Goal: Task Accomplishment & Management: Manage account settings

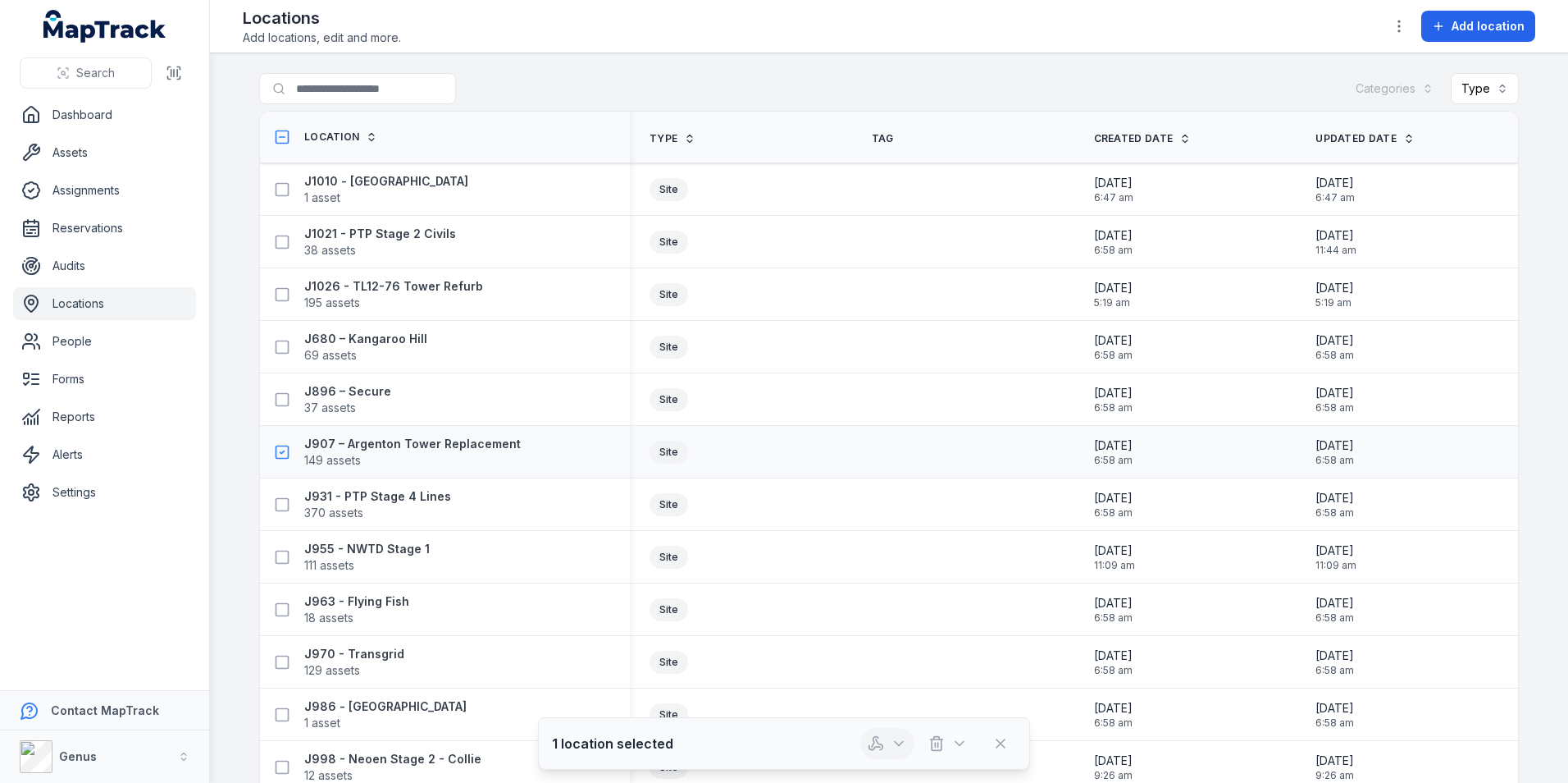
click at [895, 740] on icon "button" at bounding box center [898, 743] width 17 height 17
click at [872, 696] on div "Audit location" at bounding box center [887, 700] width 183 height 30
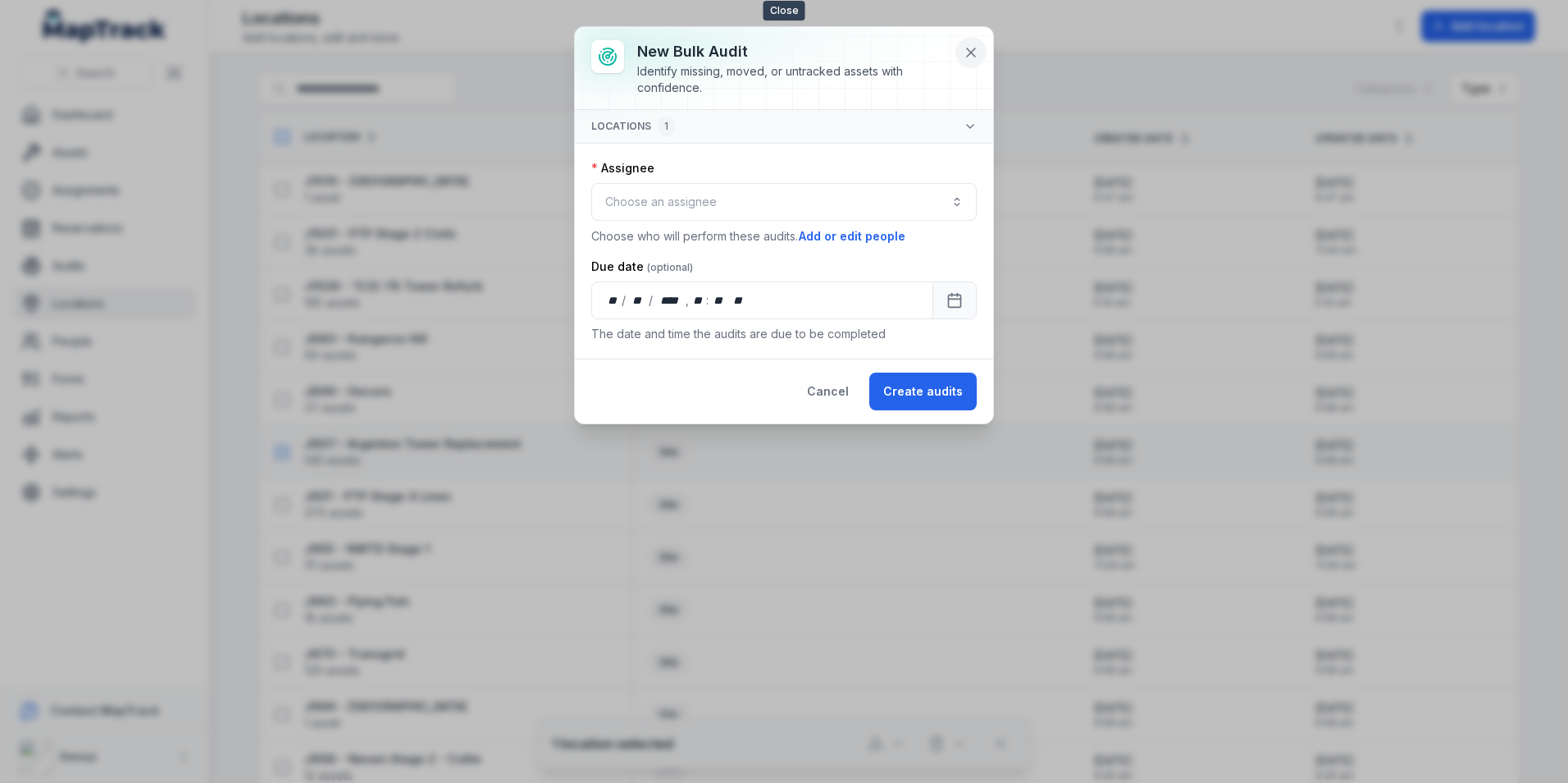
click at [964, 43] on button at bounding box center [971, 52] width 31 height 31
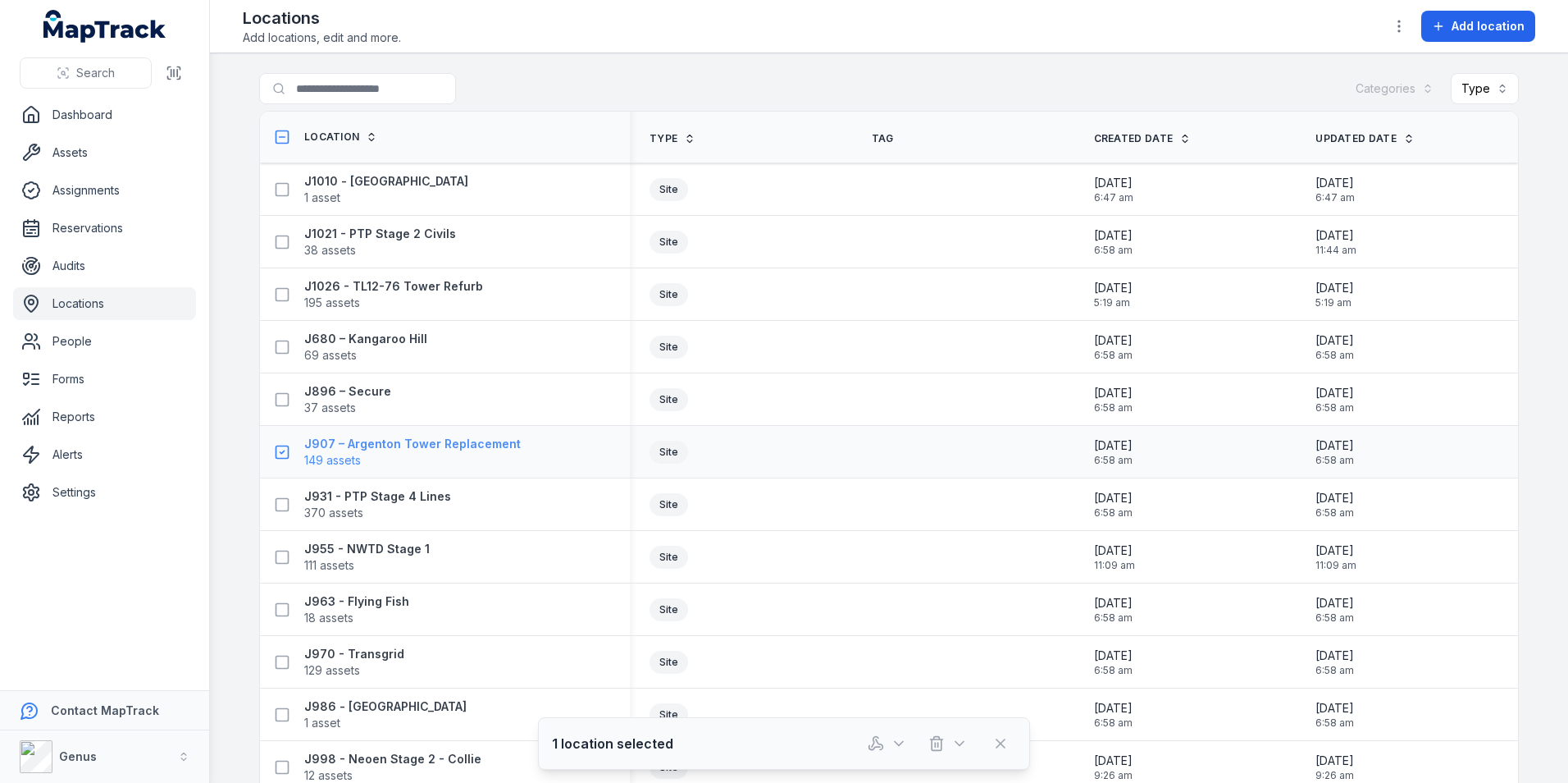
click at [338, 445] on strong "J907 – Argenton Tower Replacement" at bounding box center [412, 443] width 216 height 17
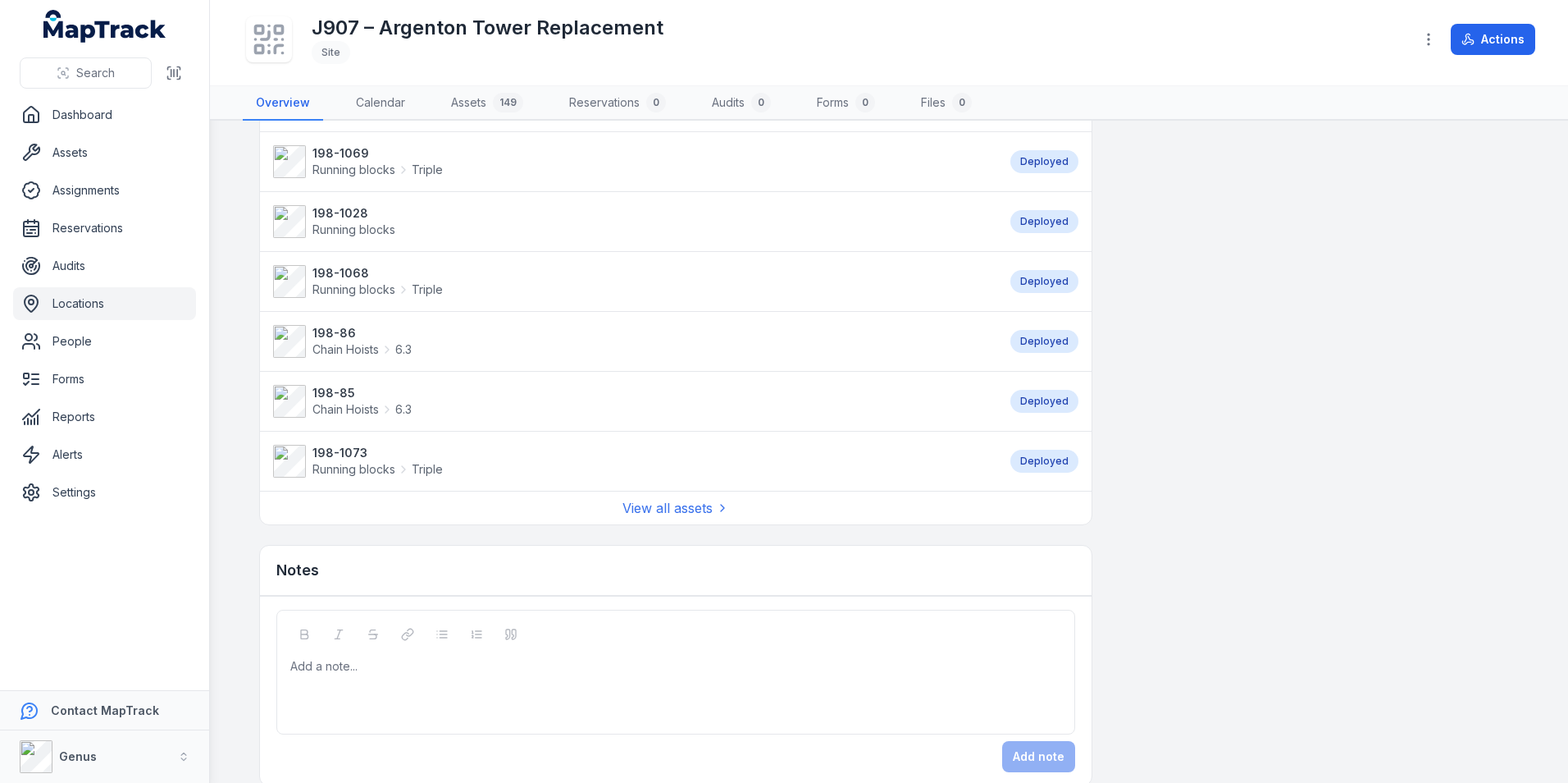
scroll to position [1219, 0]
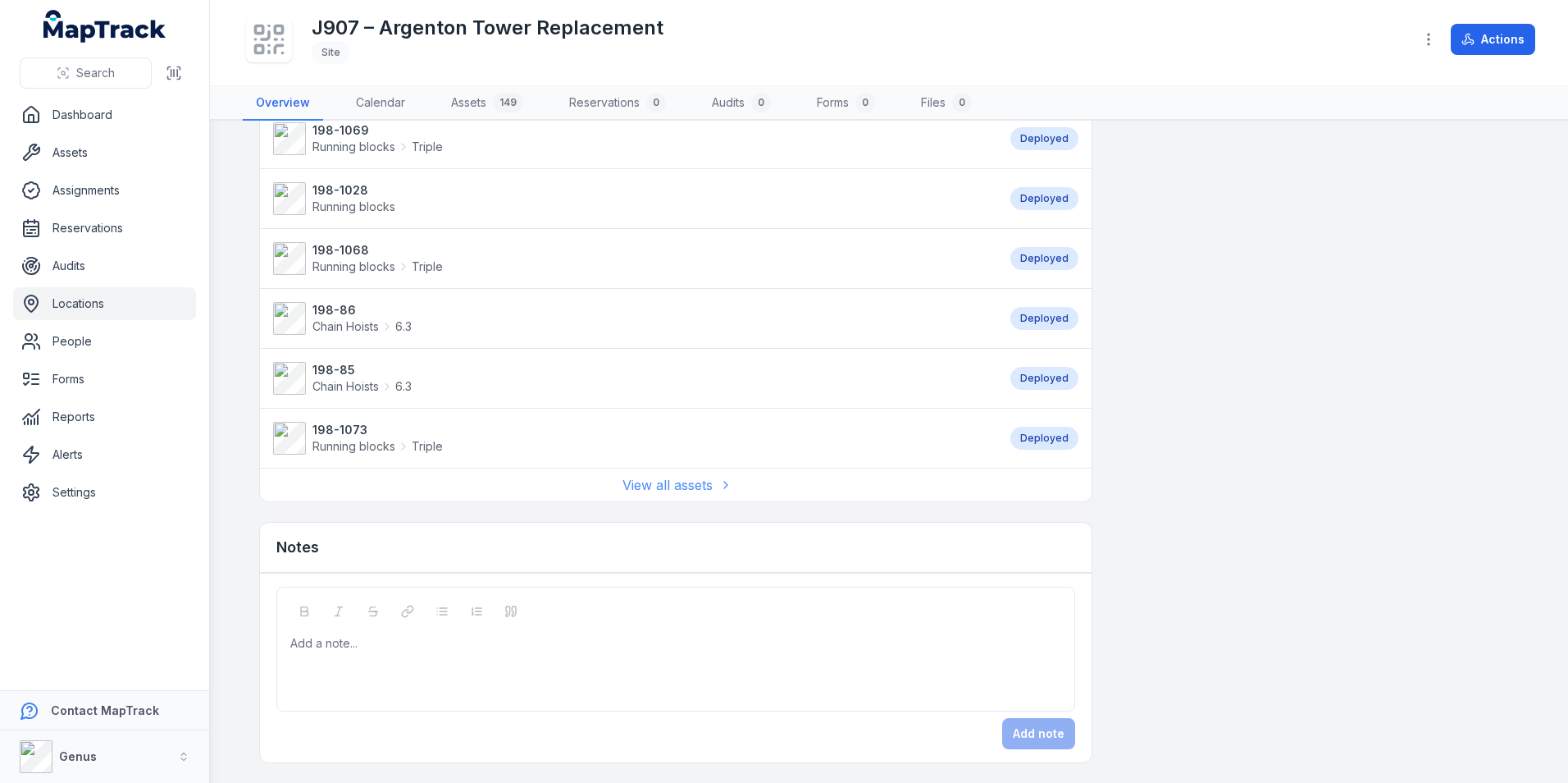
click at [662, 486] on link "View all assets" at bounding box center [675, 485] width 107 height 20
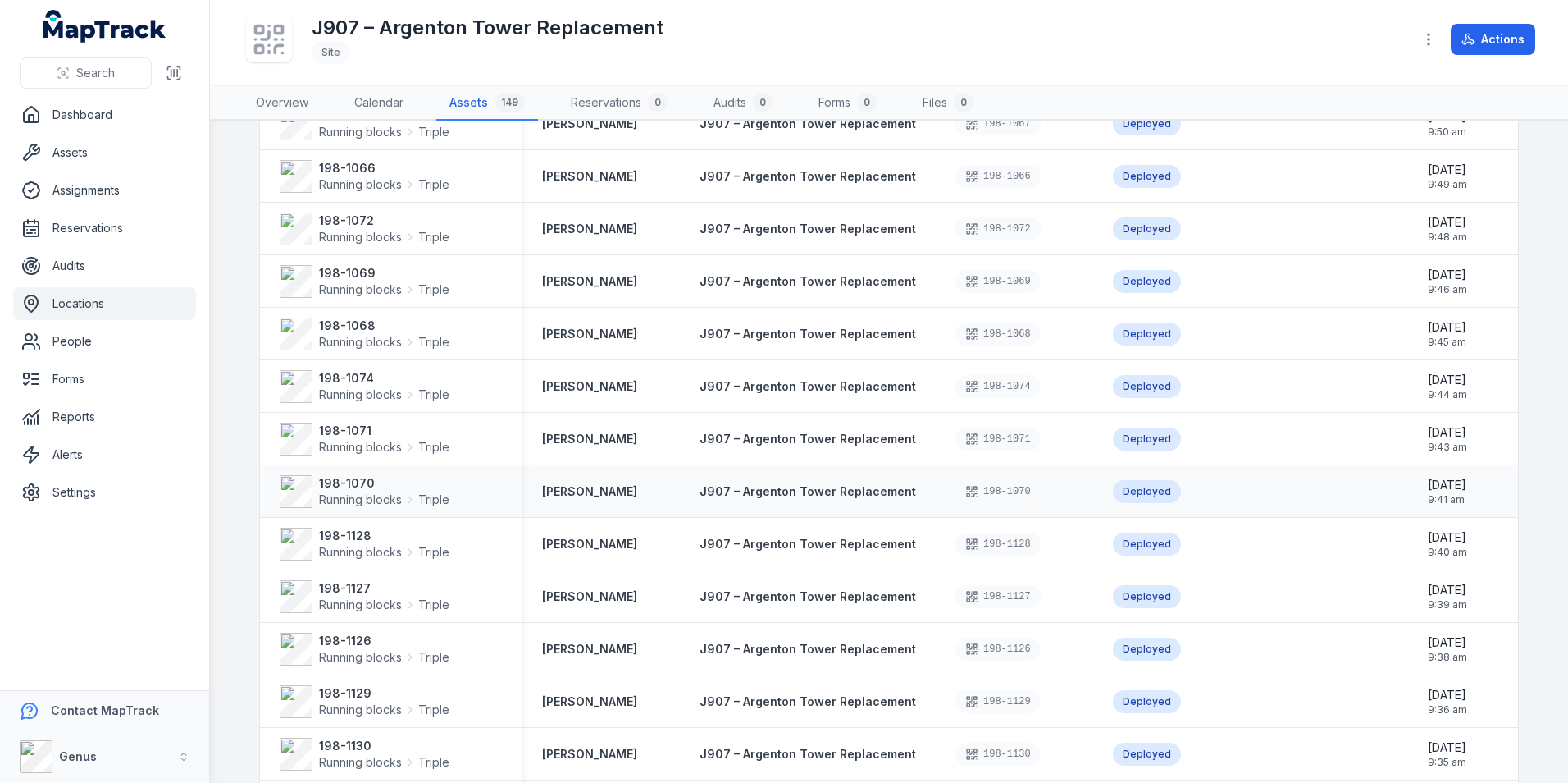
scroll to position [2127, 0]
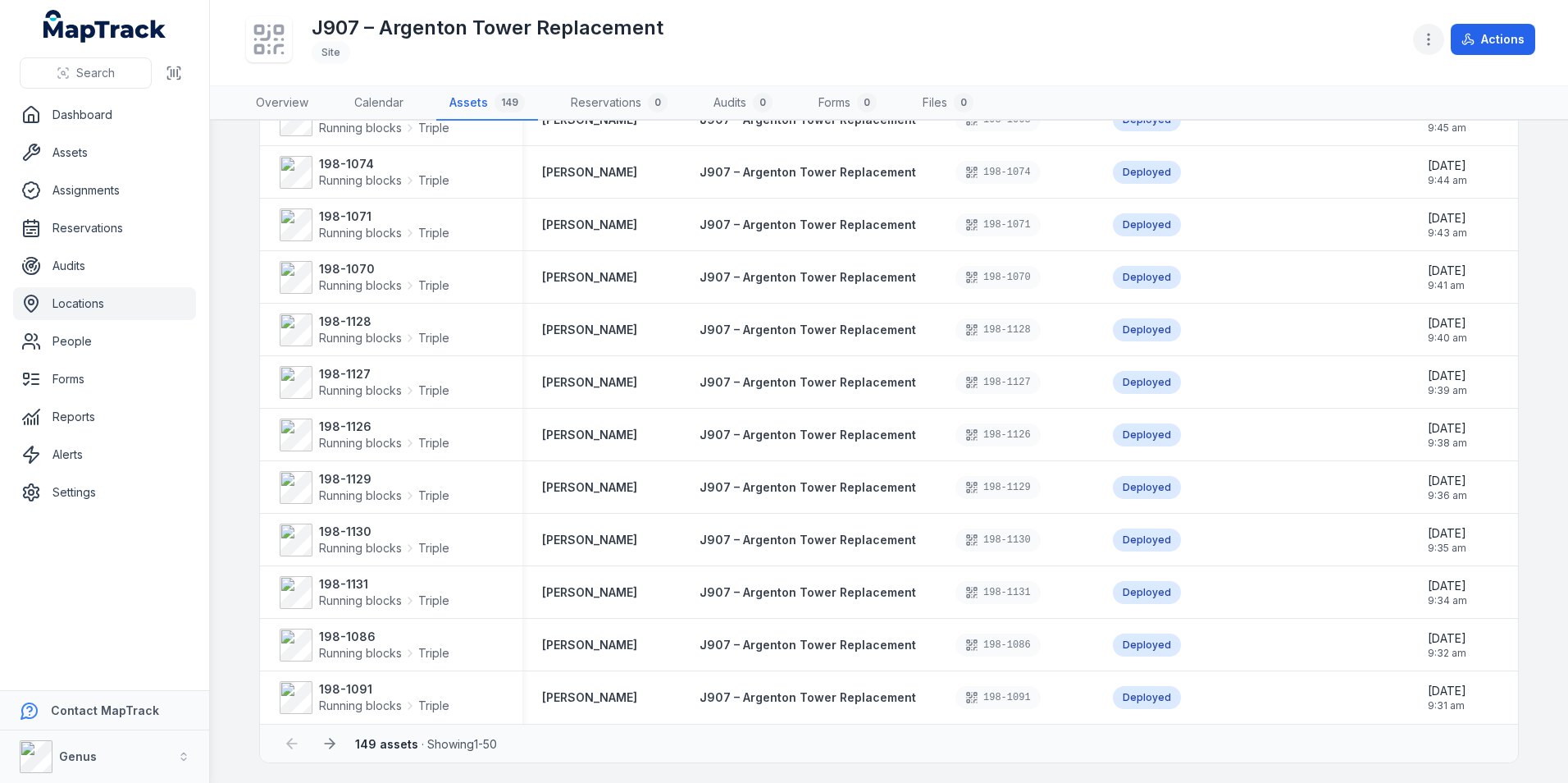
click at [1427, 32] on icon "button" at bounding box center [1428, 39] width 17 height 17
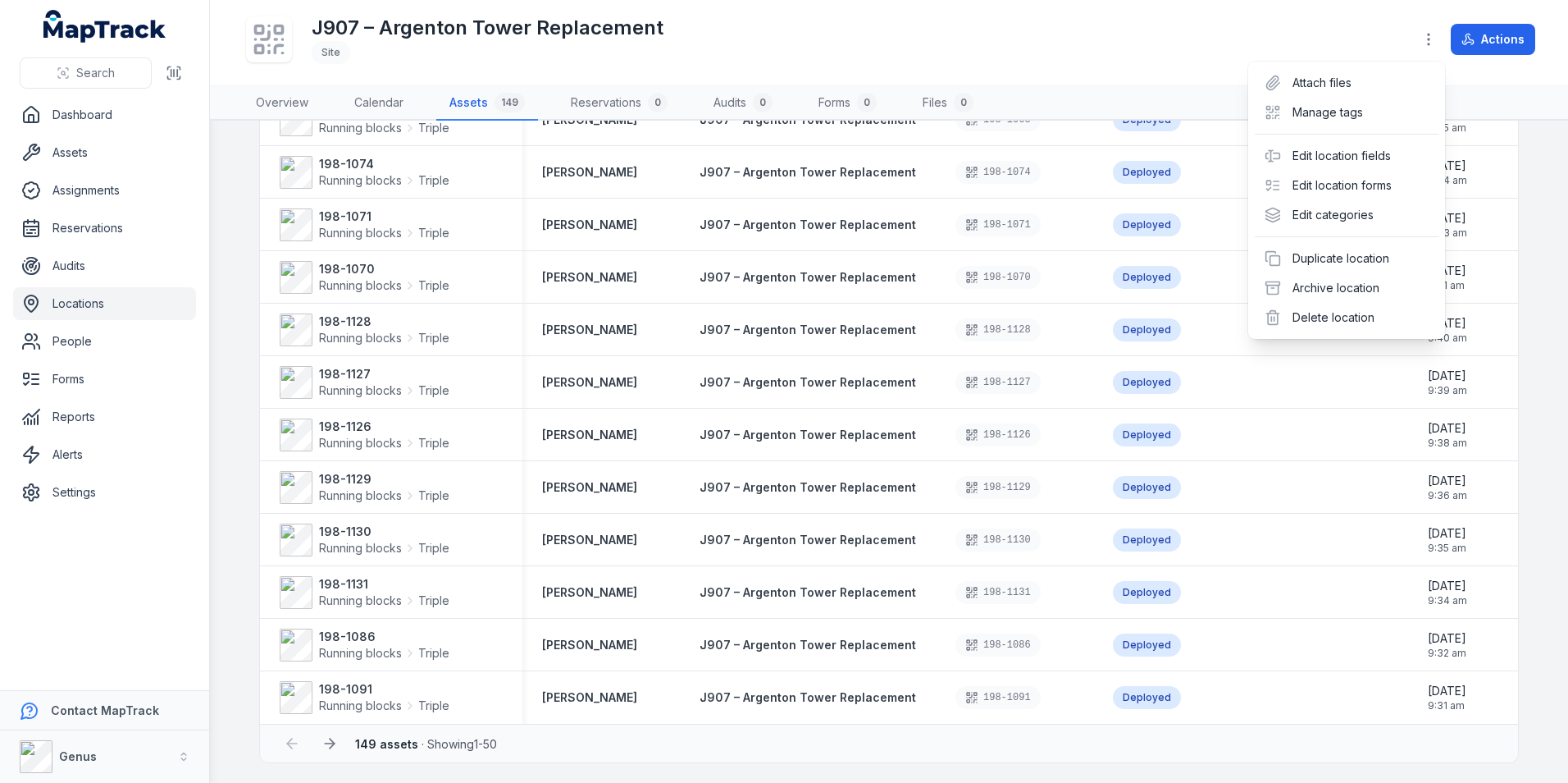
click at [69, 301] on div "Search Dashboard Assets Assignments Reservations Audits Locations People Forms …" at bounding box center [784, 391] width 1568 height 783
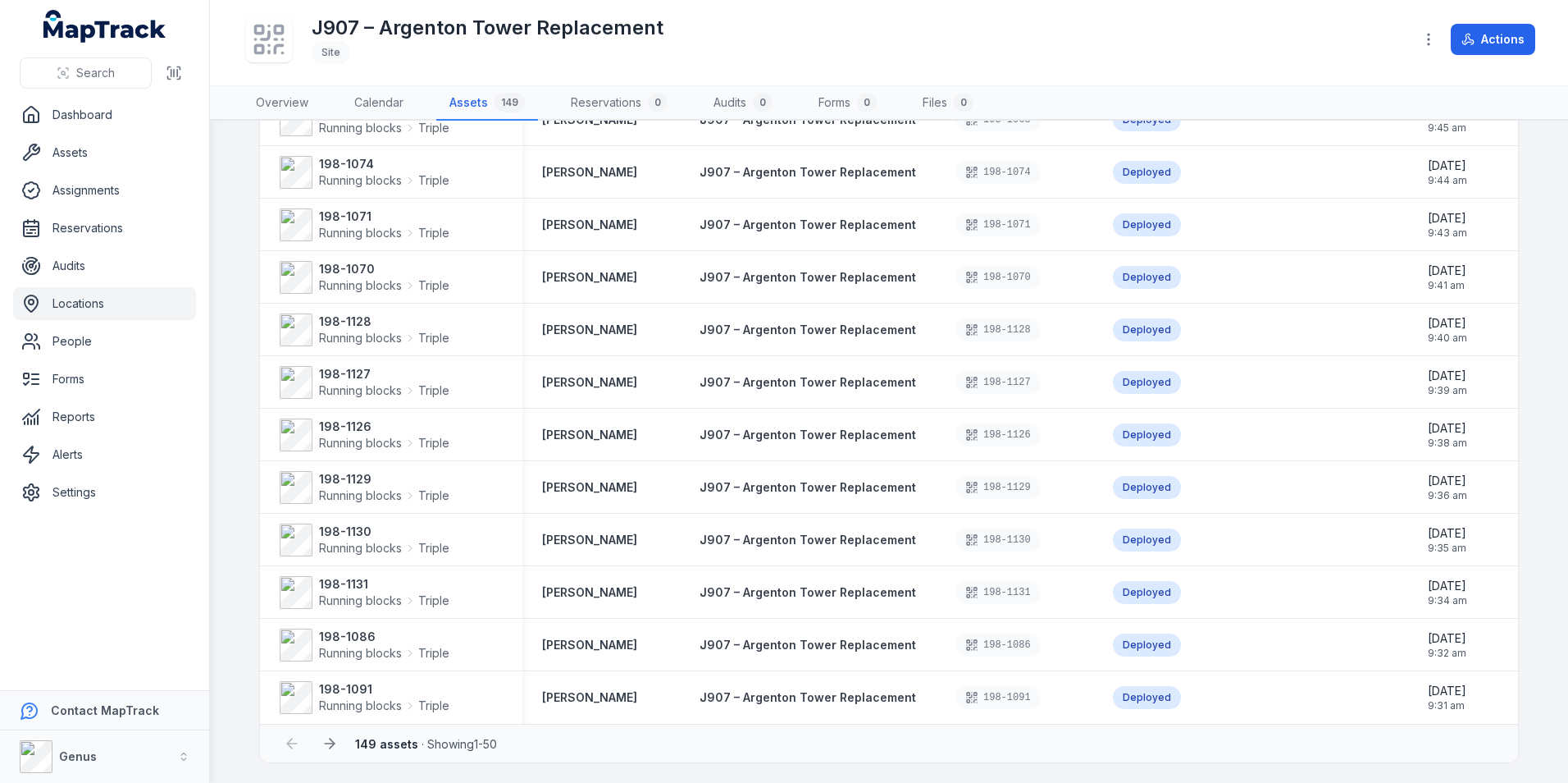
click at [69, 301] on link "Locations" at bounding box center [104, 303] width 183 height 33
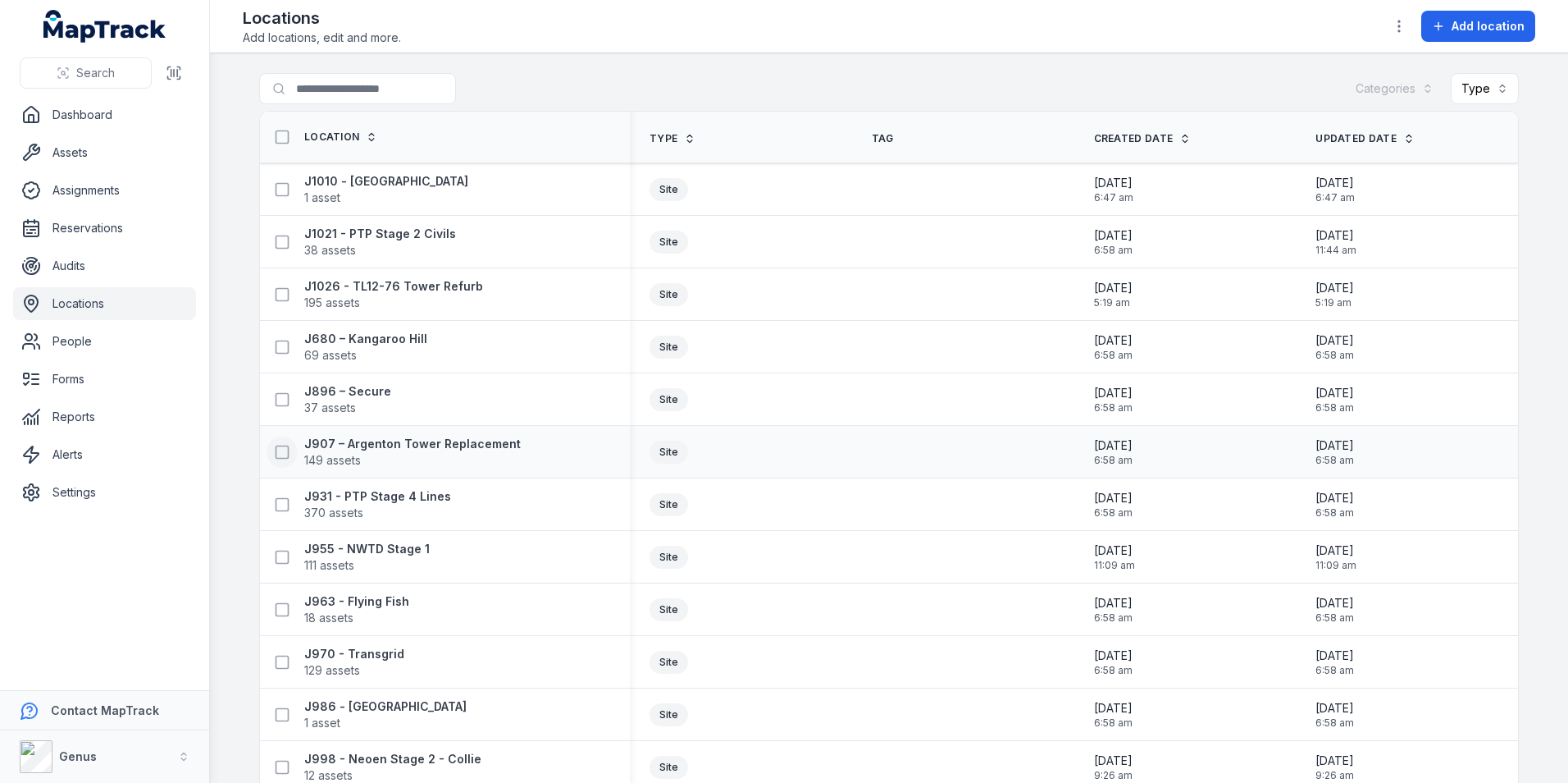
click at [280, 448] on icon at bounding box center [281, 452] width 17 height 17
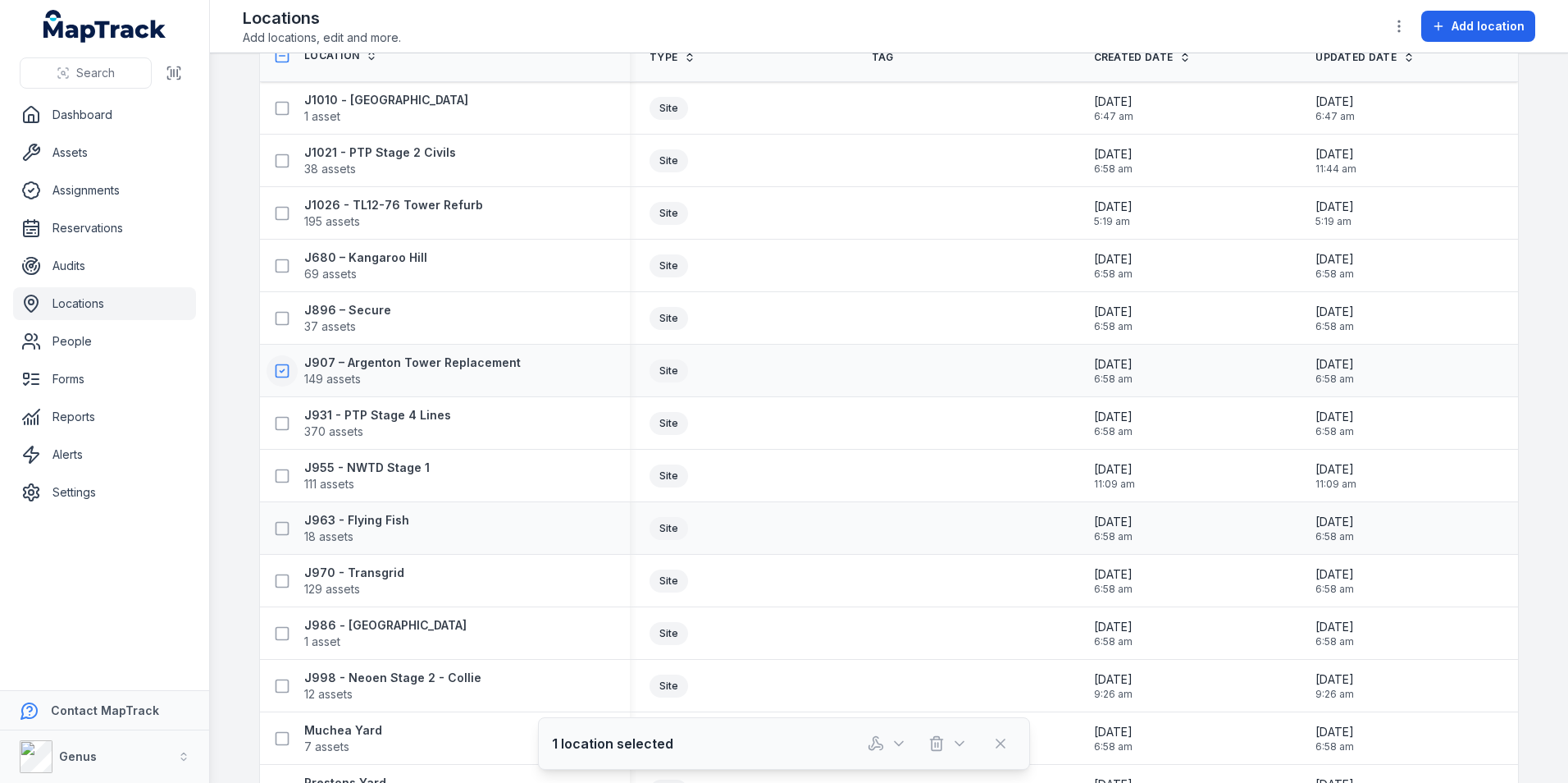
scroll to position [82, 0]
click at [894, 740] on icon "button" at bounding box center [898, 743] width 17 height 17
click at [875, 740] on icon "button" at bounding box center [876, 743] width 17 height 17
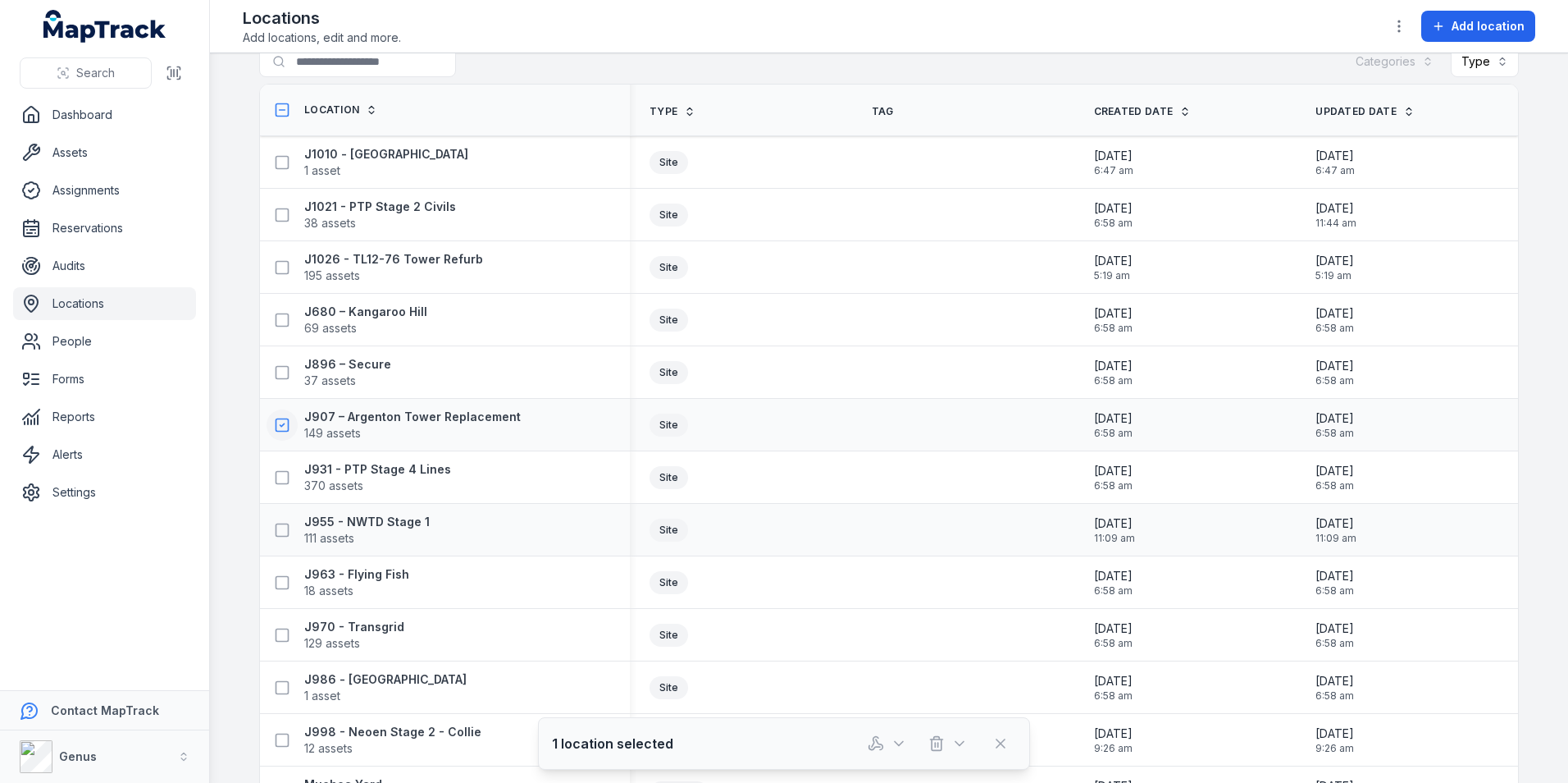
scroll to position [0, 0]
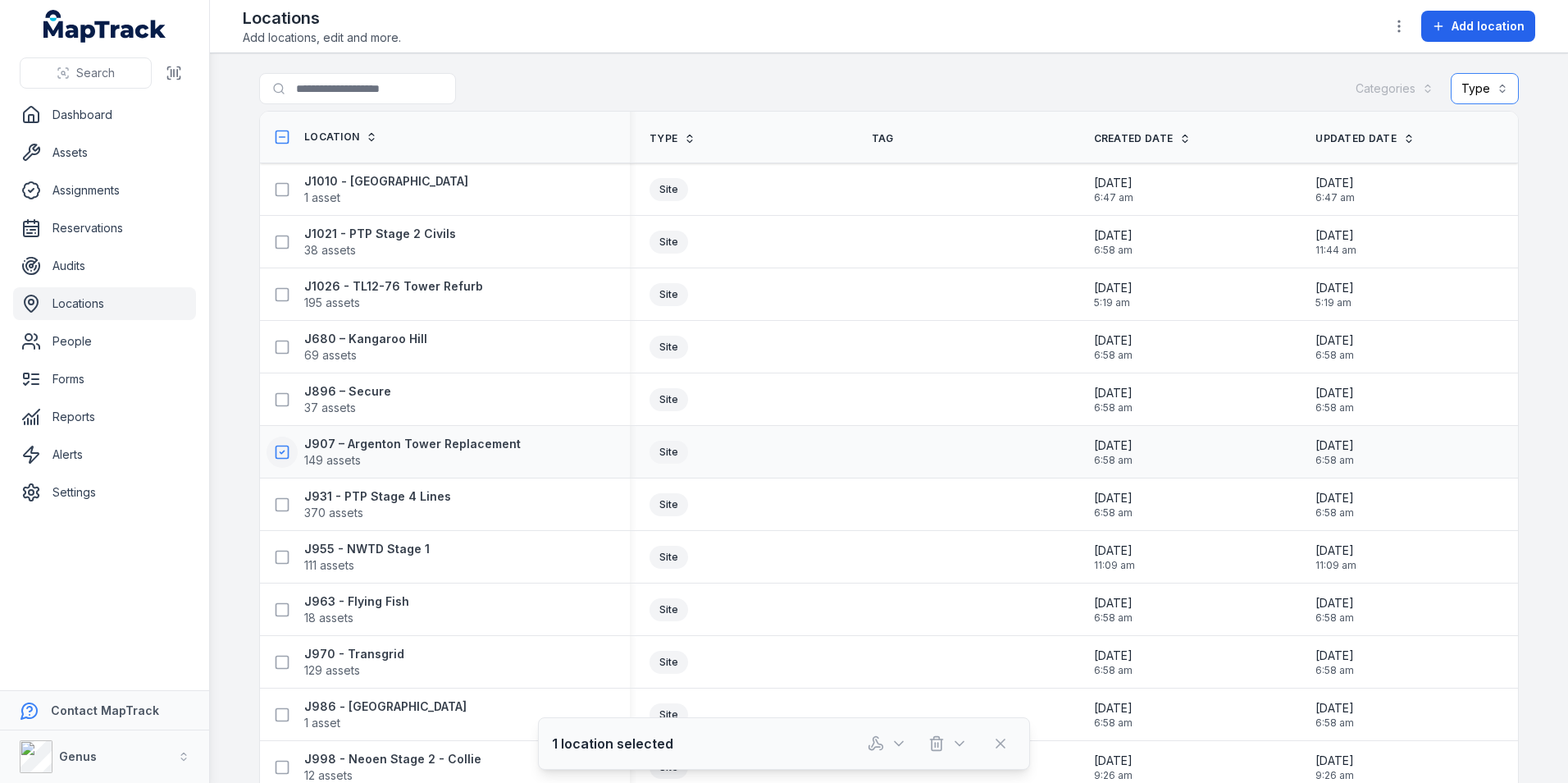
click at [1481, 85] on button "Type" at bounding box center [1485, 89] width 68 height 31
click at [1393, 95] on div "Categories Type" at bounding box center [1432, 89] width 174 height 31
click at [1405, 23] on icon "button" at bounding box center [1399, 26] width 17 height 17
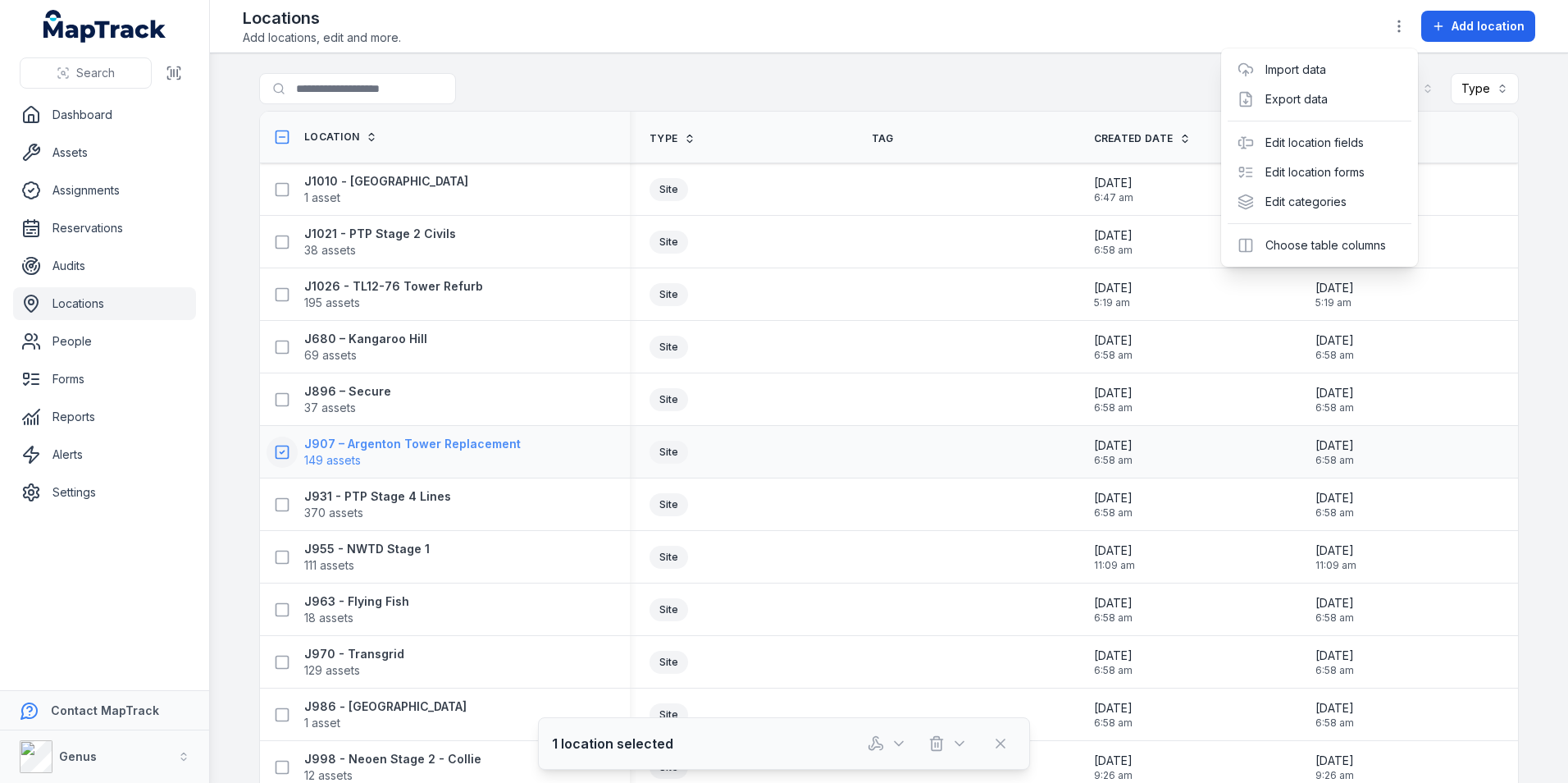
click at [402, 456] on div "Toggle Navigation Locations Add locations, edit and more. Add location Search f…" at bounding box center [889, 391] width 1358 height 783
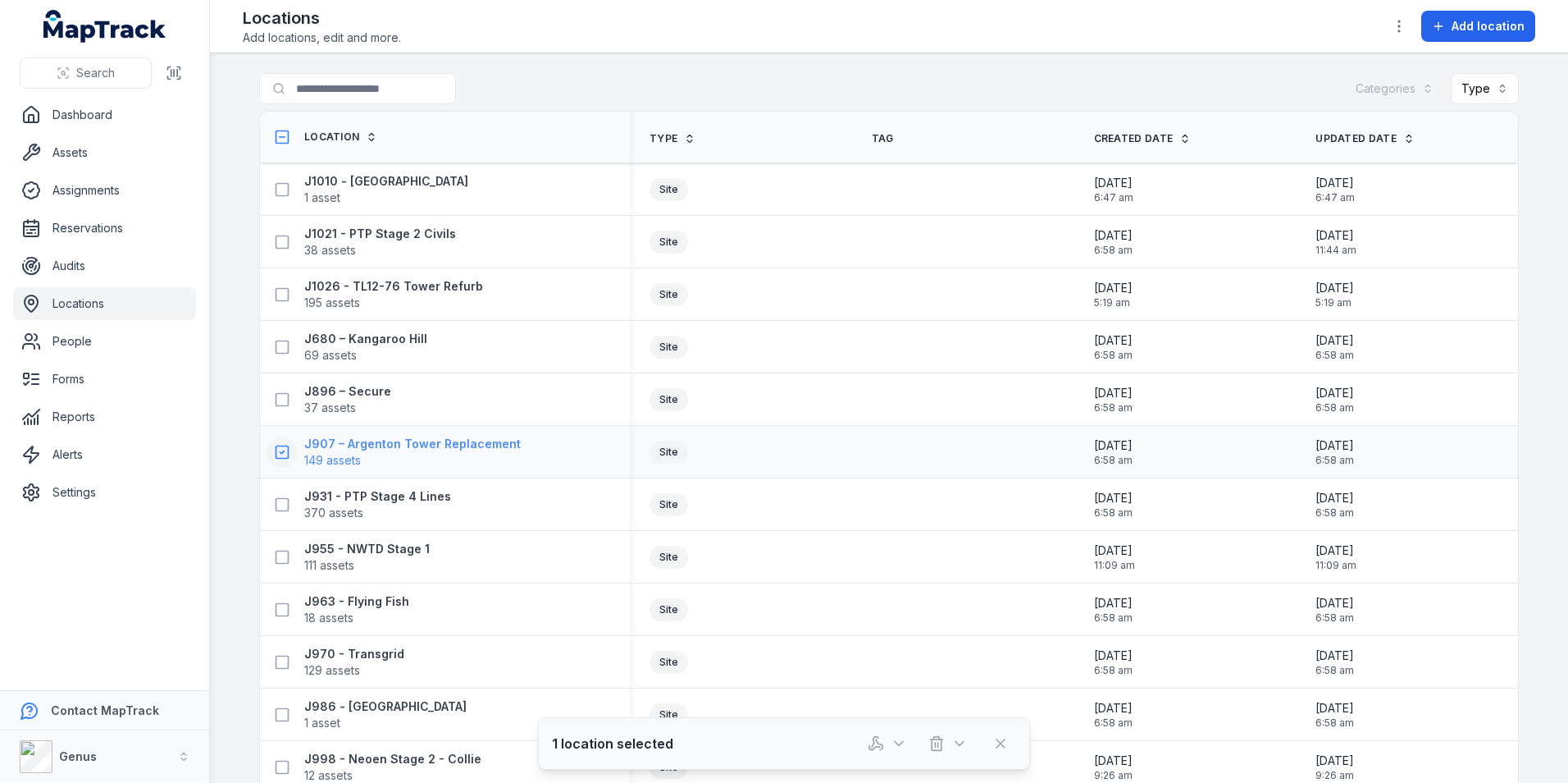
click at [329, 447] on strong "J907 – Argenton Tower Replacement" at bounding box center [412, 443] width 216 height 17
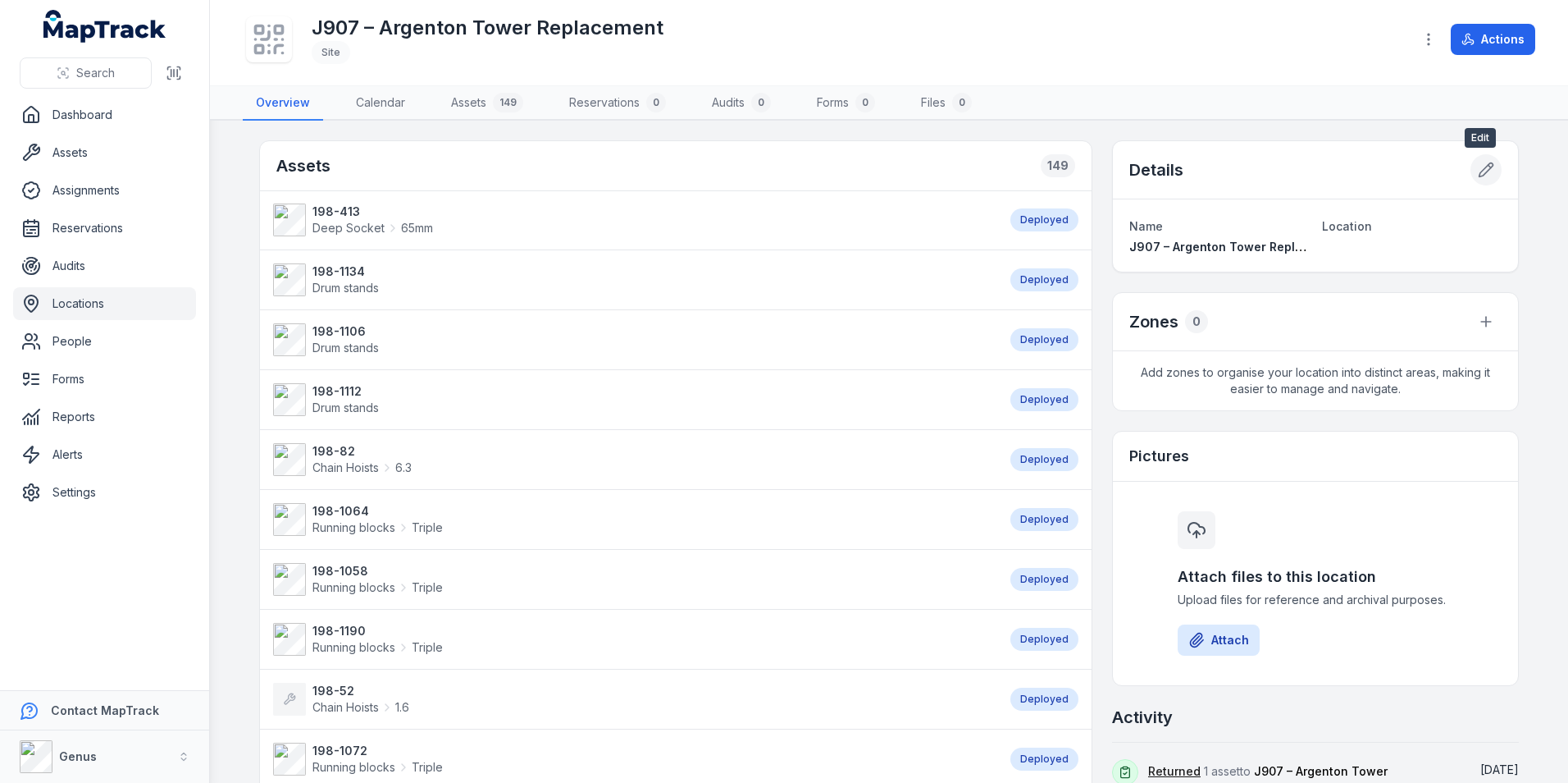
click at [1478, 165] on icon at bounding box center [1485, 169] width 17 height 17
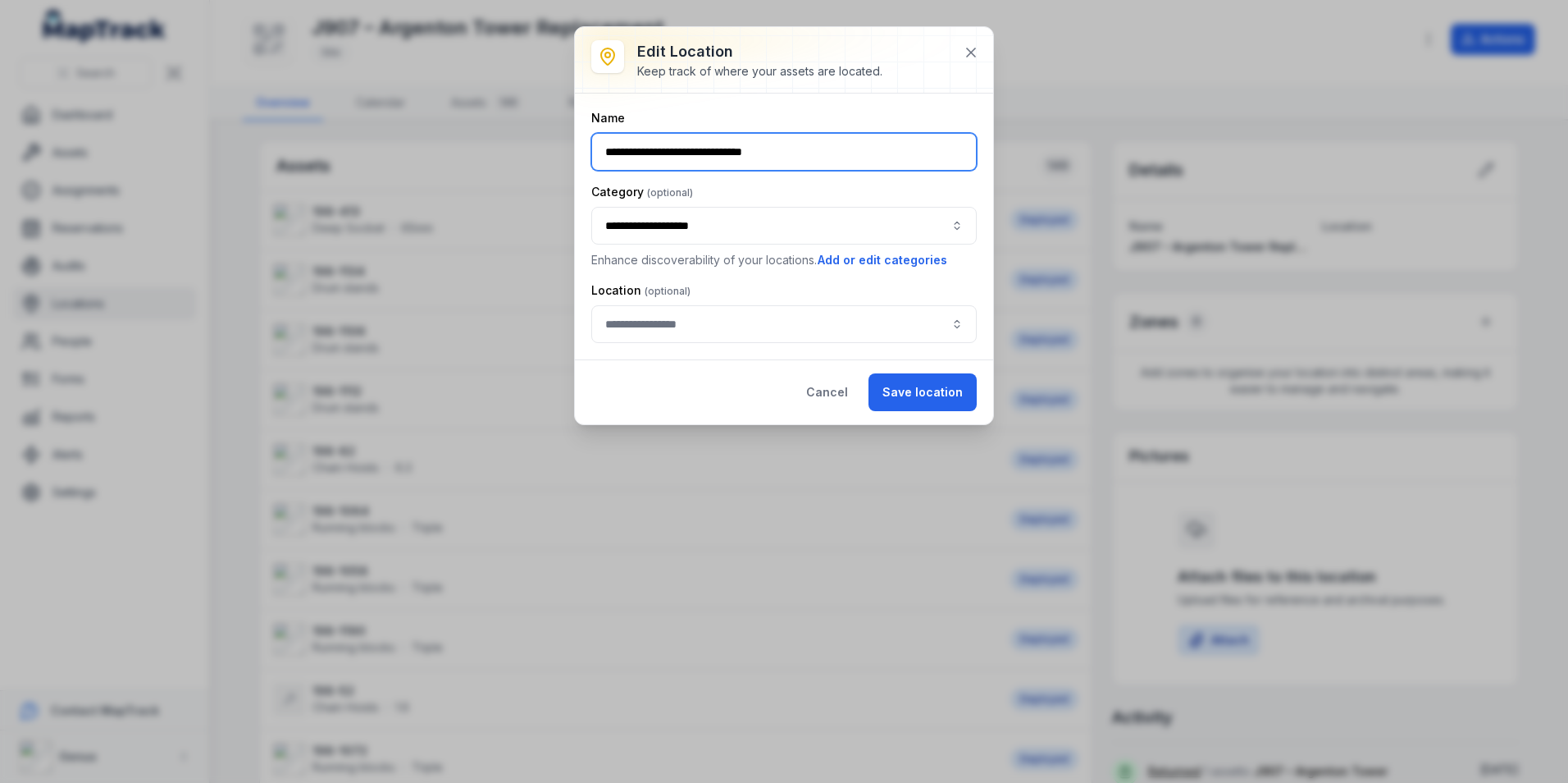
click at [830, 148] on input "**********" at bounding box center [784, 151] width 386 height 37
click at [859, 183] on div "**********" at bounding box center [784, 226] width 386 height 233
click at [850, 142] on input "**********" at bounding box center [784, 151] width 386 height 37
drag, startPoint x: 849, startPoint y: 156, endPoint x: 438, endPoint y: 151, distance: 411.0
click at [438, 151] on div "**********" at bounding box center [784, 391] width 1568 height 783
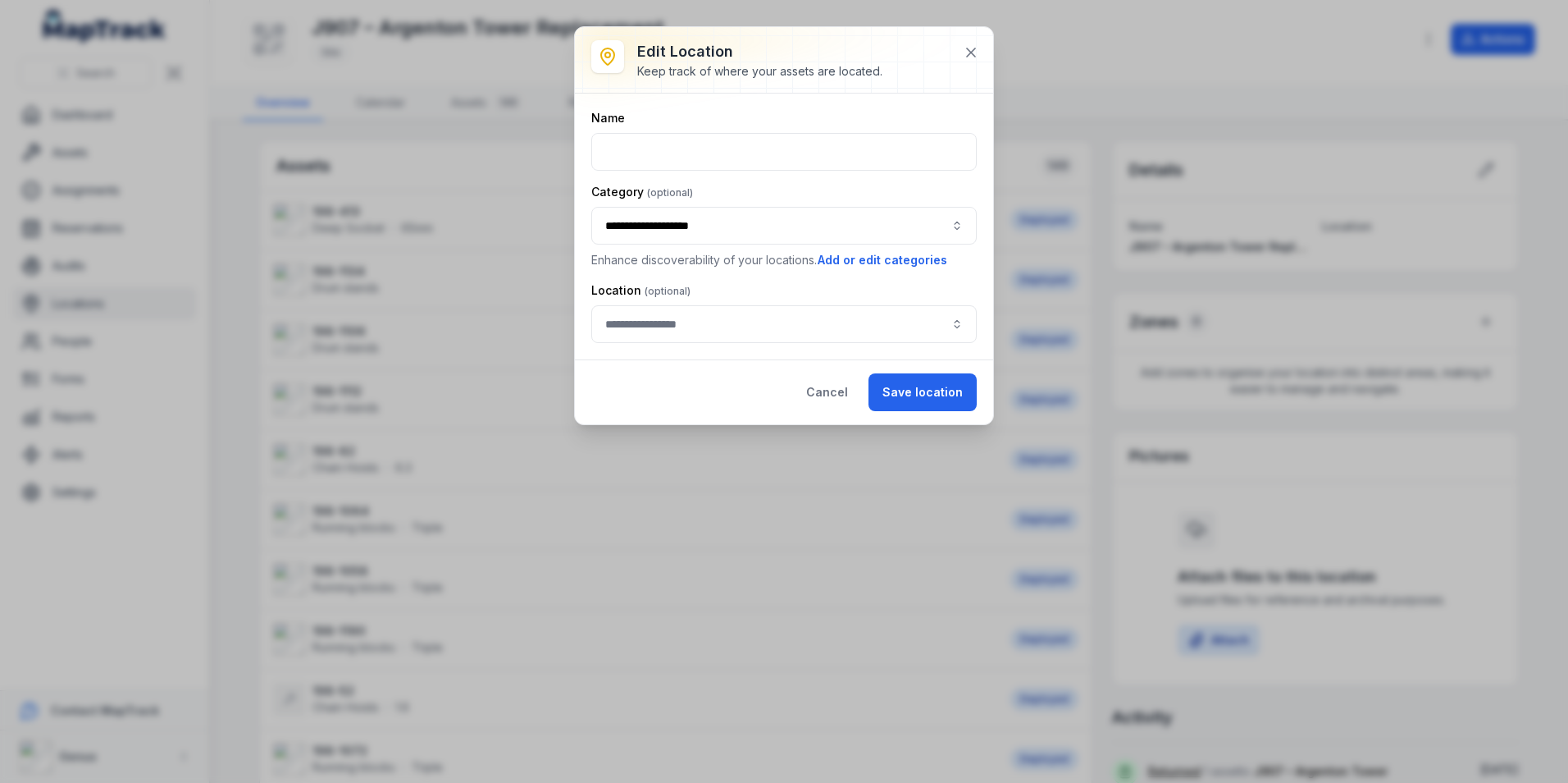
click at [769, 189] on div "Category" at bounding box center [784, 191] width 386 height 17
click at [772, 155] on input "text" at bounding box center [784, 151] width 386 height 37
click at [782, 102] on div "**********" at bounding box center [784, 227] width 418 height 266
click at [744, 322] on button "button" at bounding box center [784, 323] width 386 height 37
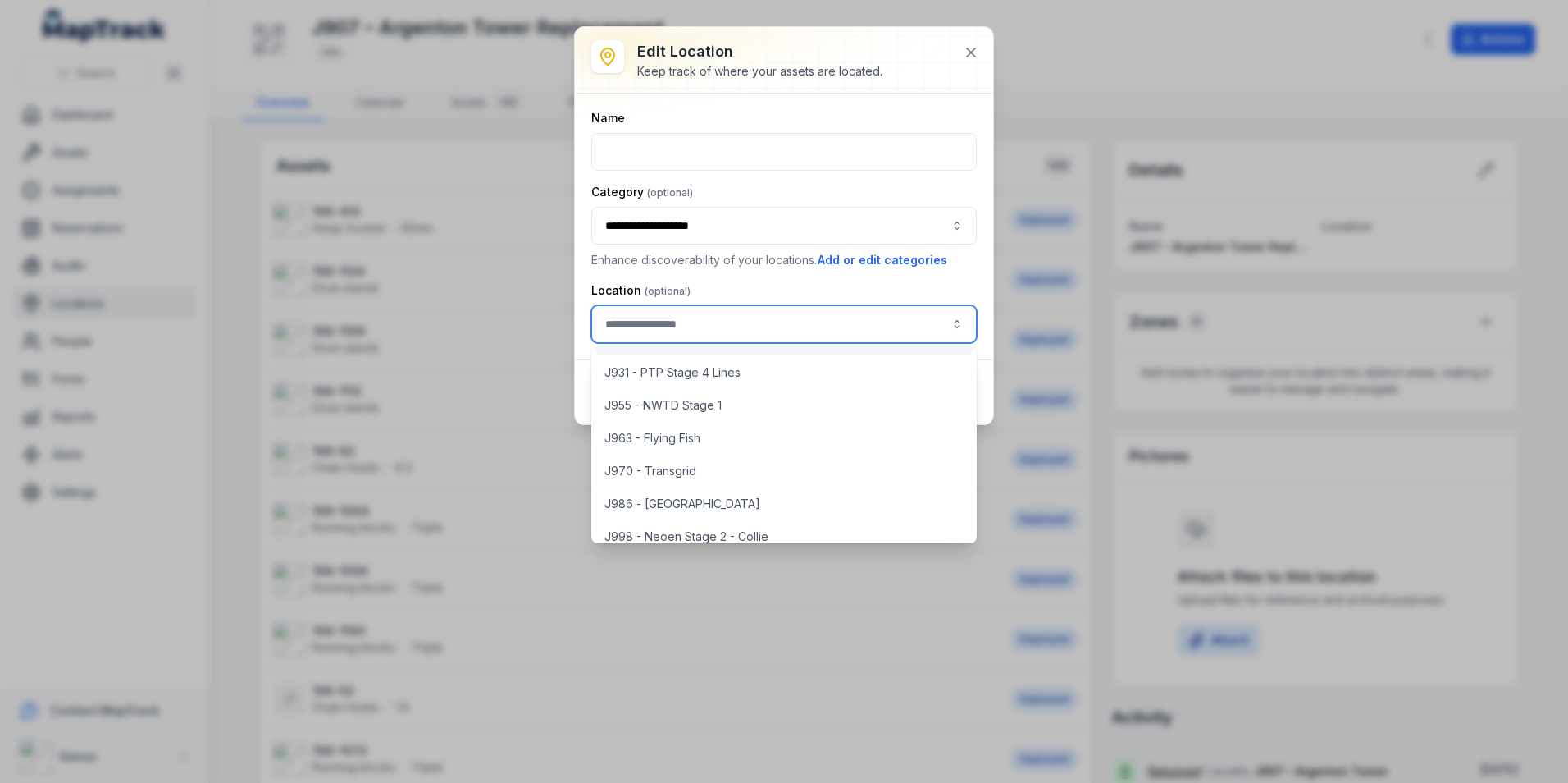
scroll to position [246, 0]
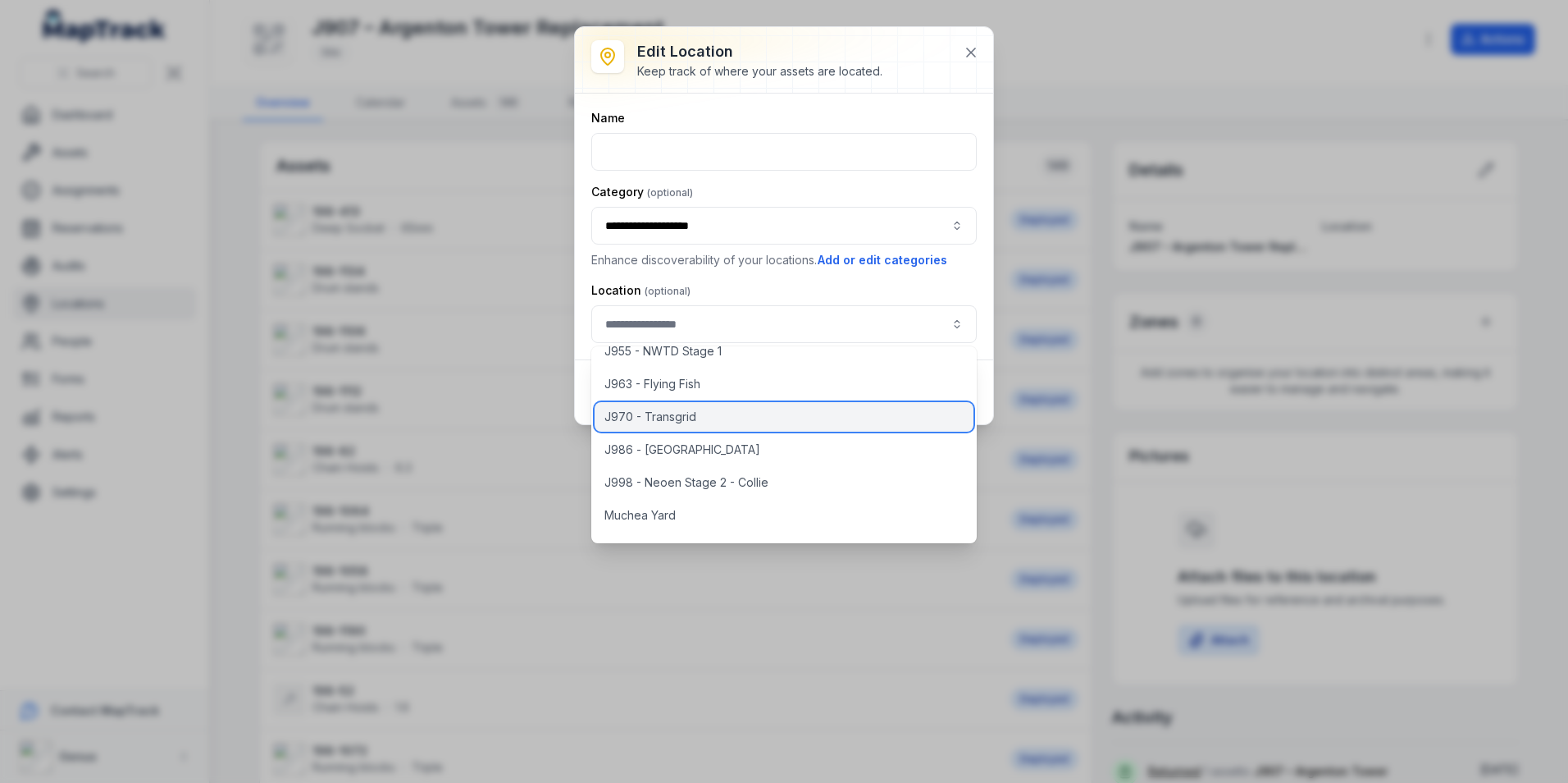
click at [695, 415] on span "J970 - Transgrid" at bounding box center [651, 416] width 92 height 17
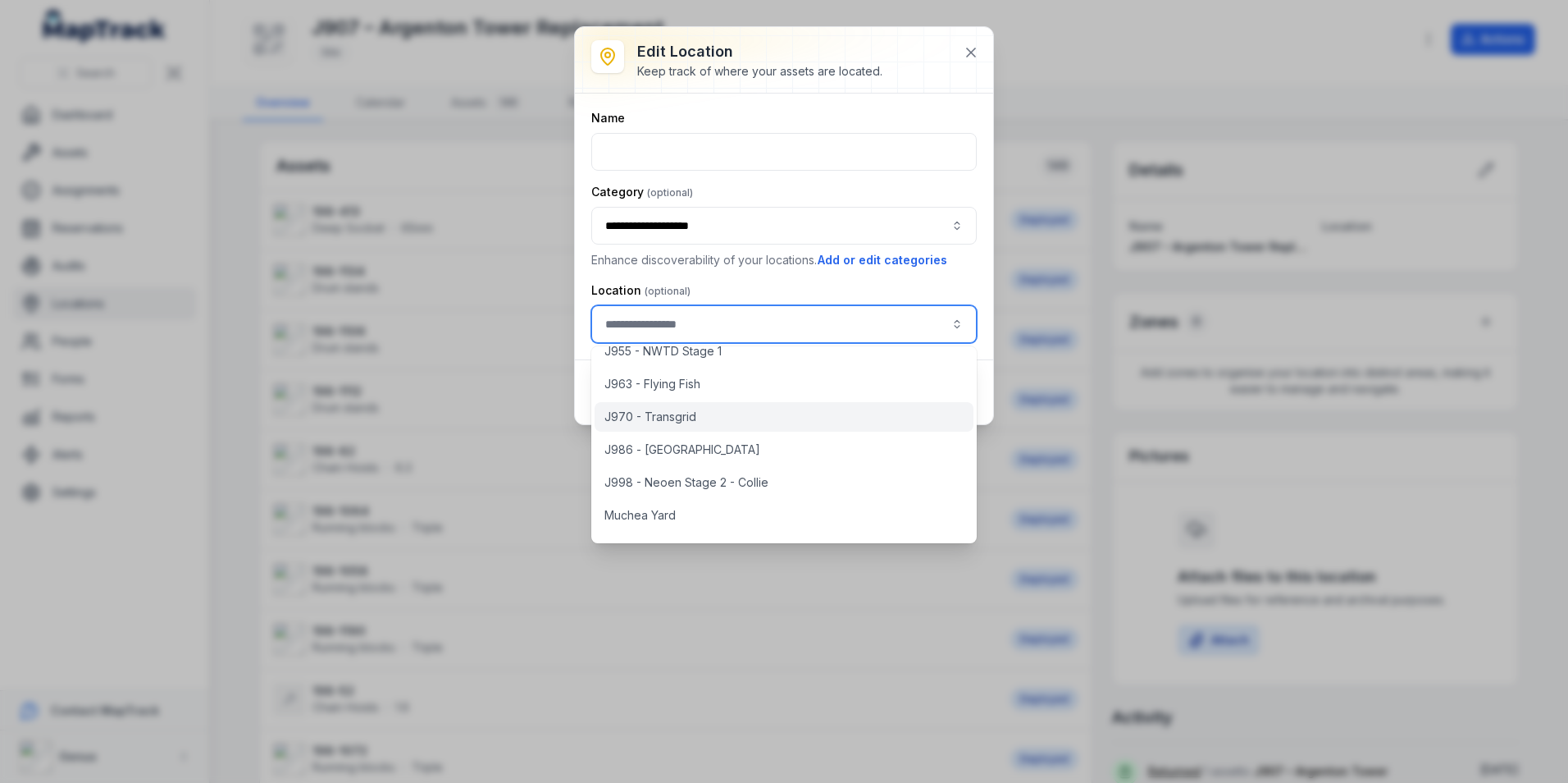
type input "**********"
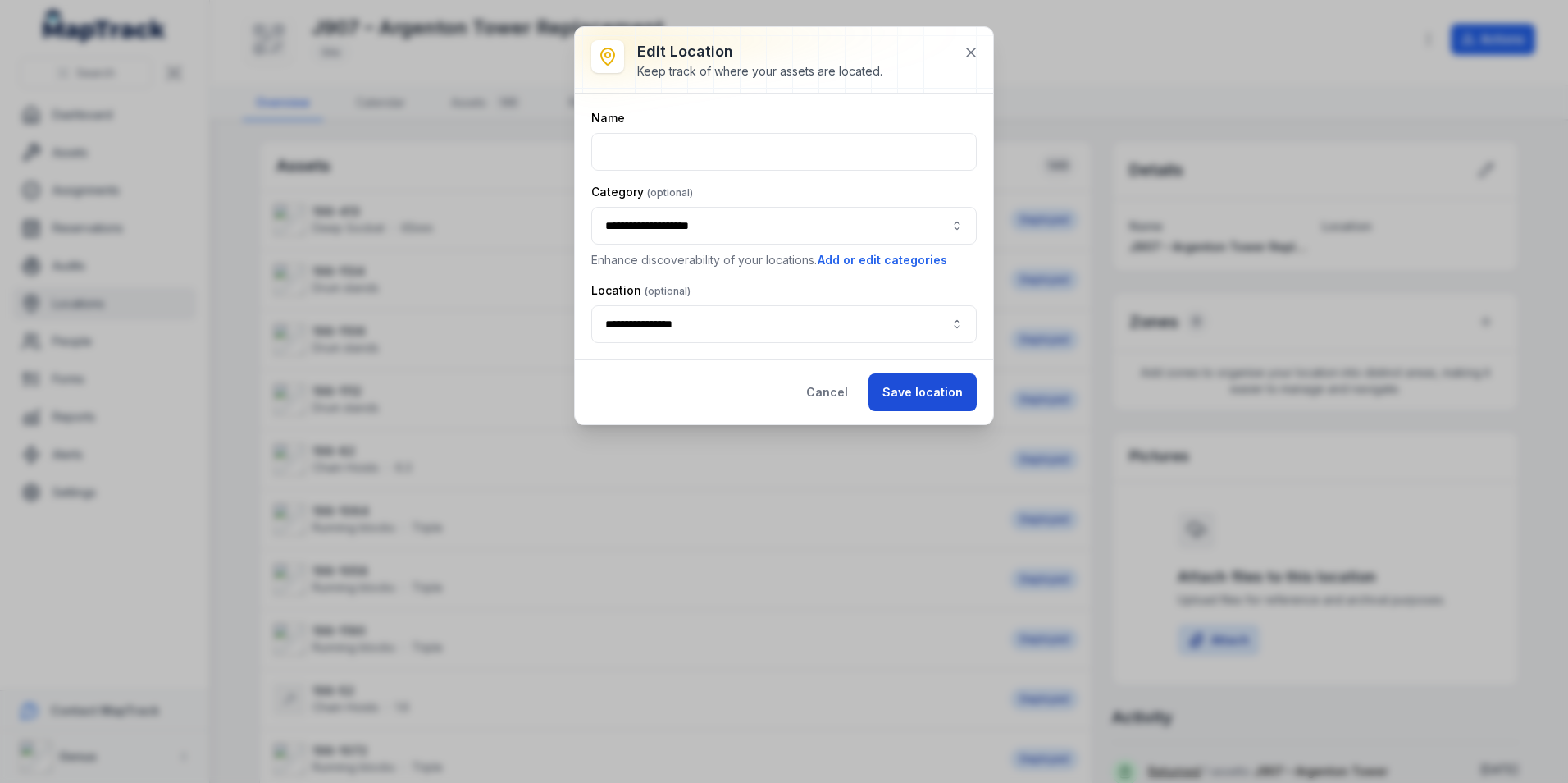
click at [917, 391] on button "Save location" at bounding box center [923, 392] width 109 height 37
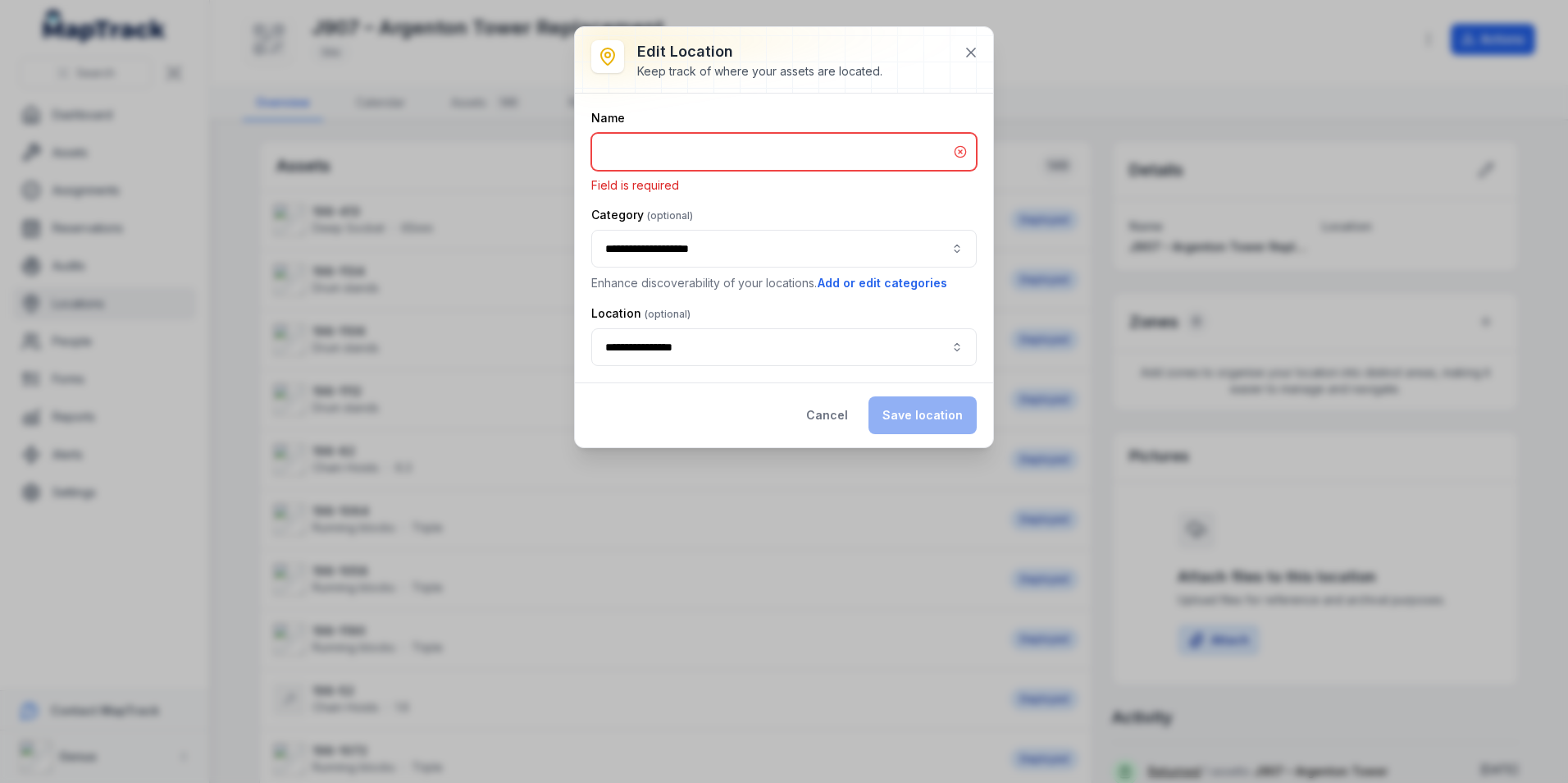
click at [791, 156] on input "text" at bounding box center [784, 151] width 386 height 37
type input "**********"
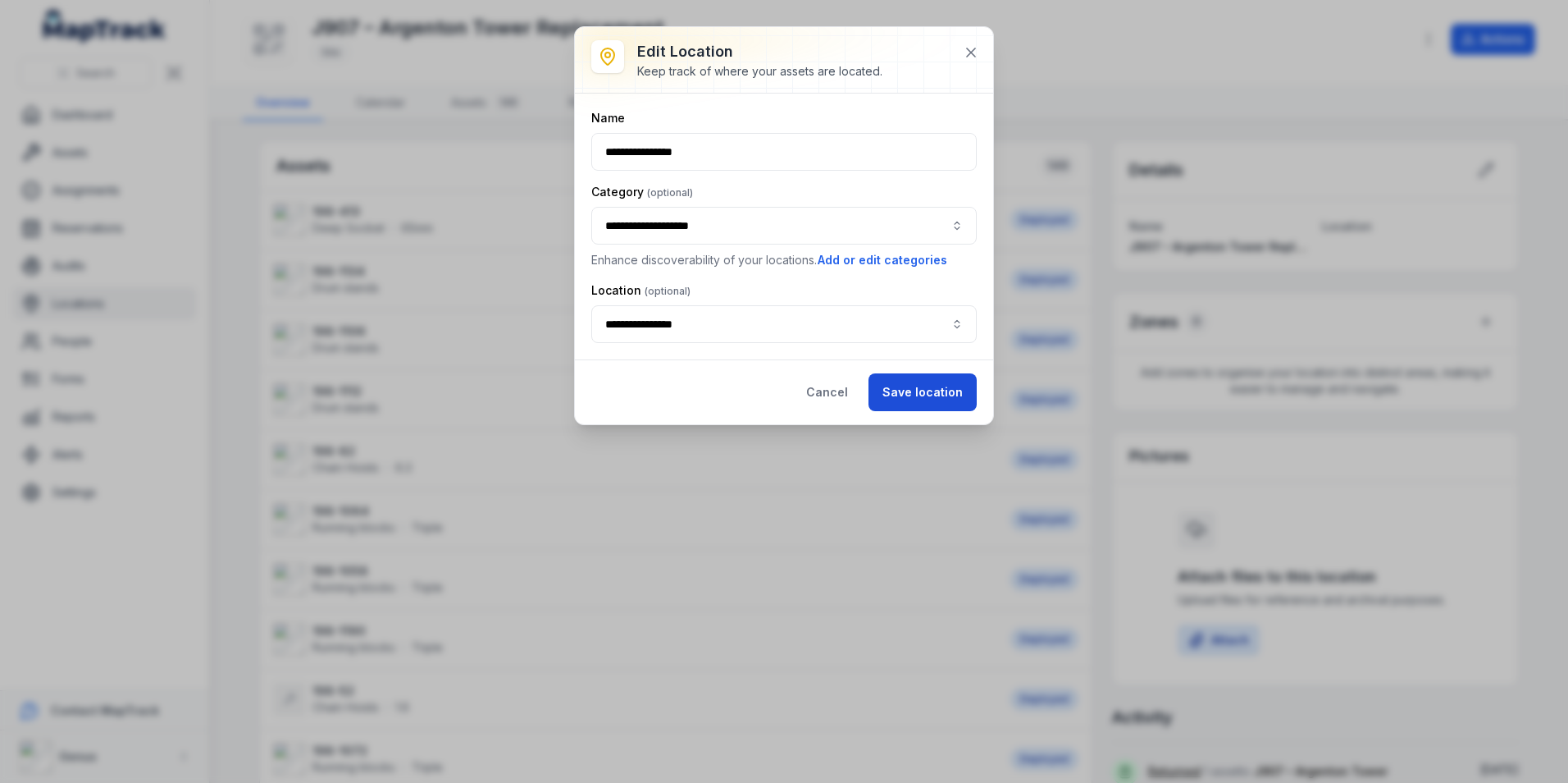
click at [919, 385] on button "Save location" at bounding box center [923, 392] width 109 height 37
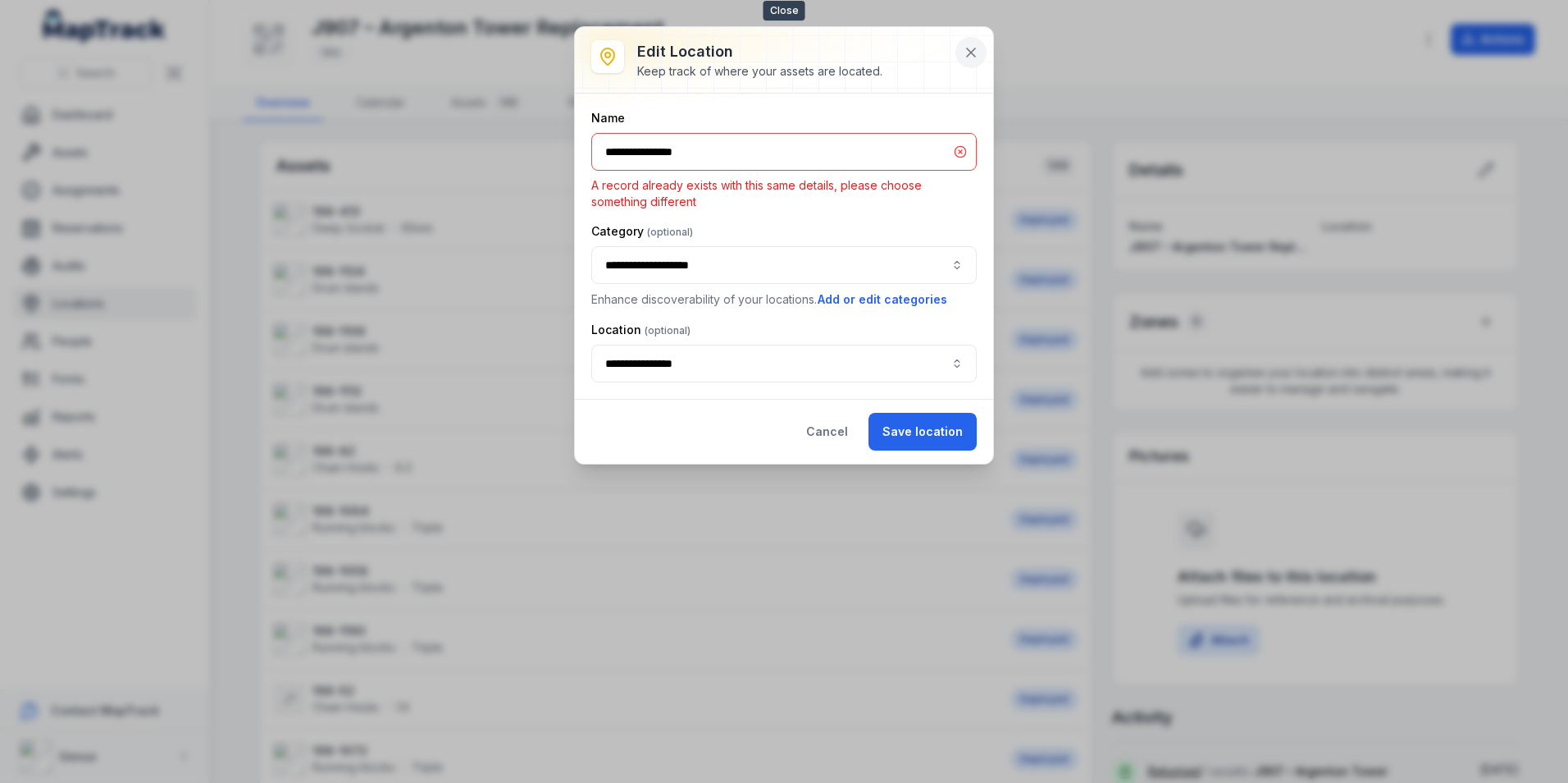
click at [973, 44] on icon at bounding box center [970, 52] width 17 height 17
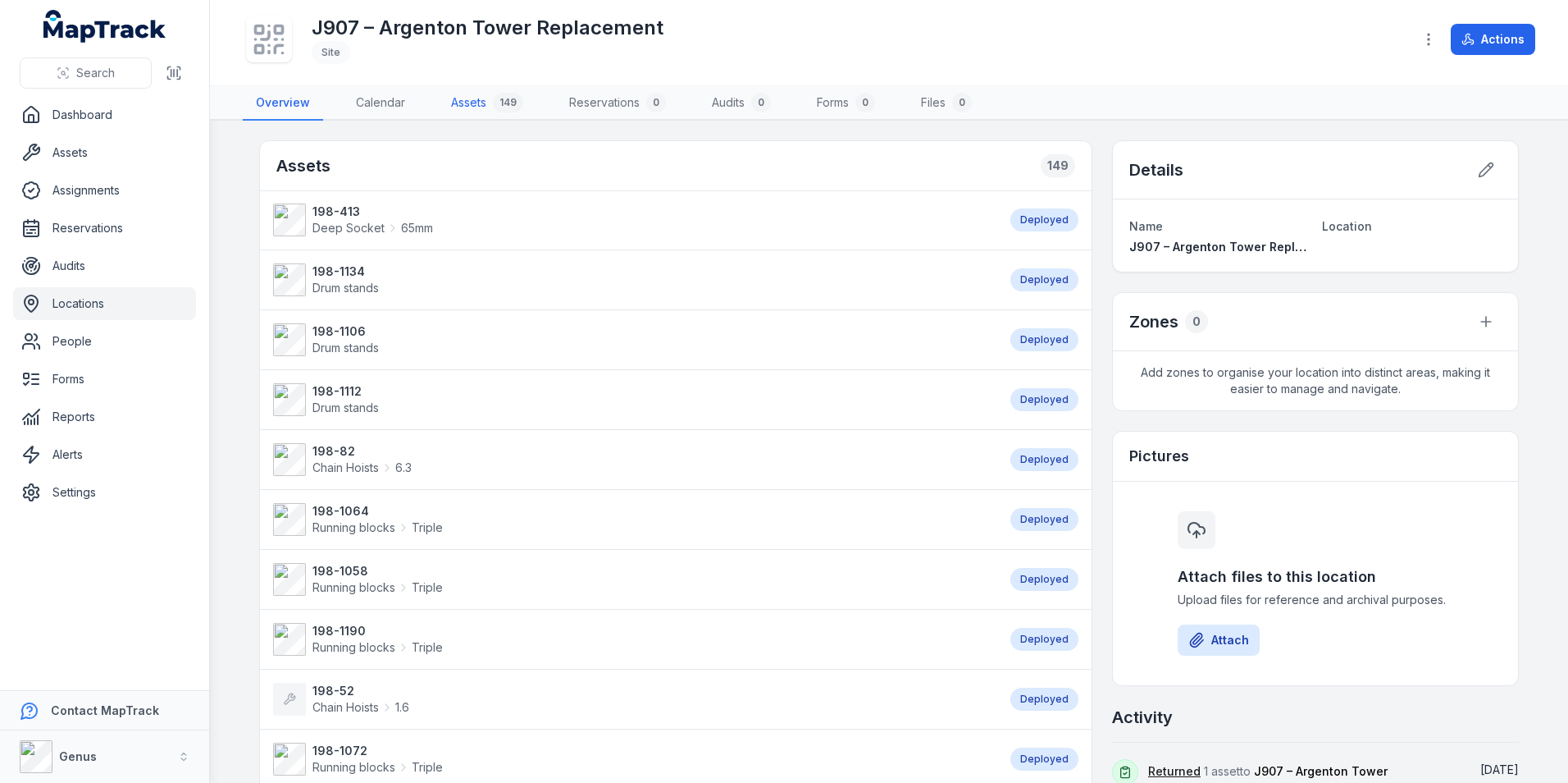
click at [466, 98] on link "Assets 149" at bounding box center [486, 103] width 98 height 35
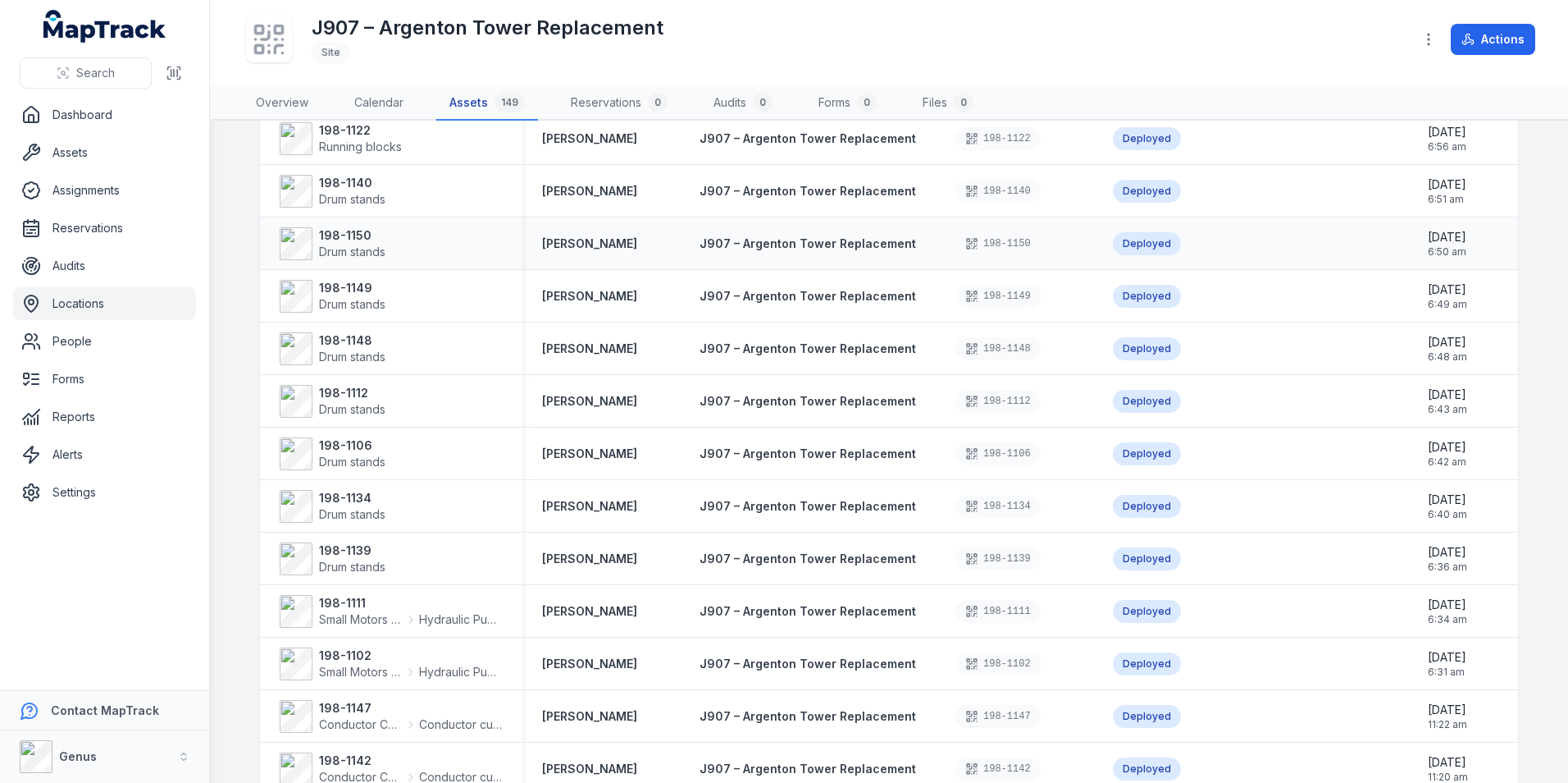
scroll to position [322, 0]
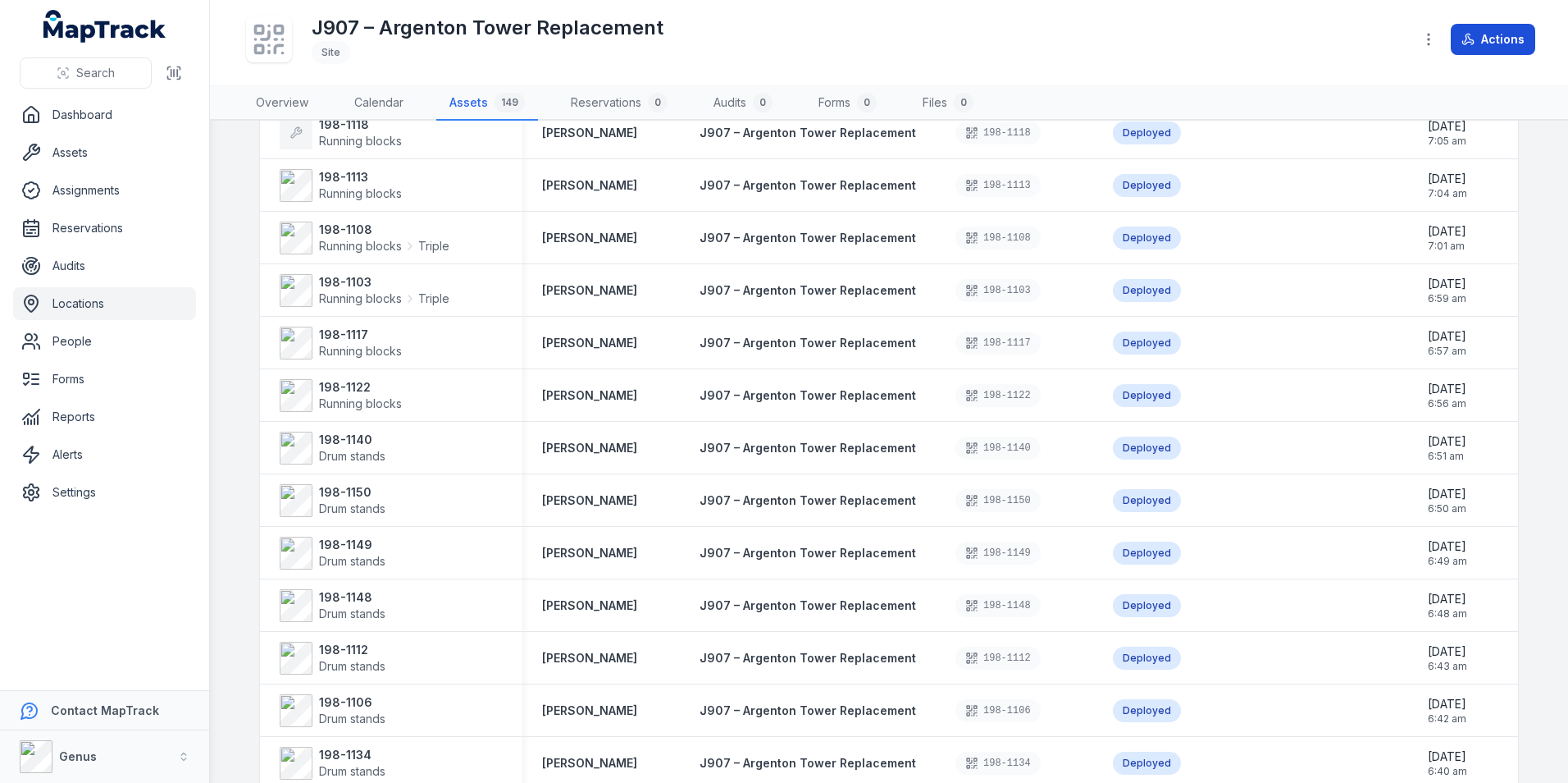
click at [1497, 37] on button "Actions" at bounding box center [1492, 39] width 84 height 31
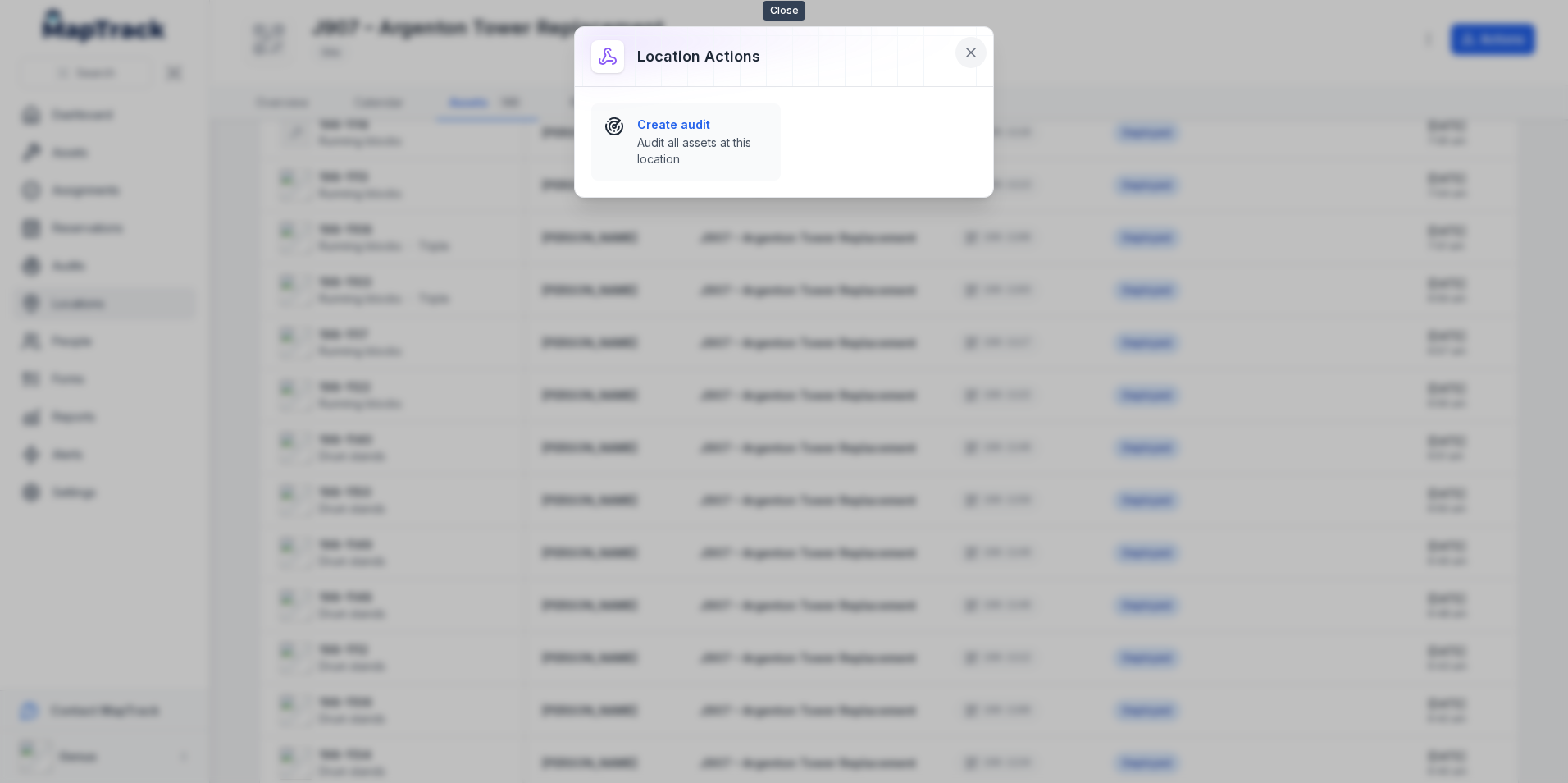
click at [974, 49] on icon at bounding box center [970, 52] width 8 height 8
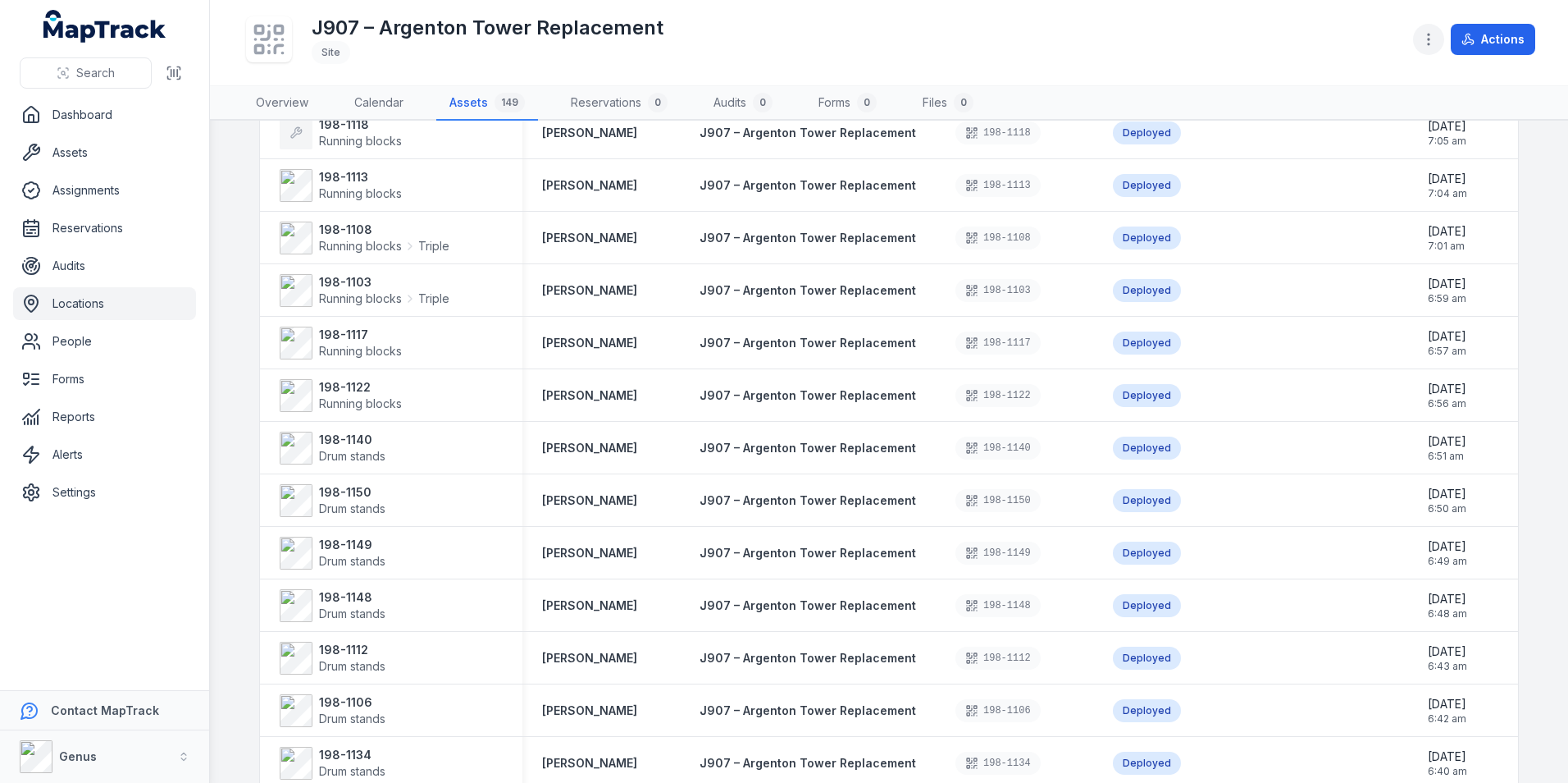
click at [1428, 36] on icon "button" at bounding box center [1428, 39] width 17 height 17
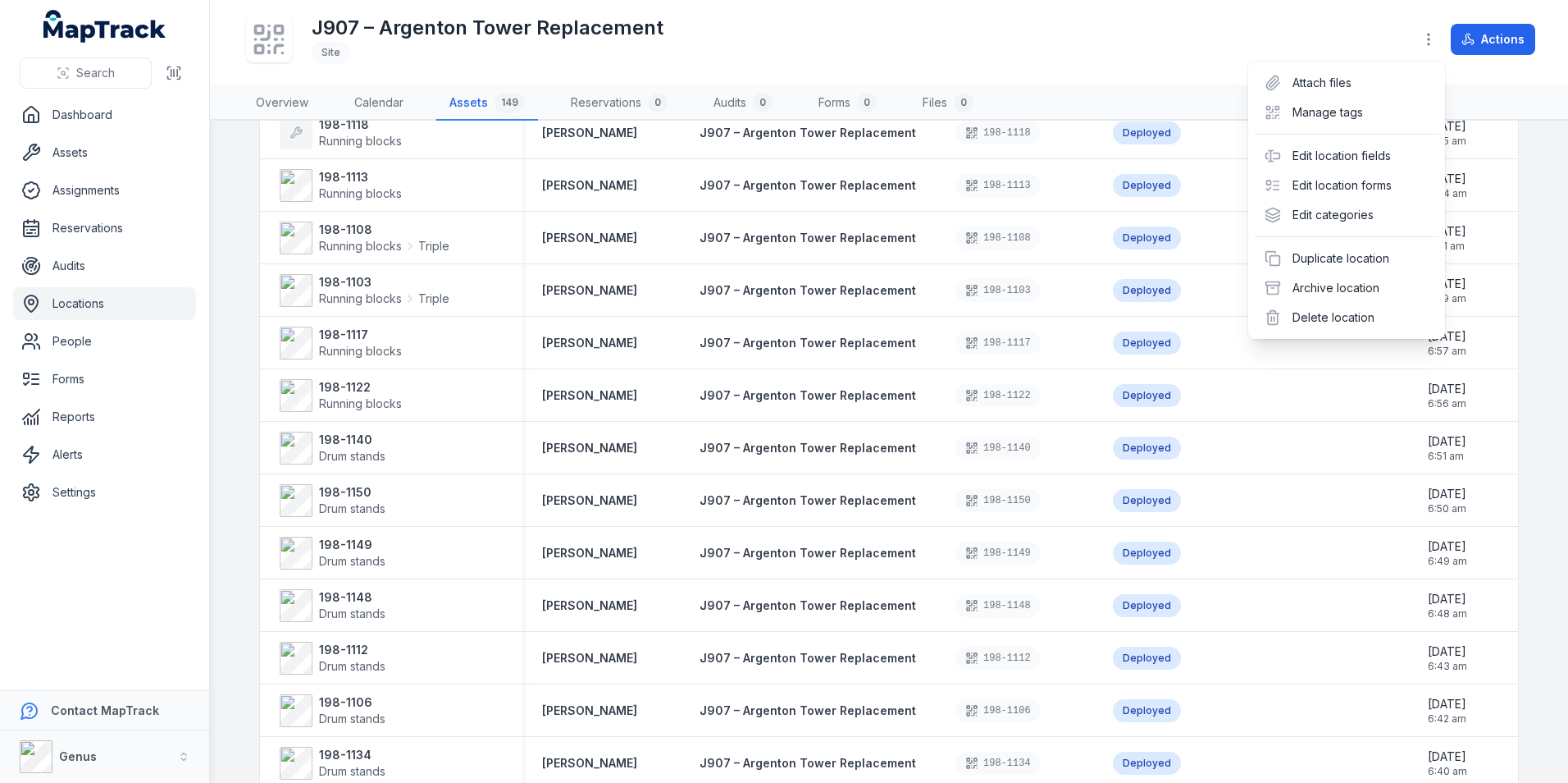
click at [737, 37] on div "J907 – Argenton Tower Replacement Site Actions" at bounding box center [889, 43] width 1293 height 72
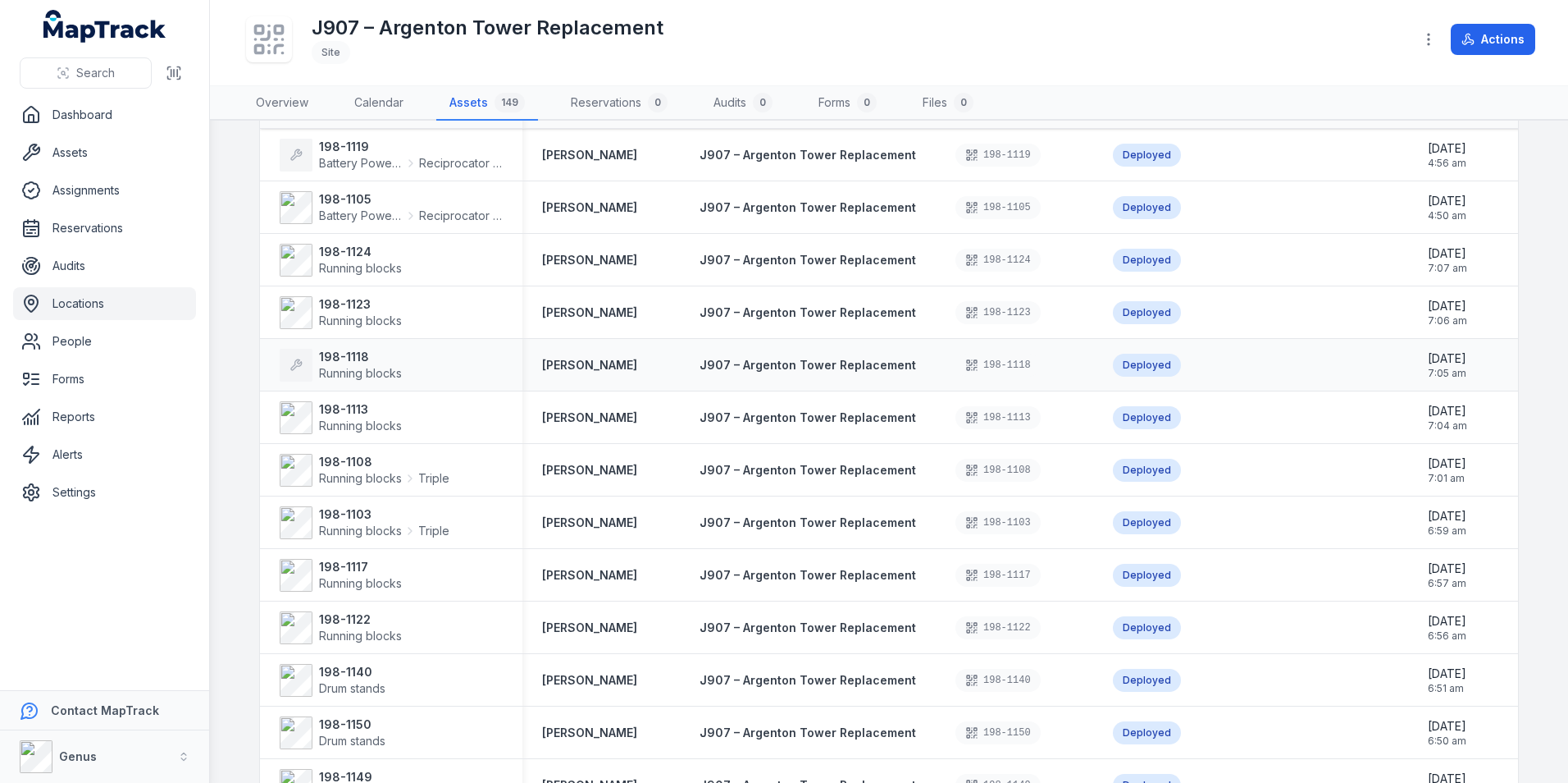
scroll to position [0, 0]
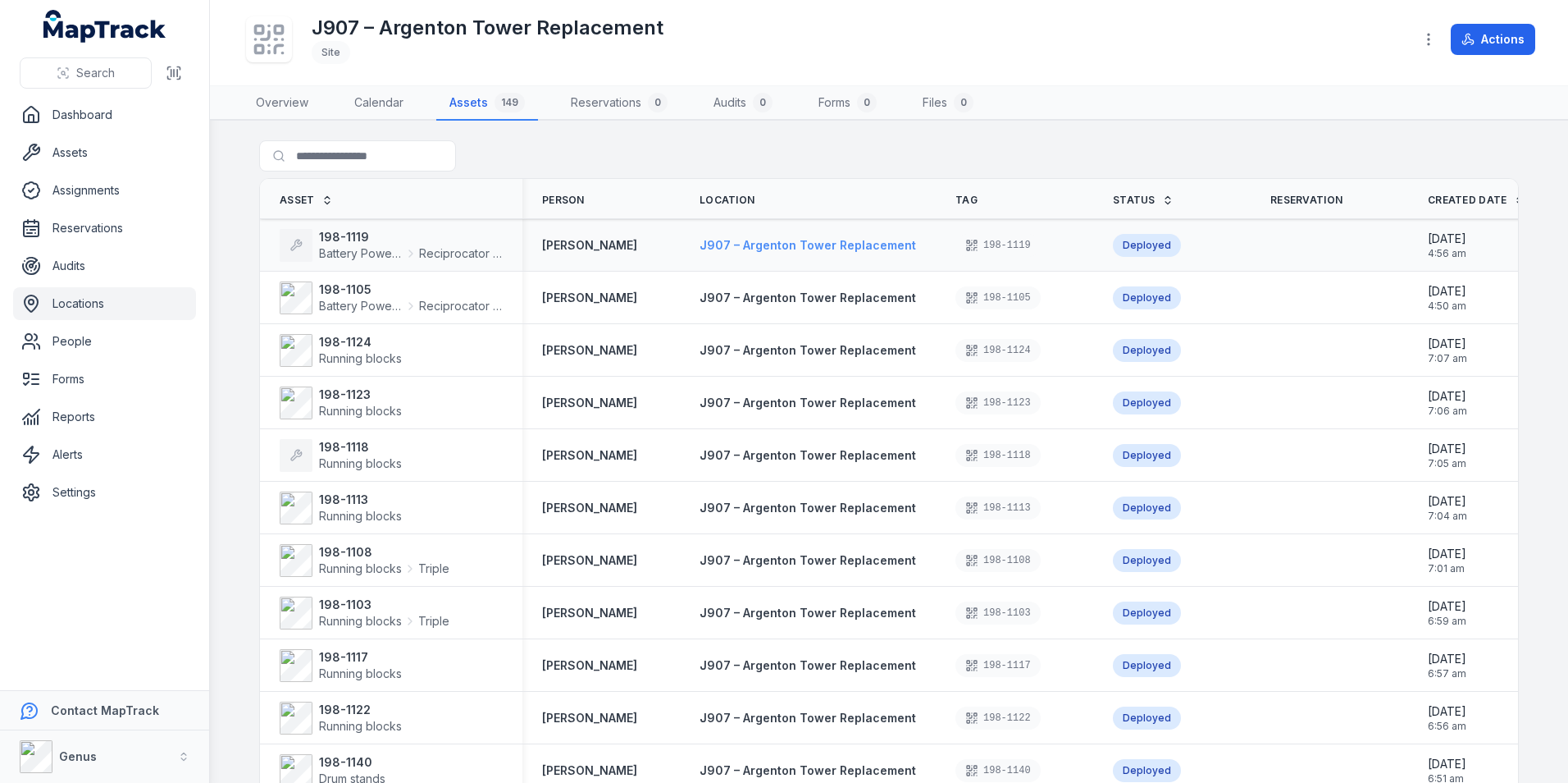
click at [779, 245] on span "J907 – Argenton Tower Replacement" at bounding box center [807, 245] width 216 height 14
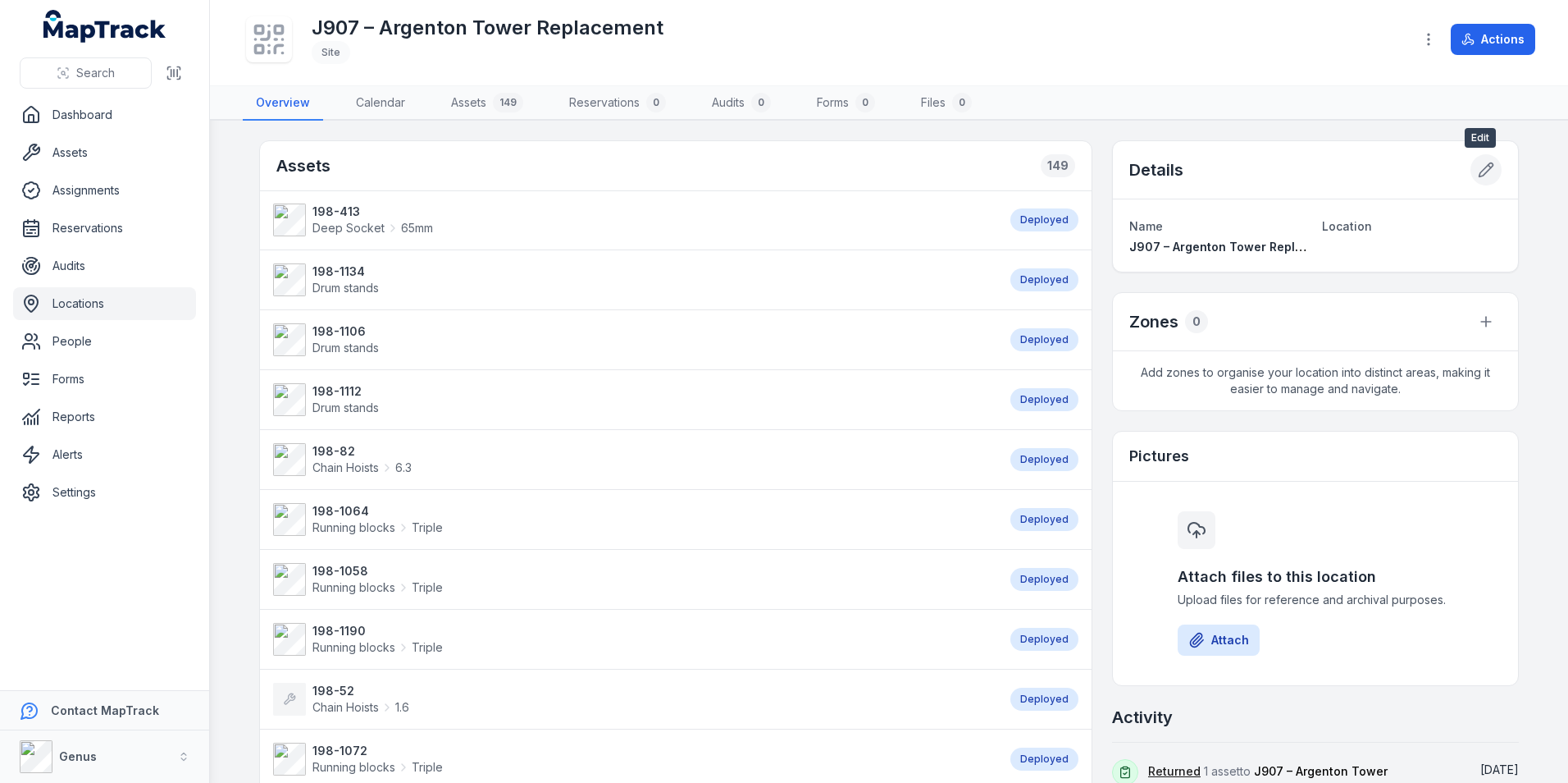
click at [1480, 166] on icon at bounding box center [1486, 170] width 14 height 14
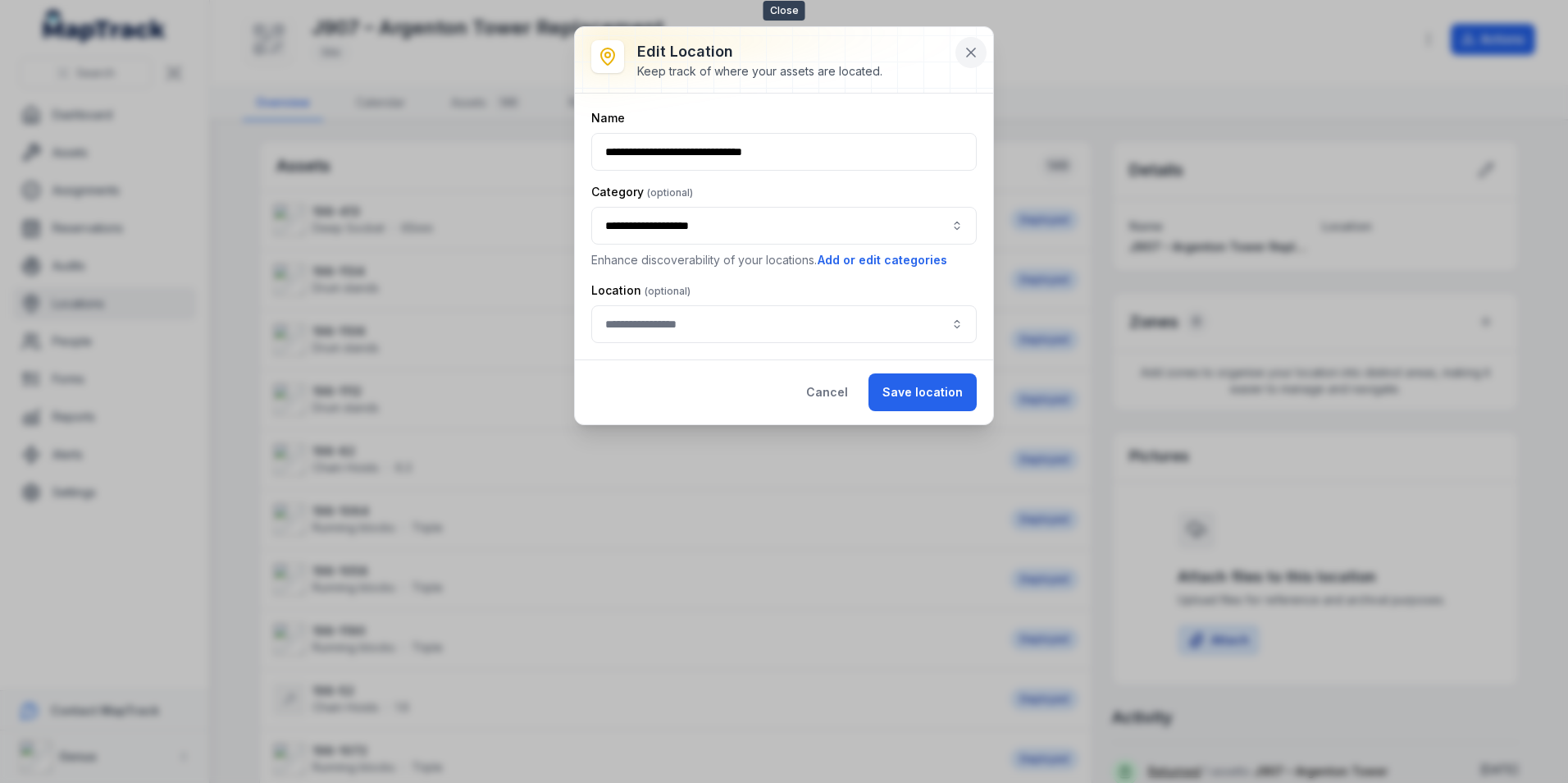
click at [973, 48] on icon at bounding box center [970, 52] width 17 height 17
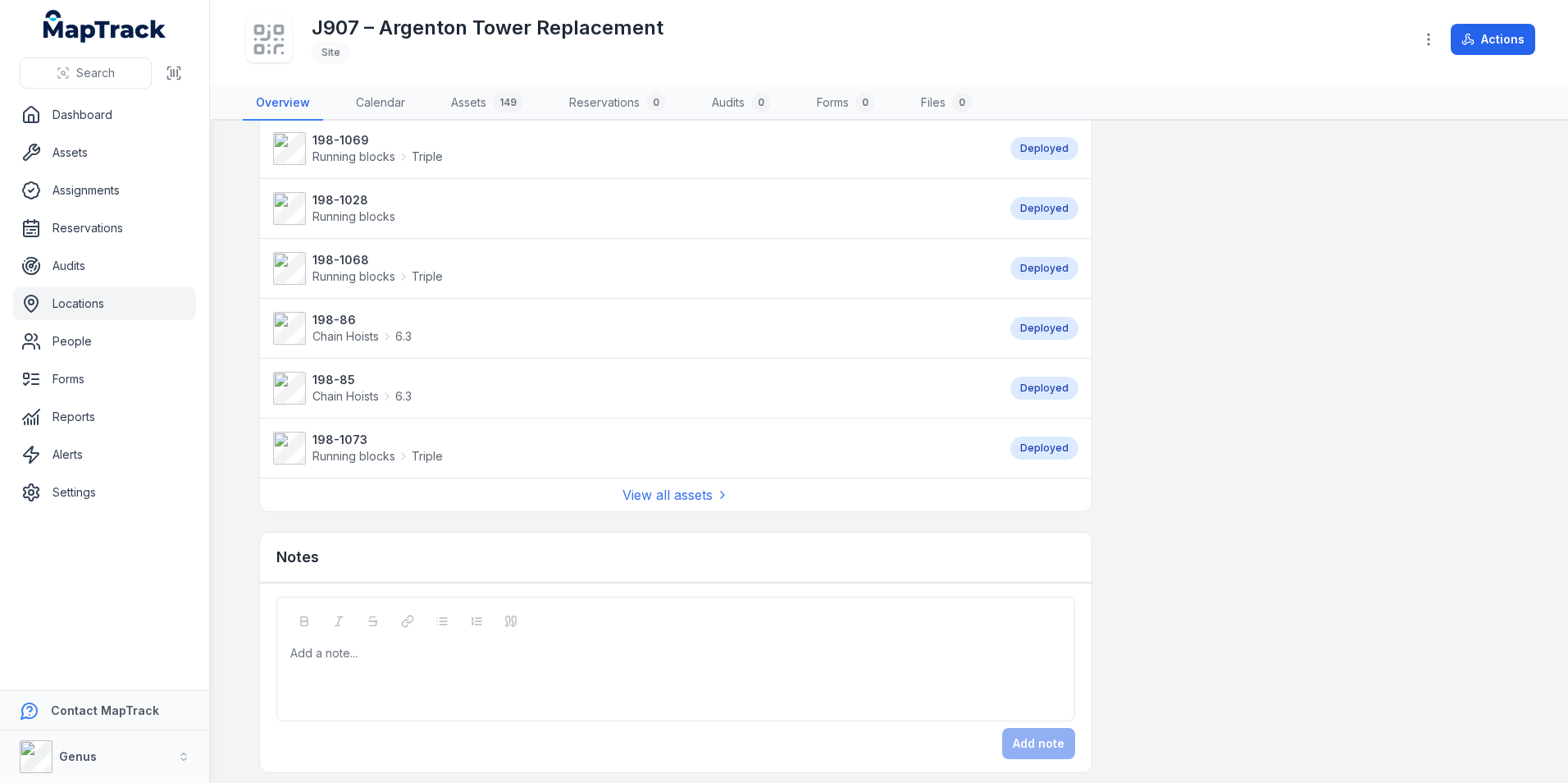
scroll to position [1219, 0]
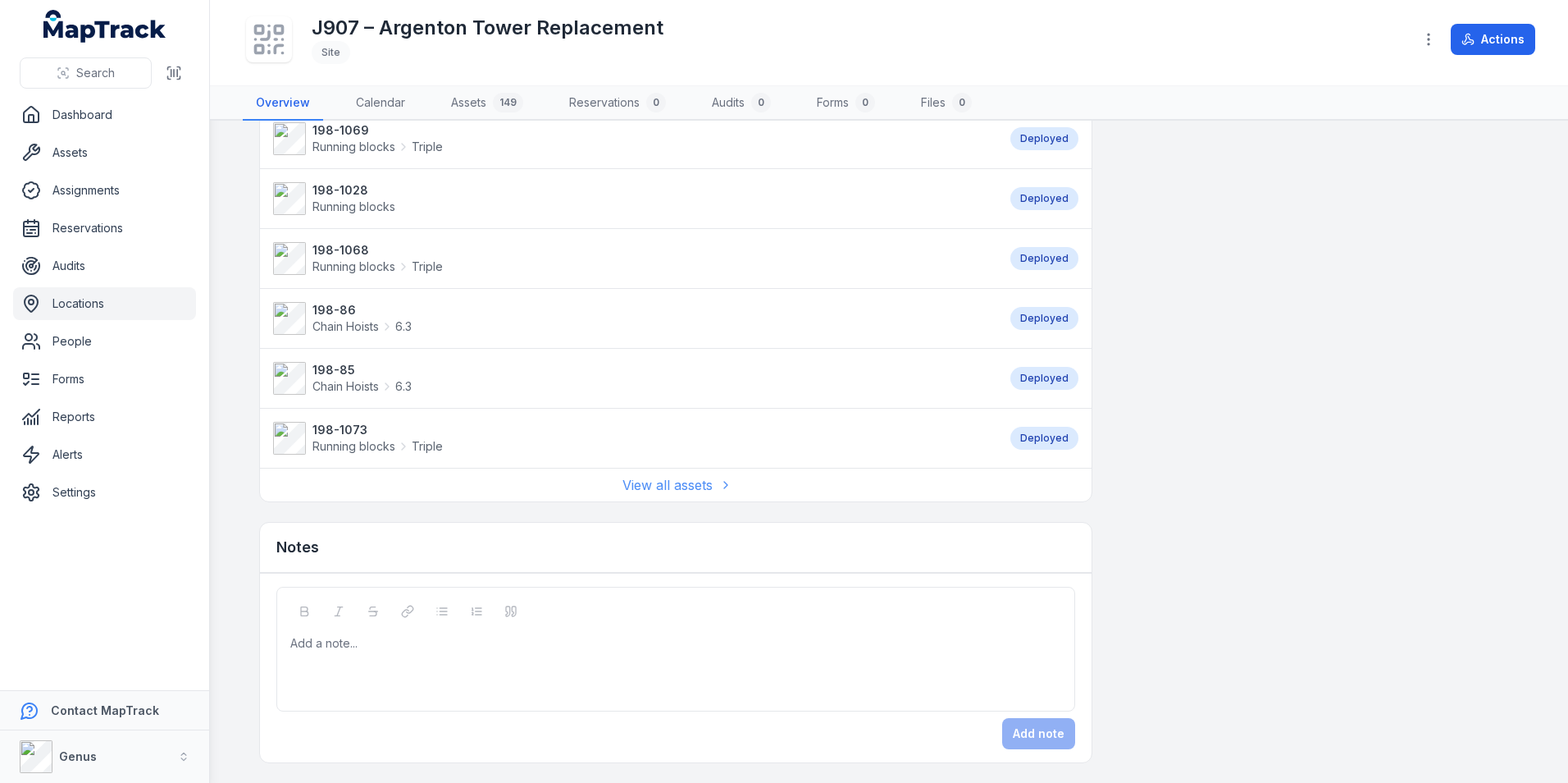
click at [657, 487] on link "View all assets" at bounding box center [675, 485] width 107 height 20
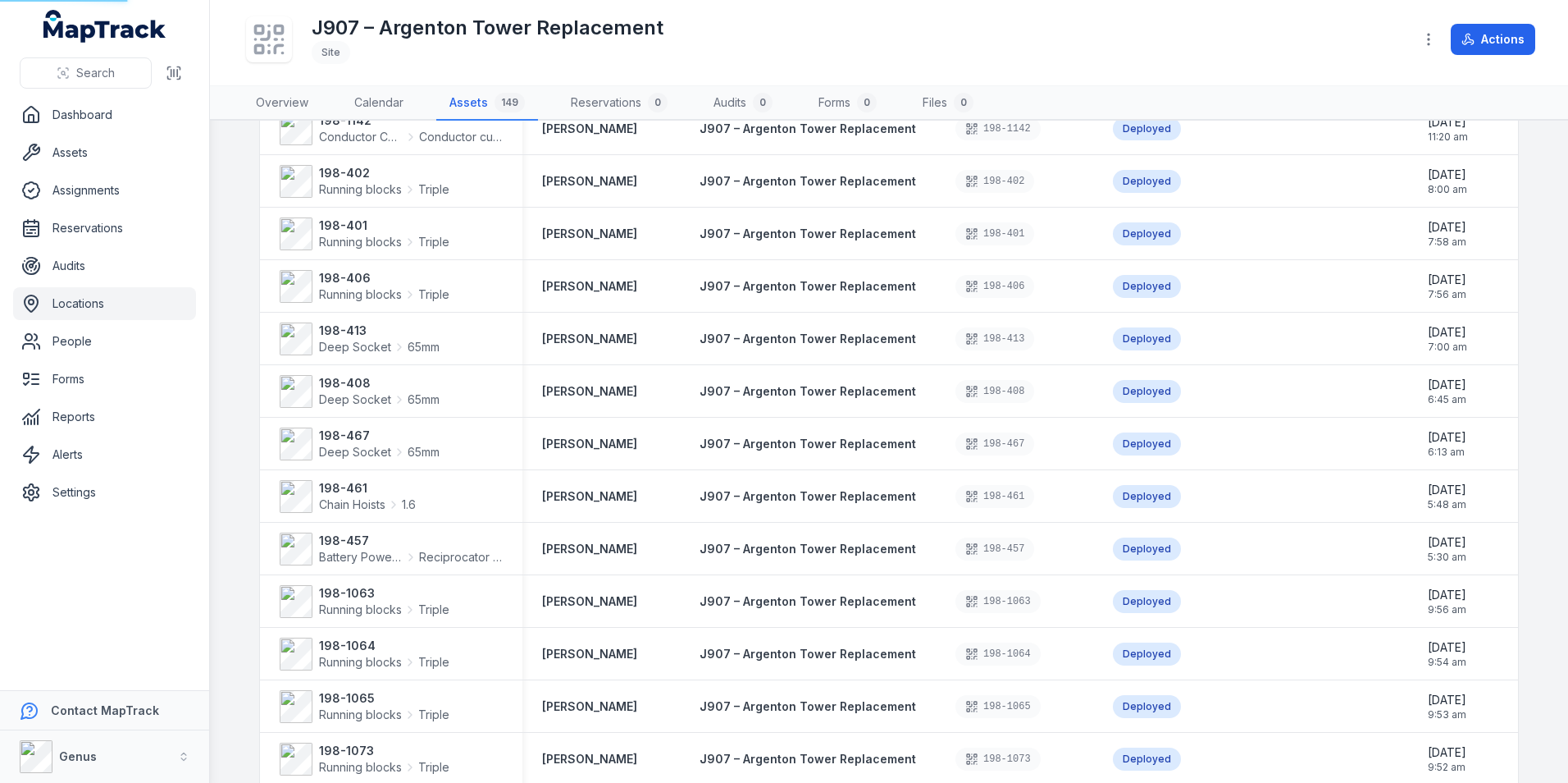
scroll to position [20, 0]
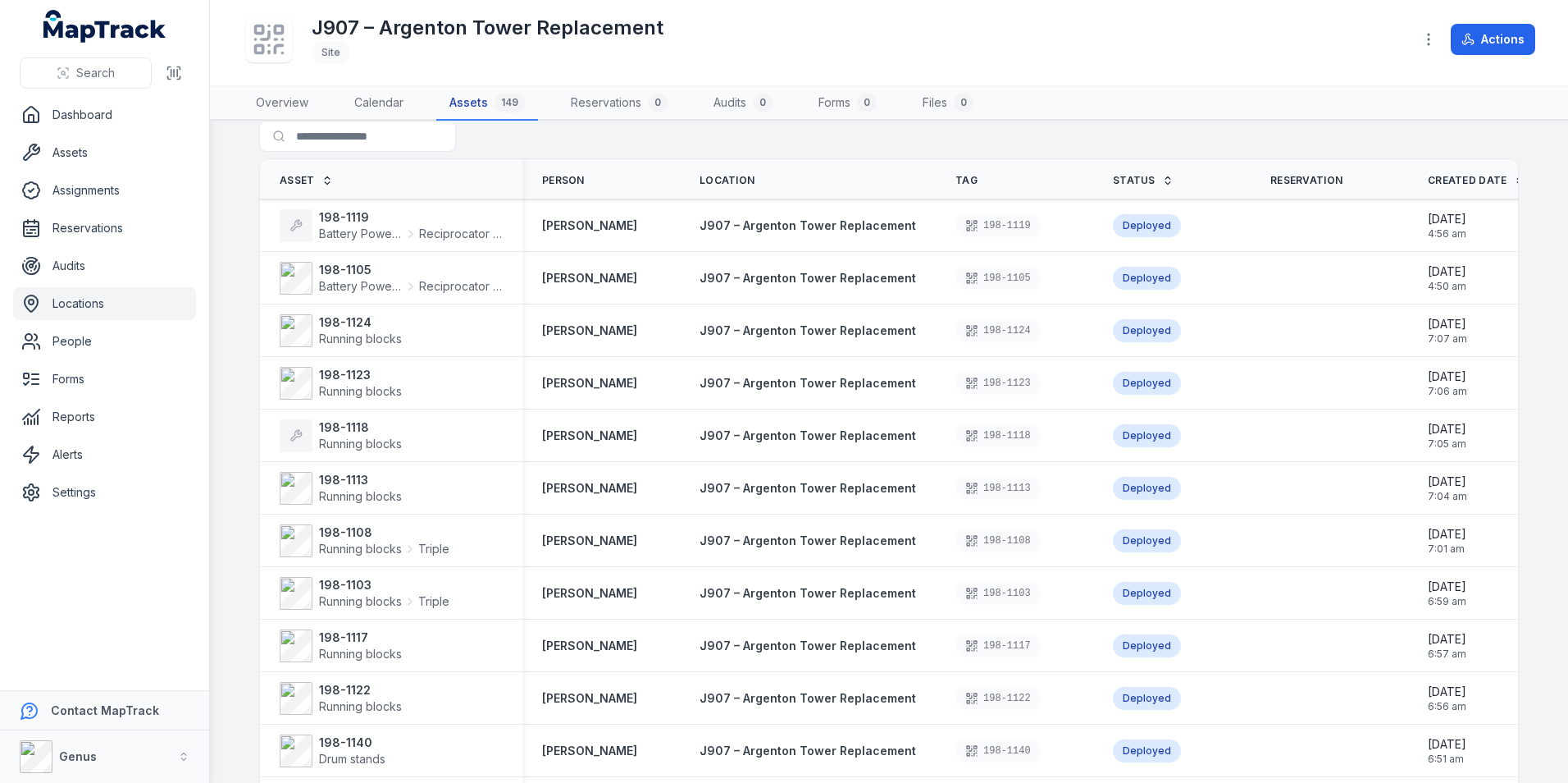
click at [466, 98] on link "Assets 149" at bounding box center [486, 103] width 102 height 35
click at [74, 341] on link "People" at bounding box center [104, 342] width 183 height 33
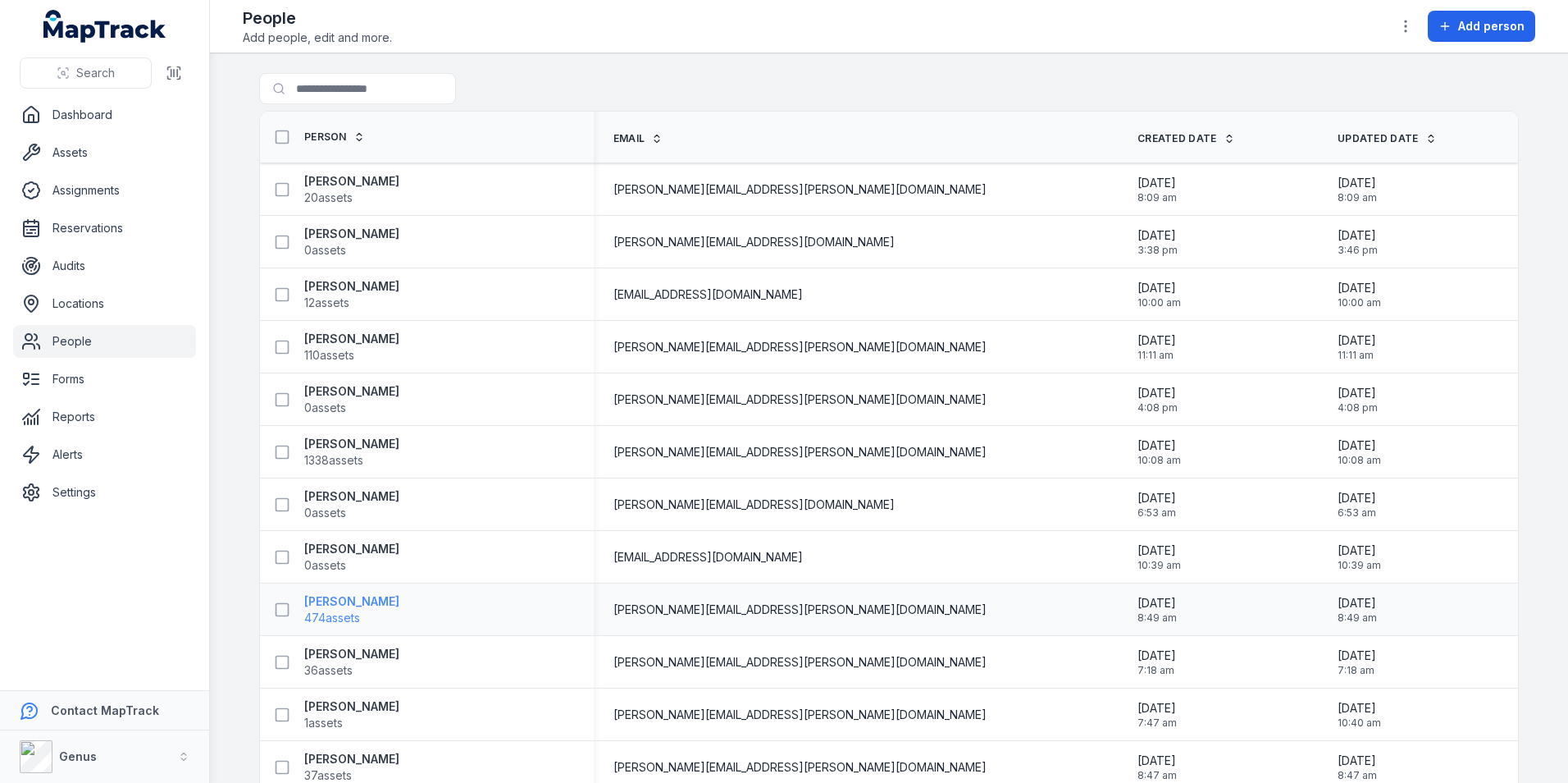
click at [325, 599] on strong "[PERSON_NAME]" at bounding box center [351, 601] width 95 height 17
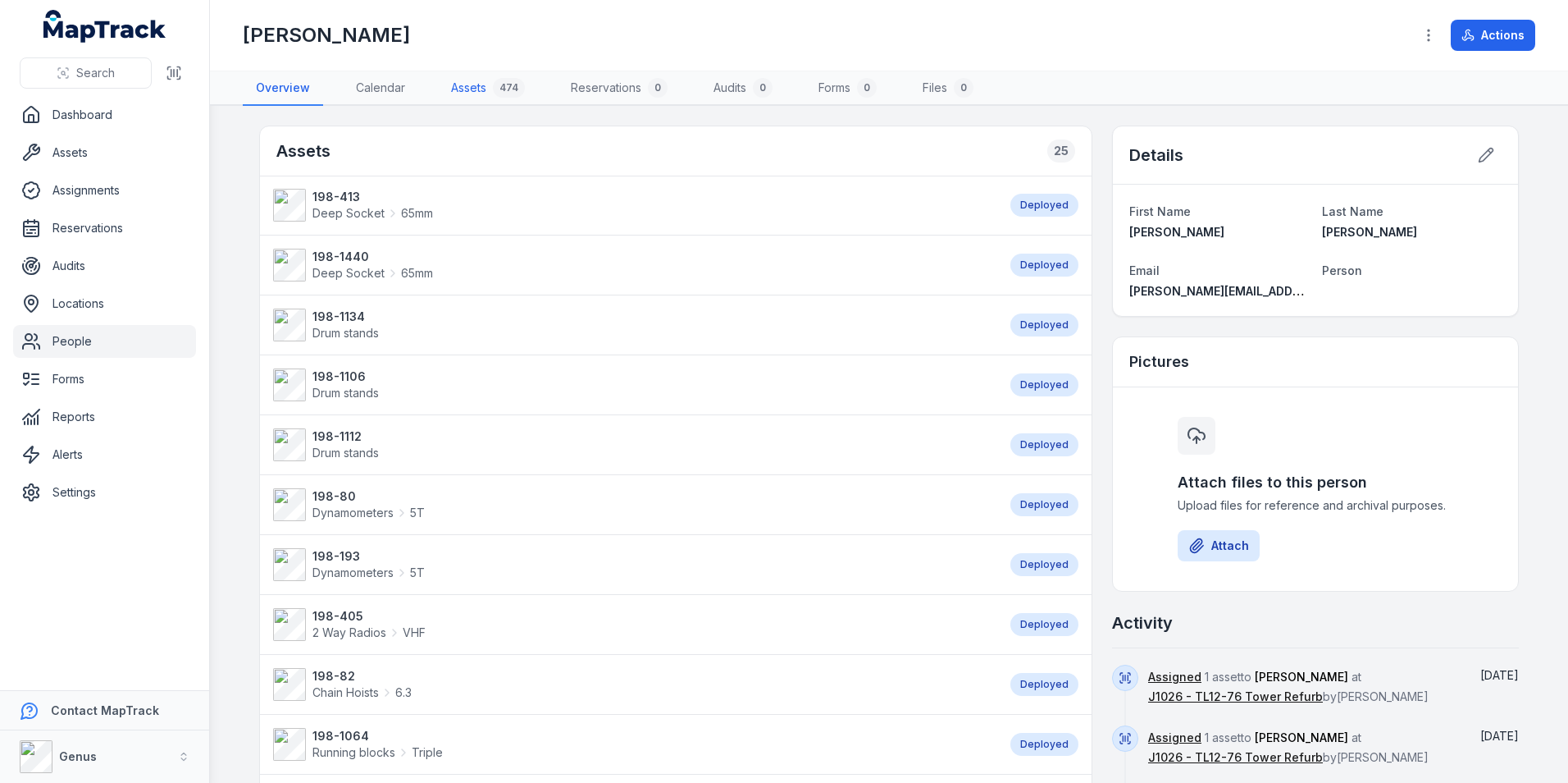
click at [473, 85] on link "Assets 474" at bounding box center [487, 89] width 100 height 35
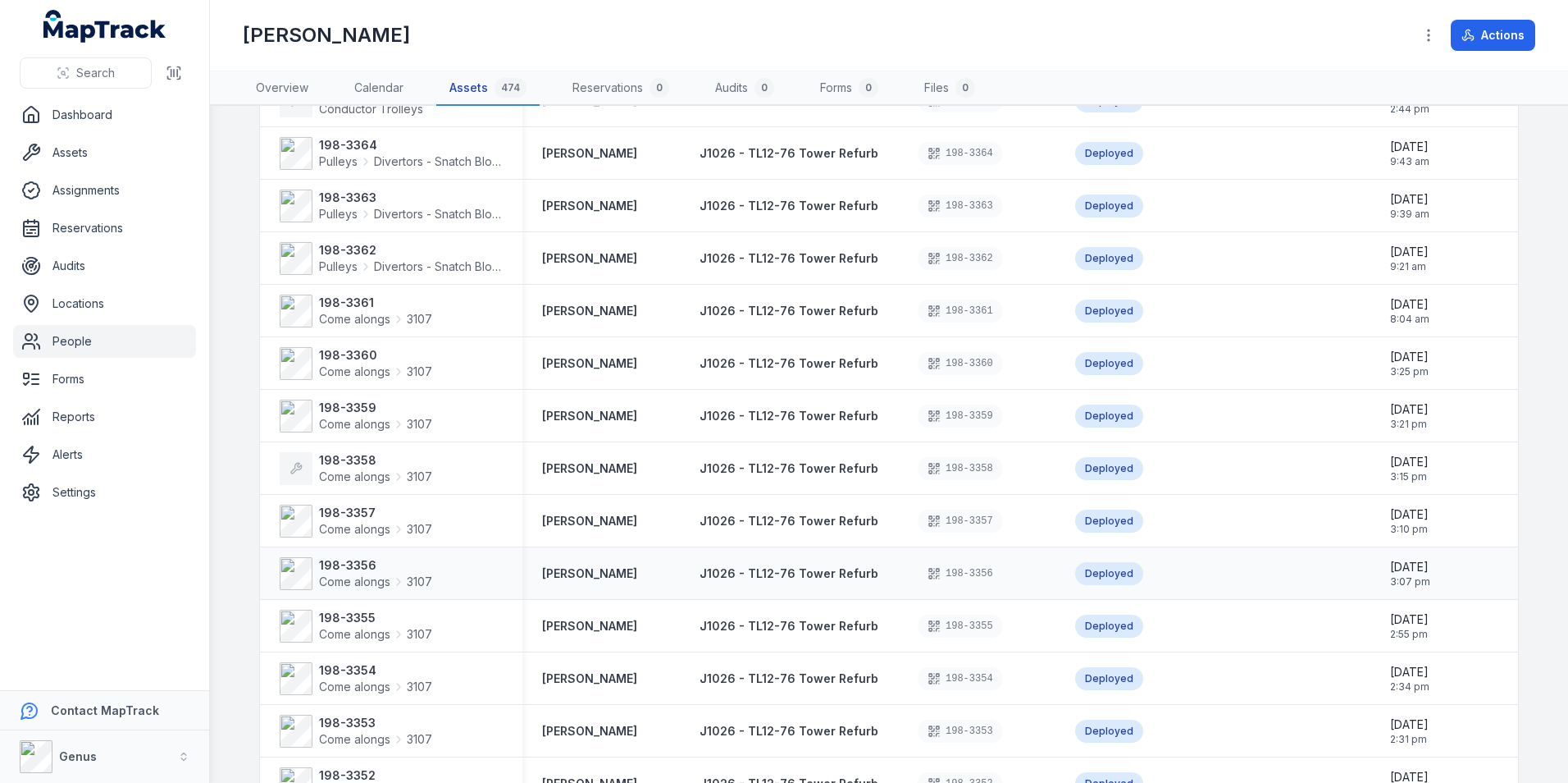
scroll to position [2113, 0]
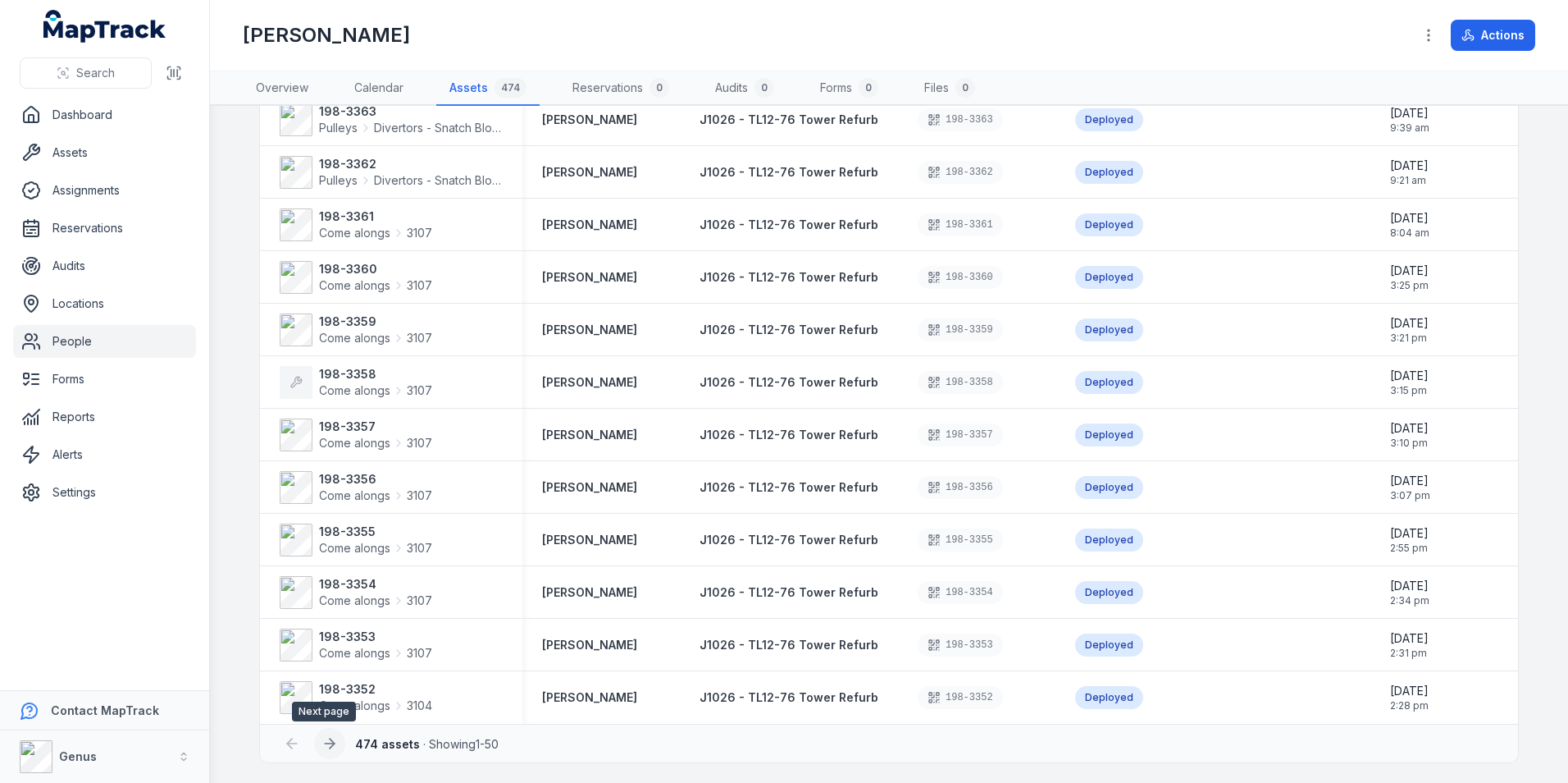
click at [325, 740] on icon at bounding box center [329, 743] width 17 height 17
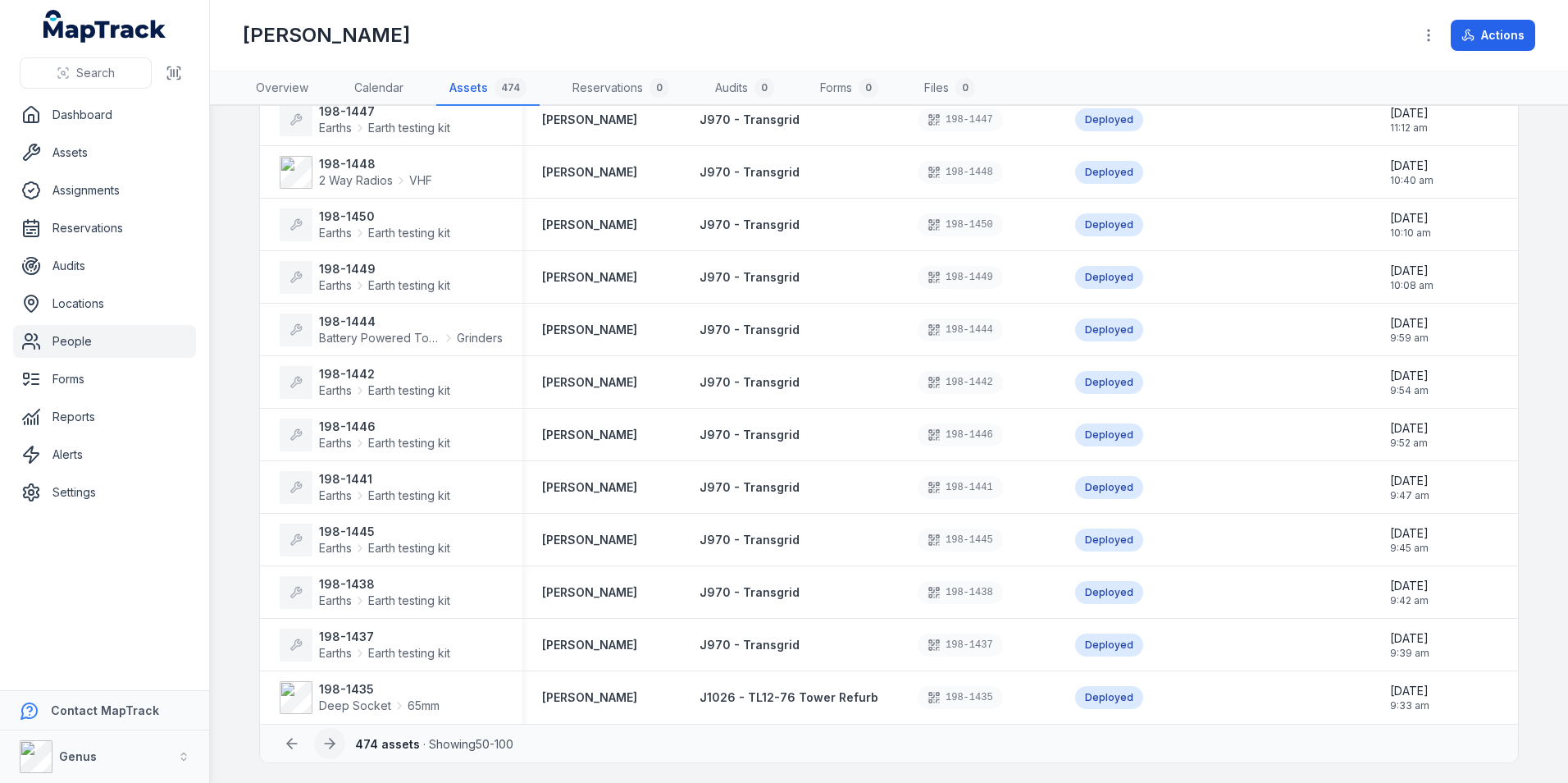
scroll to position [20, 0]
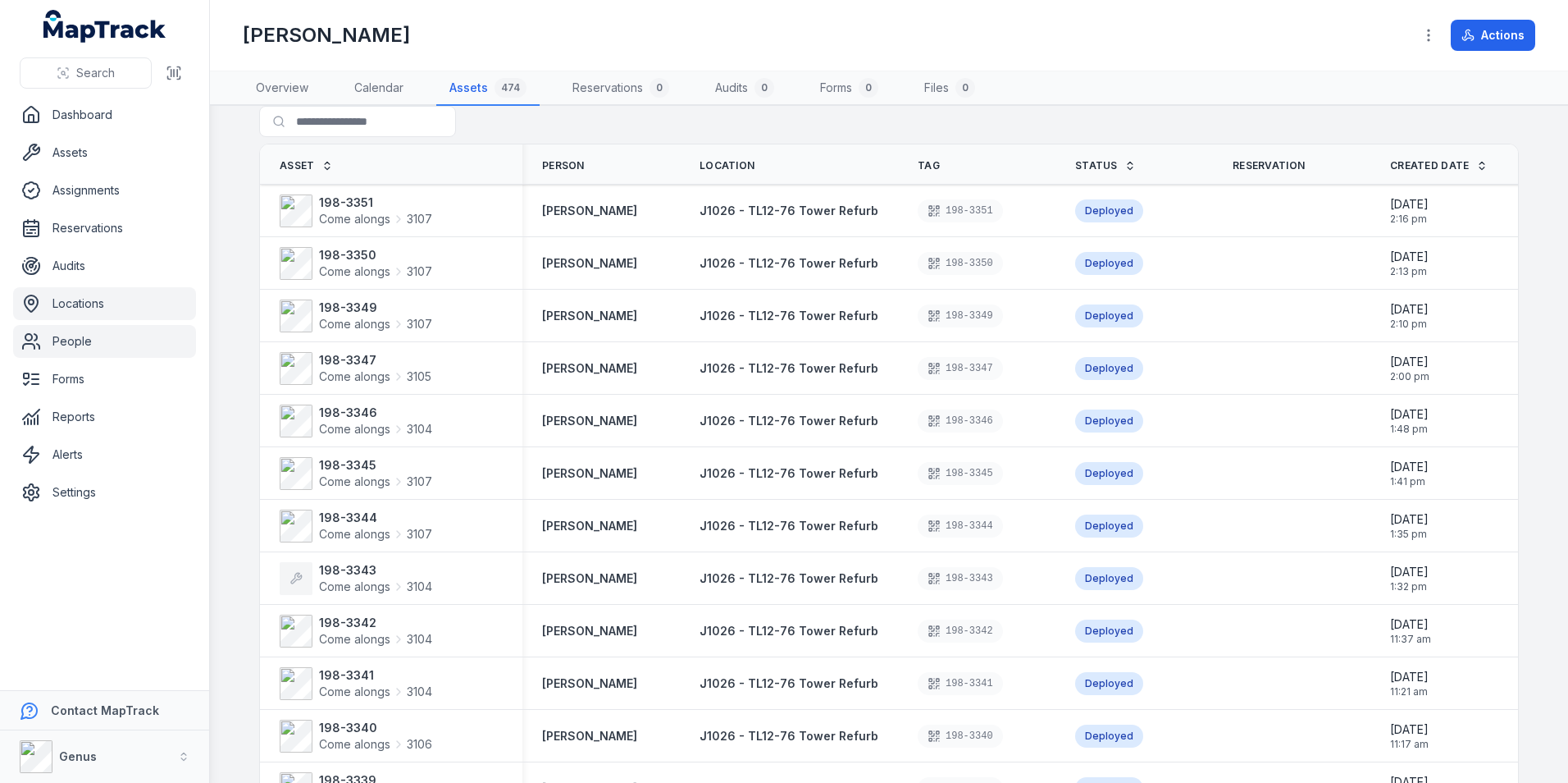
click at [62, 300] on link "Locations" at bounding box center [104, 303] width 183 height 33
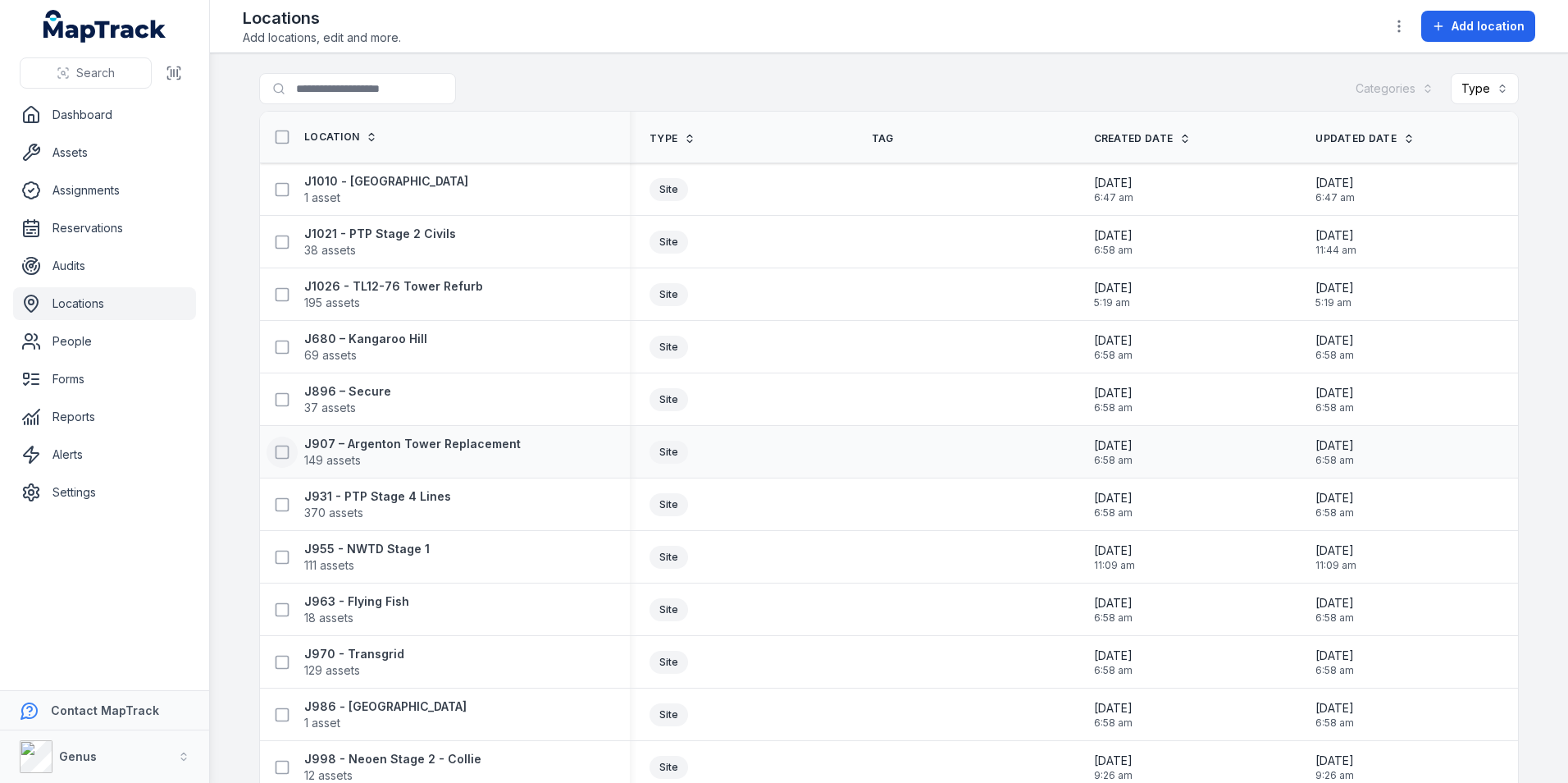
click at [275, 454] on icon at bounding box center [281, 452] width 17 height 17
drag, startPoint x: 345, startPoint y: 448, endPoint x: 743, endPoint y: 452, distance: 398.0
click at [743, 452] on div "Site" at bounding box center [741, 452] width 183 height 23
click at [900, 740] on icon "button" at bounding box center [898, 743] width 17 height 17
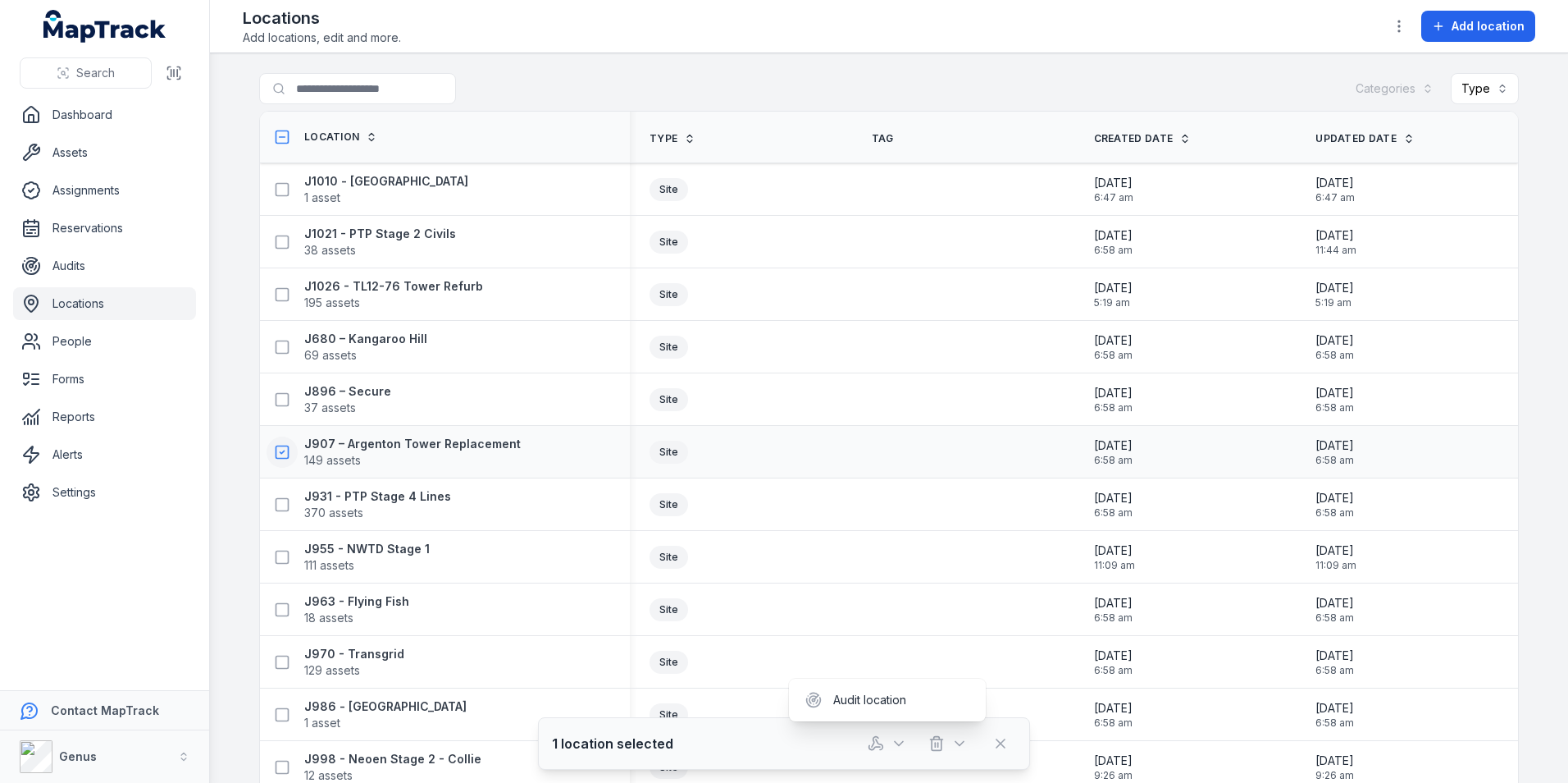
click at [958, 740] on div at bounding box center [917, 743] width 115 height 31
click at [958, 740] on icon "button" at bounding box center [959, 743] width 17 height 17
click at [1001, 742] on div at bounding box center [937, 743] width 155 height 31
click at [1001, 742] on icon at bounding box center [1000, 743] width 8 height 8
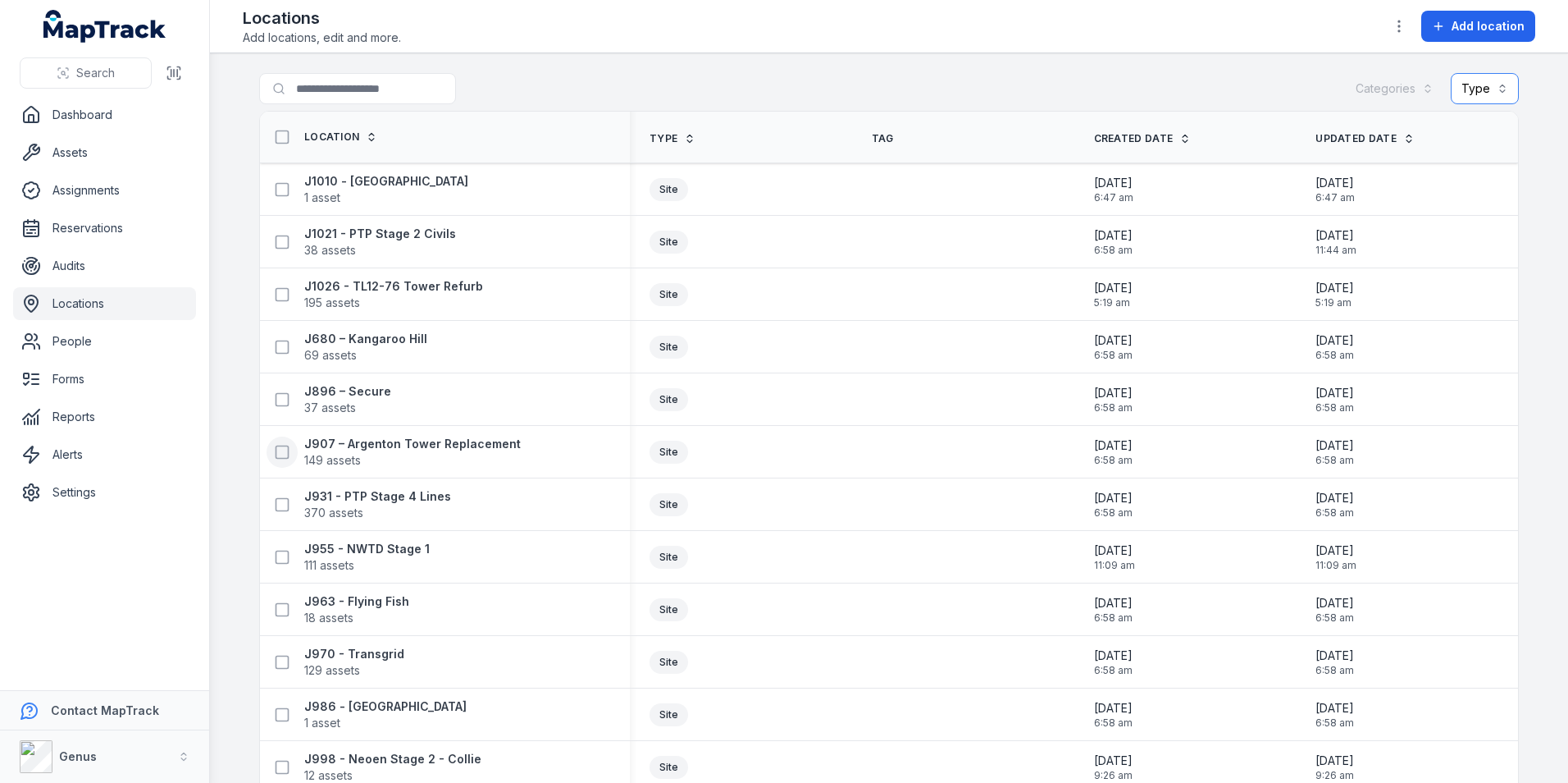
click at [1493, 84] on button "Type" at bounding box center [1485, 89] width 68 height 31
click at [360, 448] on div "Search for locations Categories Type Location Type Tag Created Date Updated Dat…" at bounding box center [889, 512] width 1260 height 879
click at [360, 448] on strong "J907 – Argenton Tower Replacement" at bounding box center [412, 443] width 216 height 17
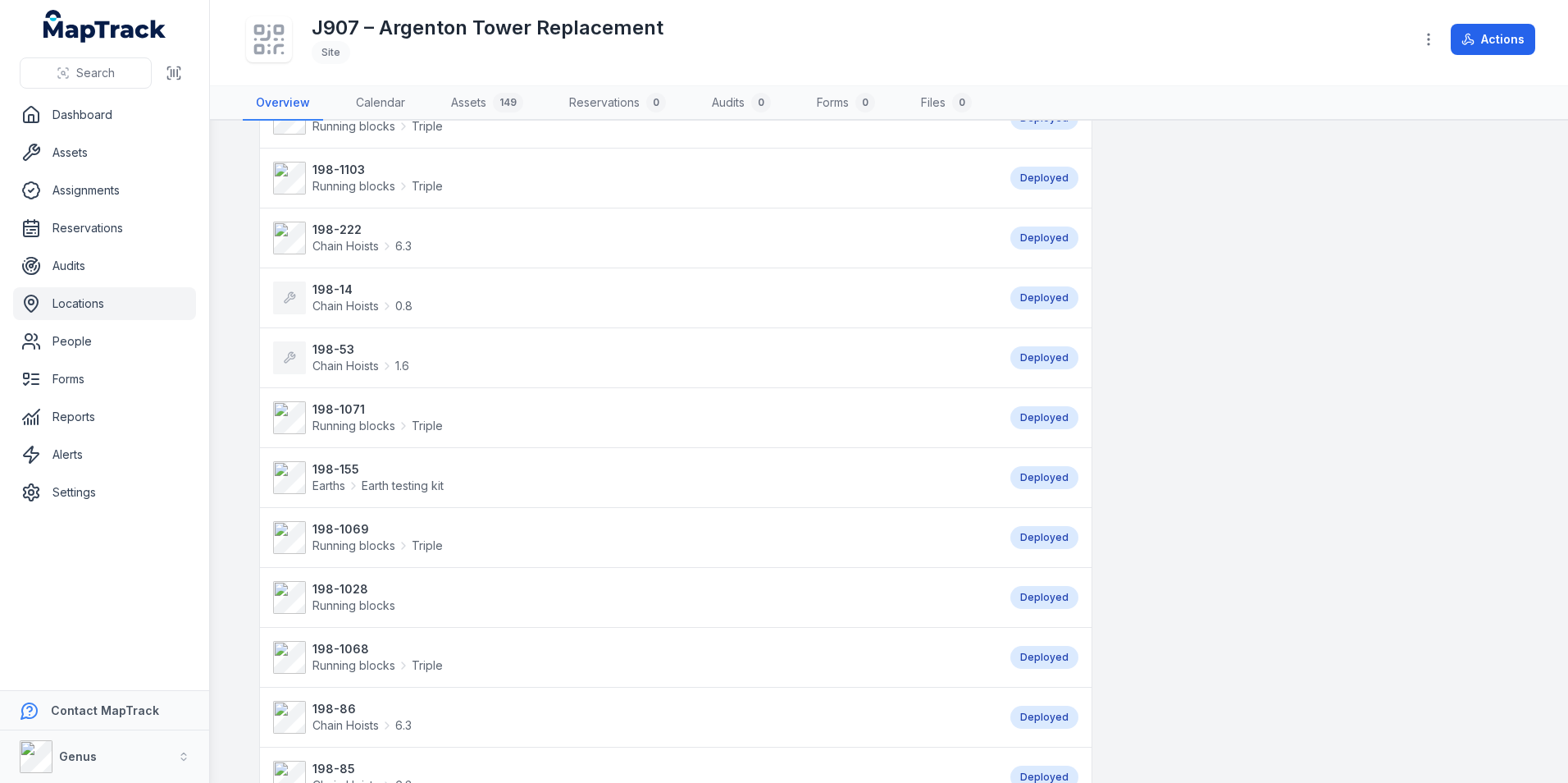
scroll to position [1219, 0]
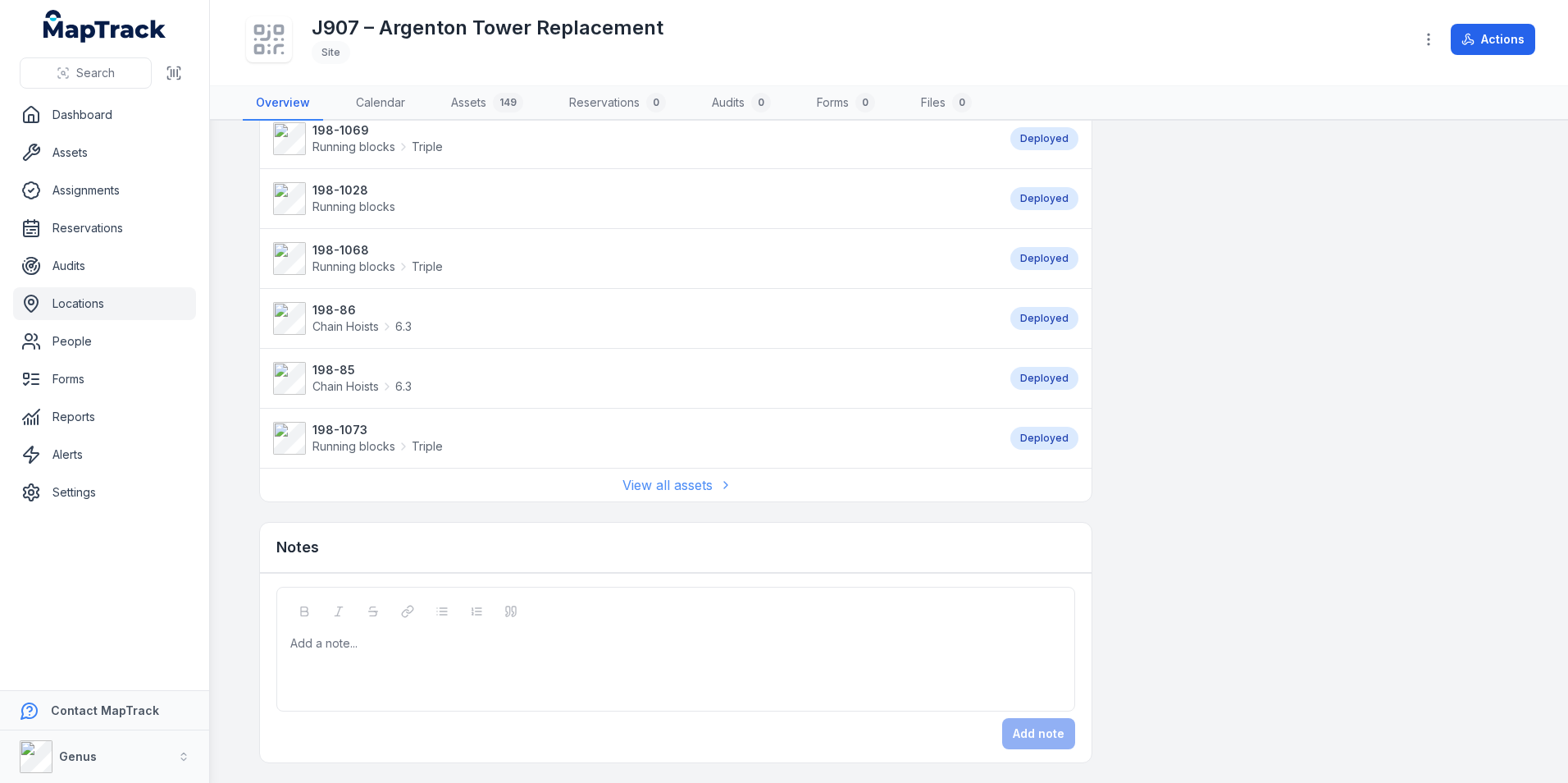
click at [648, 483] on link "View all assets" at bounding box center [675, 485] width 107 height 20
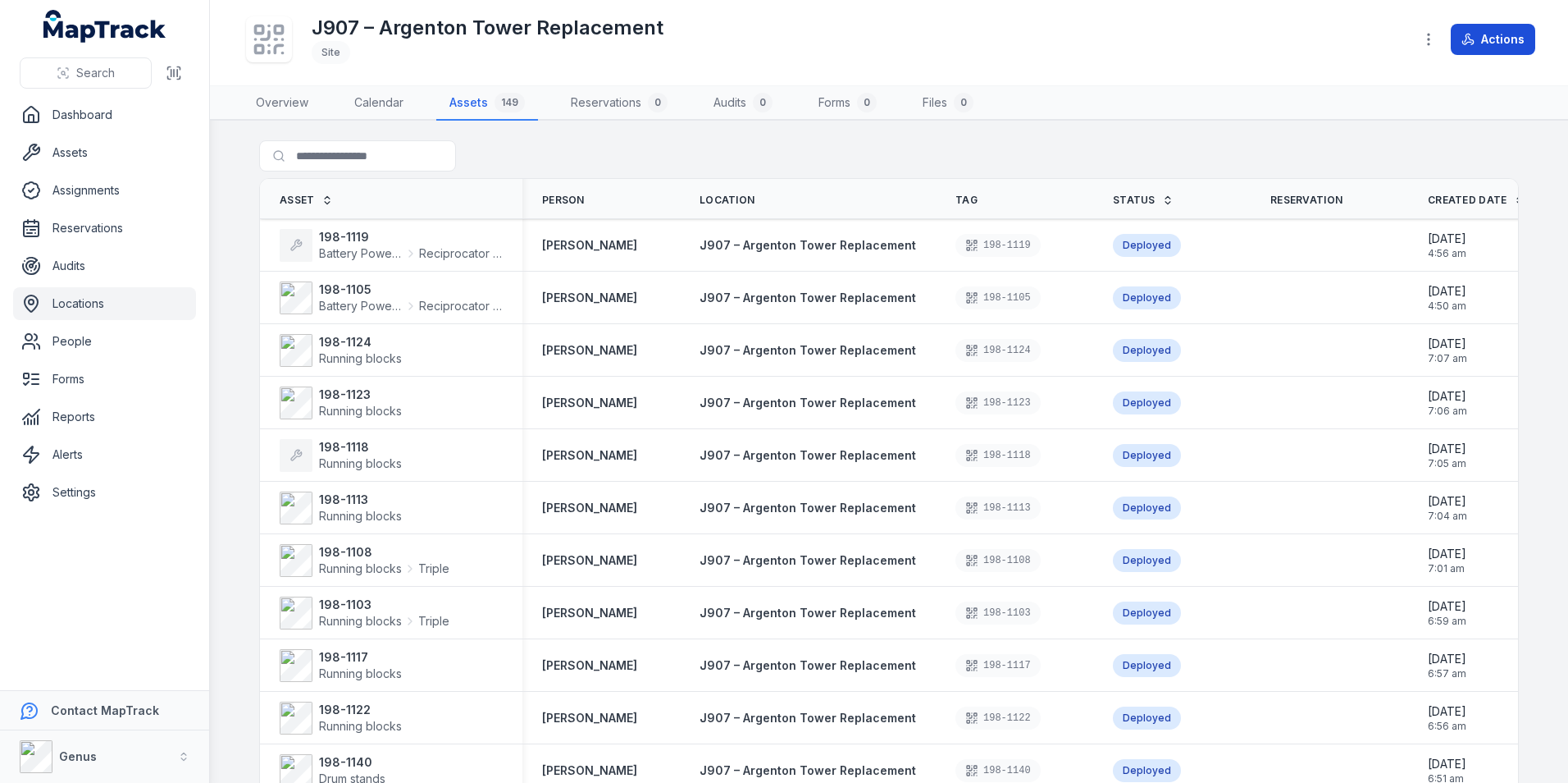
click at [1487, 39] on button "Actions" at bounding box center [1492, 39] width 84 height 31
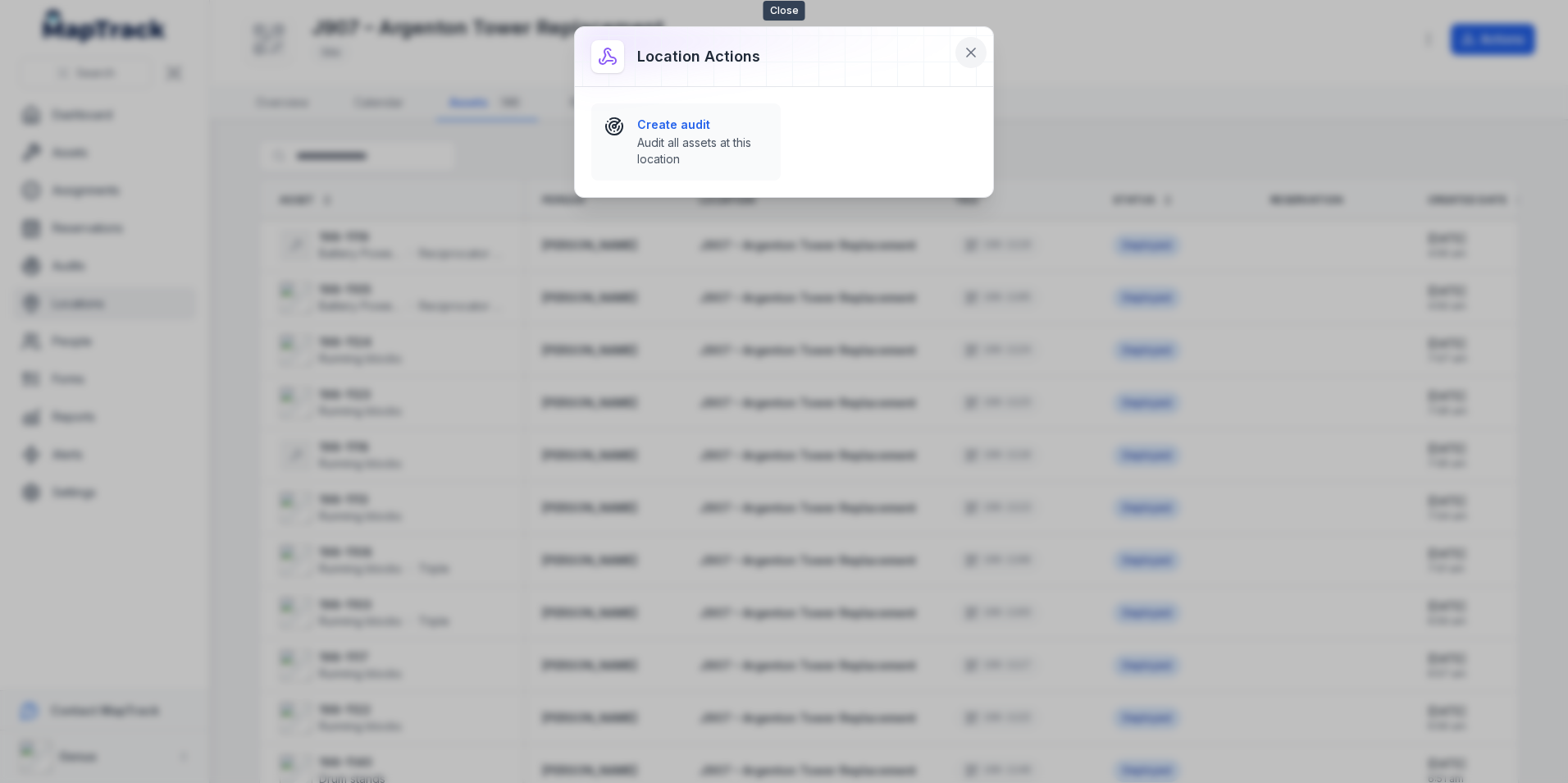
click at [970, 49] on icon at bounding box center [970, 52] width 17 height 17
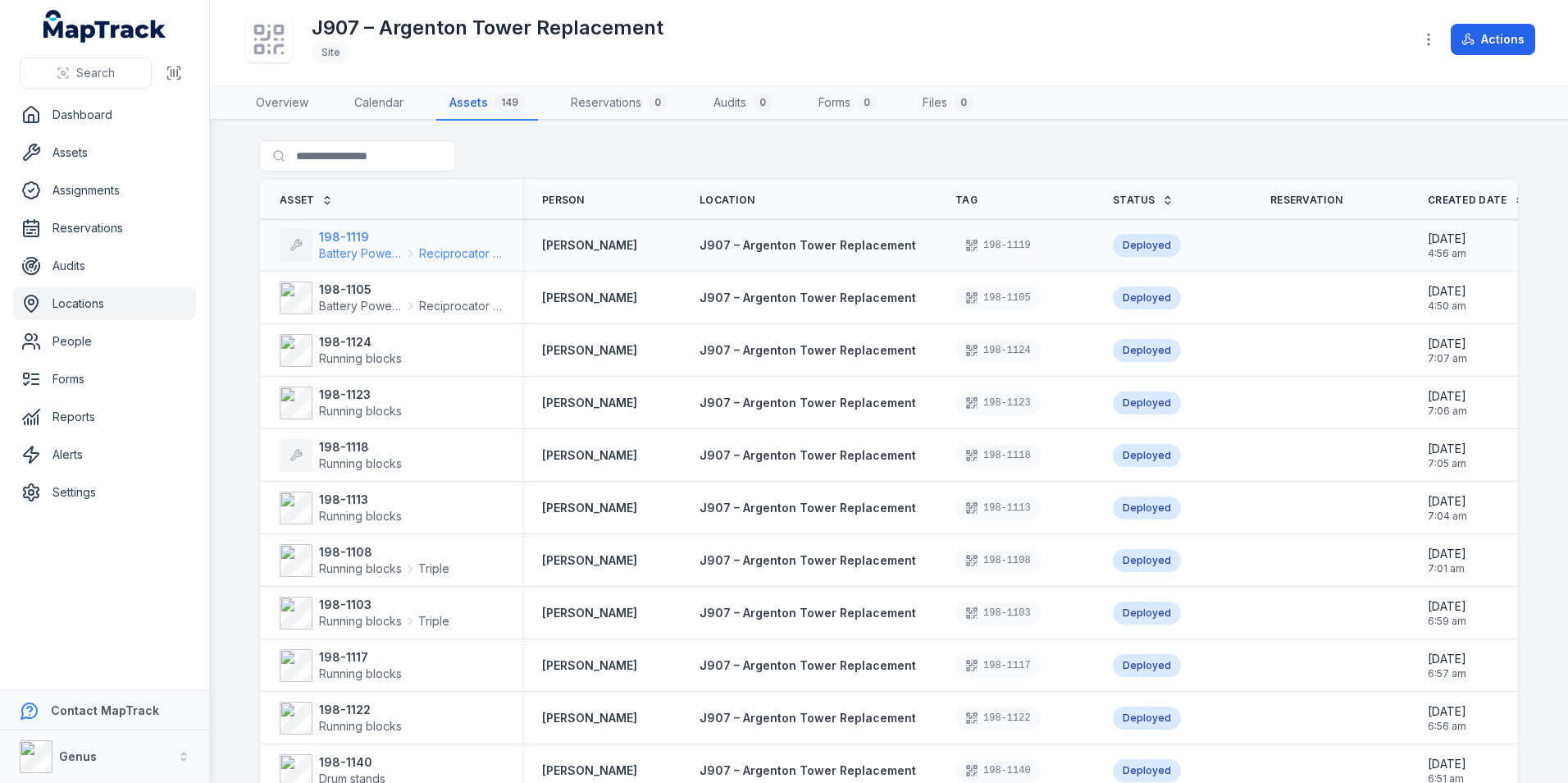
click at [333, 245] on span "Battery Powered Tools" at bounding box center [361, 253] width 83 height 17
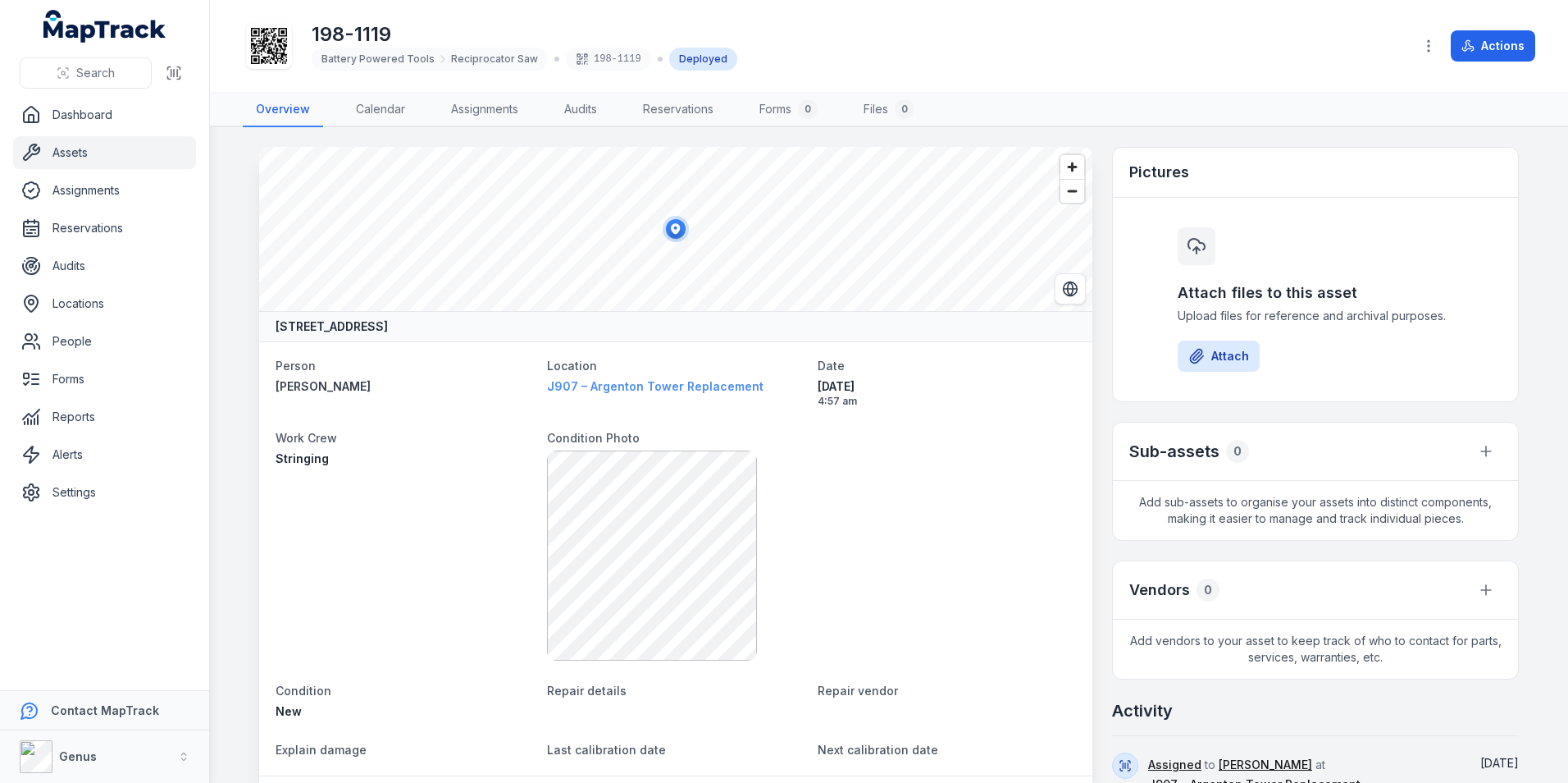
click at [592, 384] on span "J907 – Argenton Tower Replacement" at bounding box center [655, 386] width 216 height 14
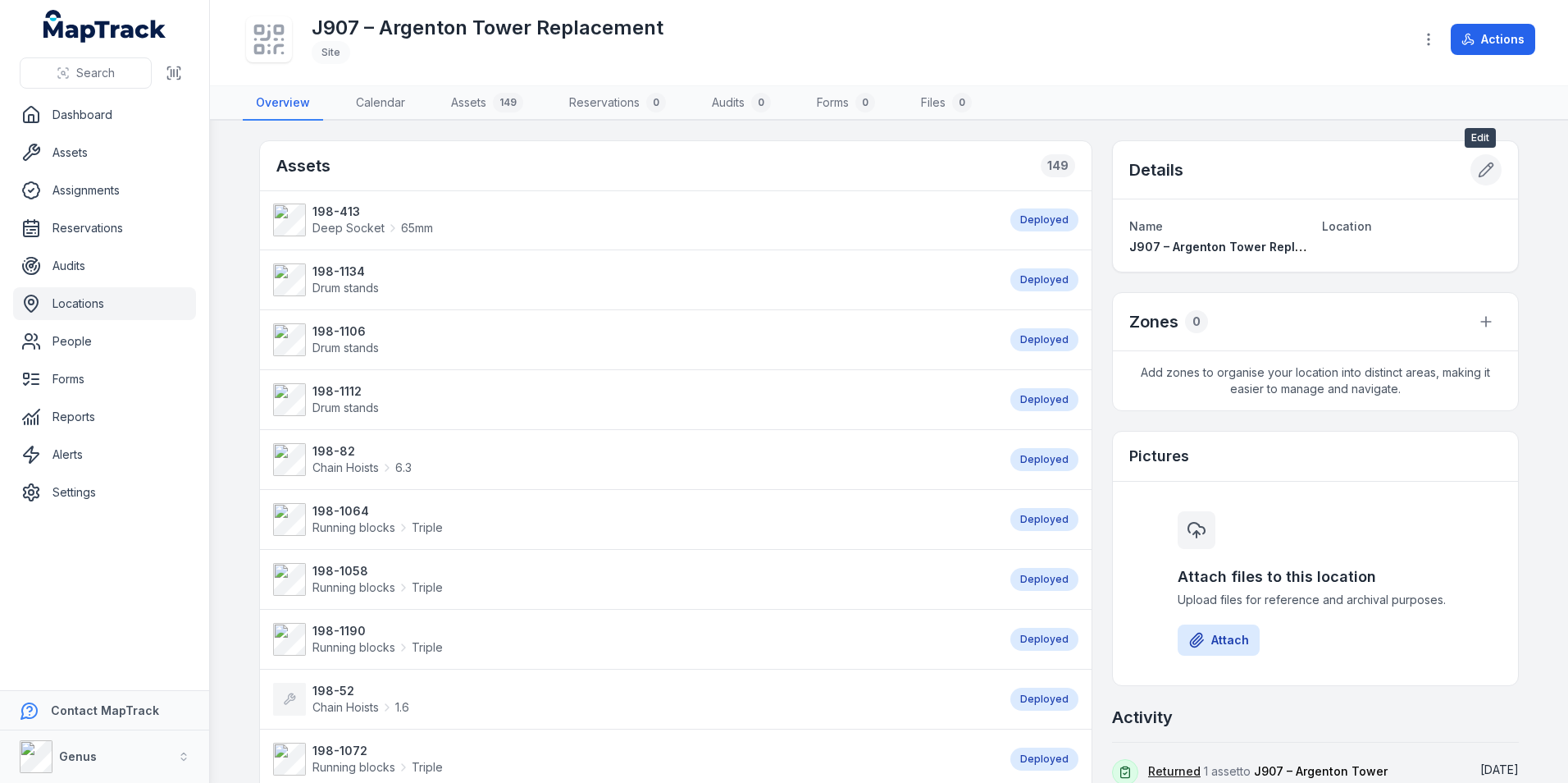
click at [1479, 171] on icon at bounding box center [1485, 169] width 17 height 17
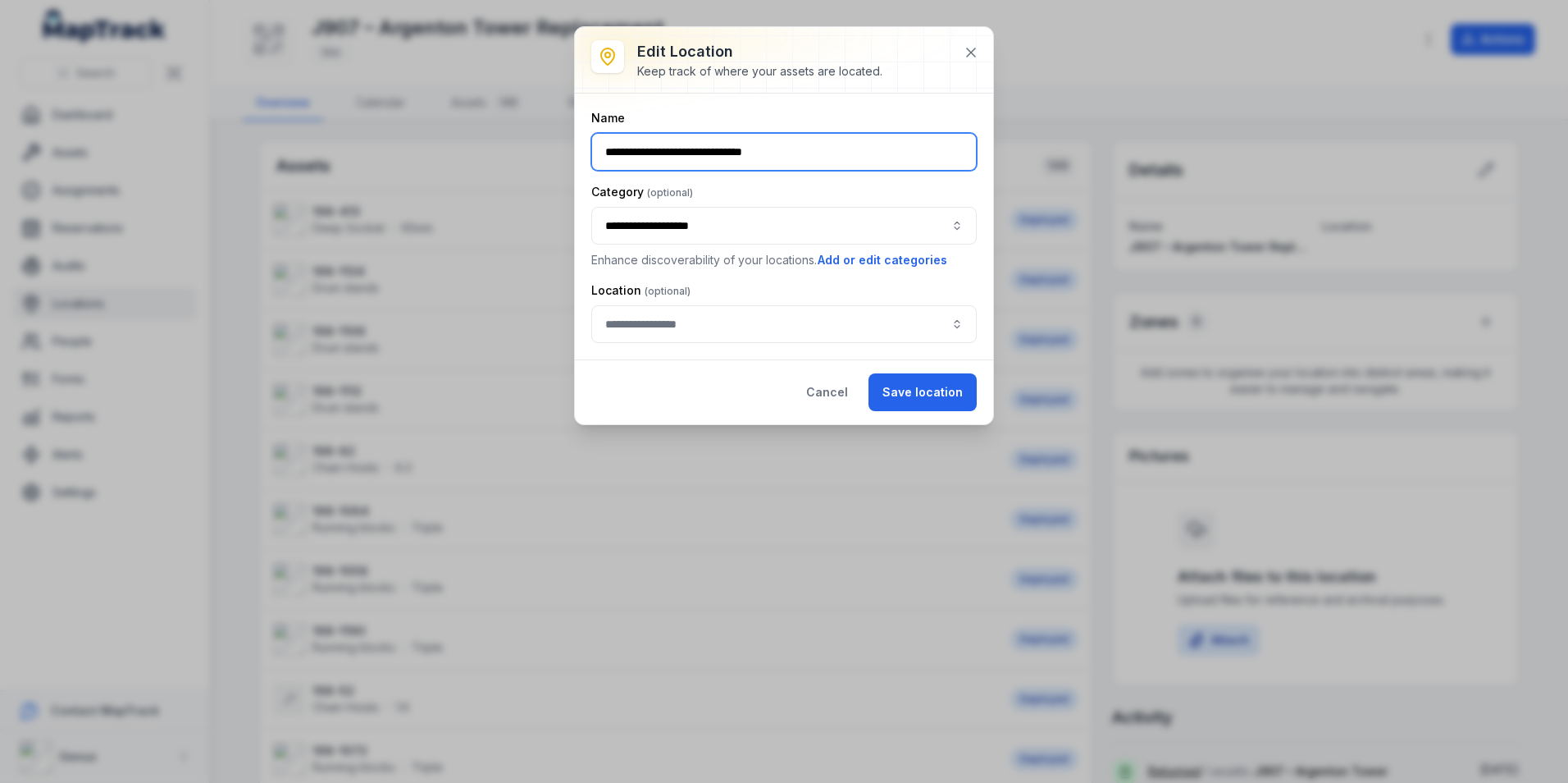
click at [850, 155] on input "**********" at bounding box center [784, 151] width 386 height 37
click at [968, 50] on icon at bounding box center [970, 52] width 8 height 8
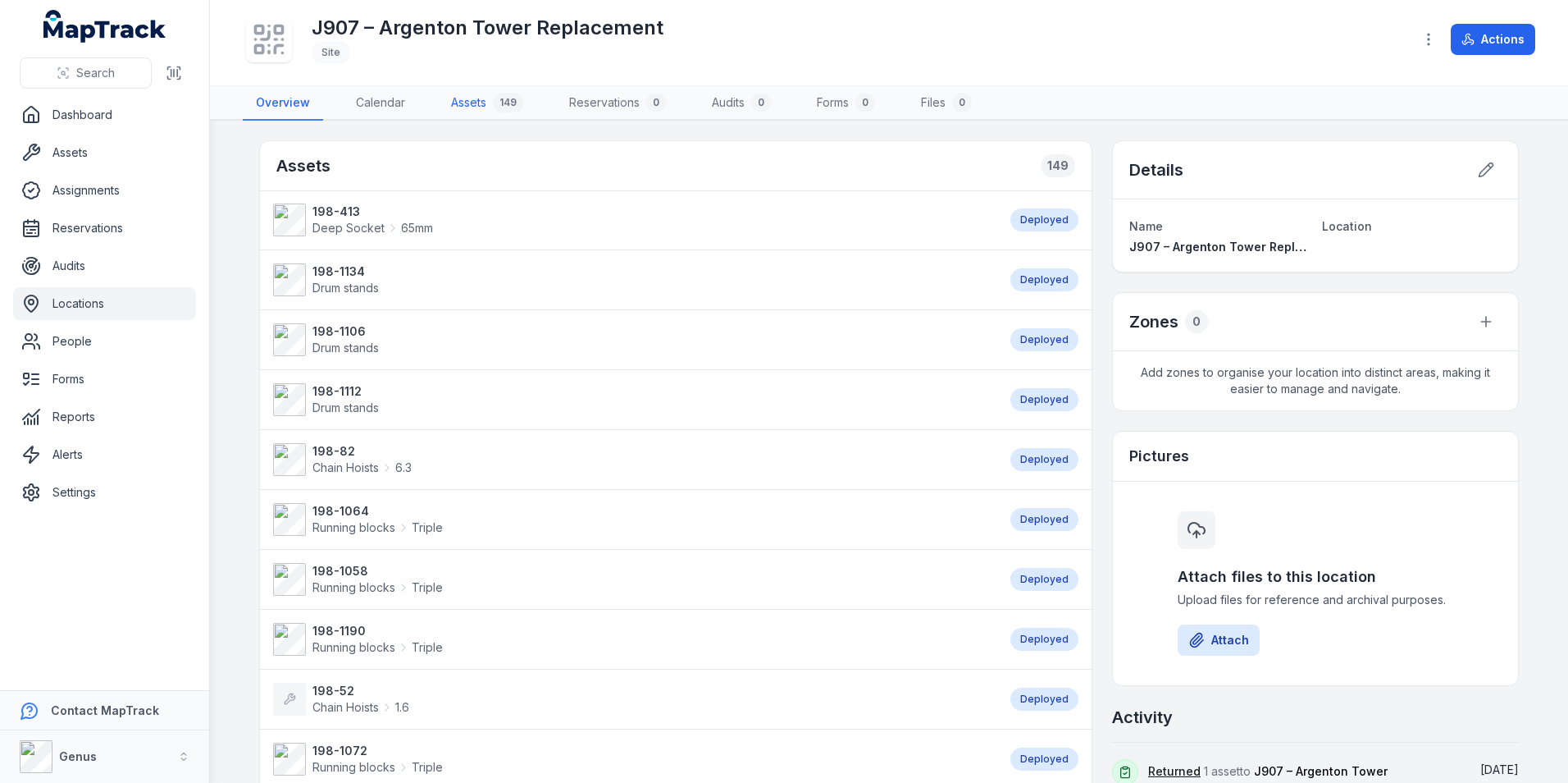
click at [475, 103] on link "Assets 149" at bounding box center [486, 103] width 98 height 35
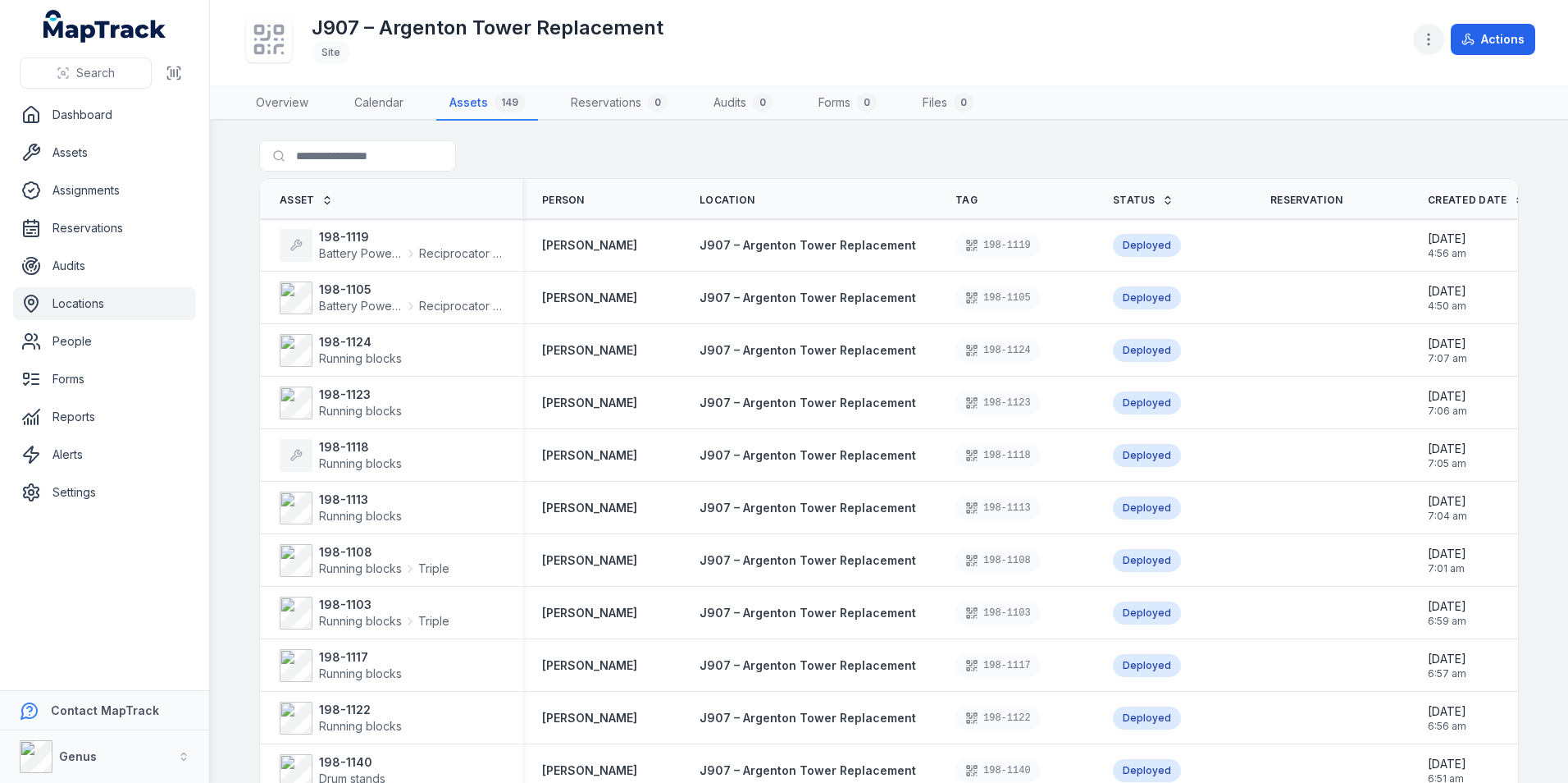
click at [1429, 34] on circle "button" at bounding box center [1428, 35] width 2 height 2
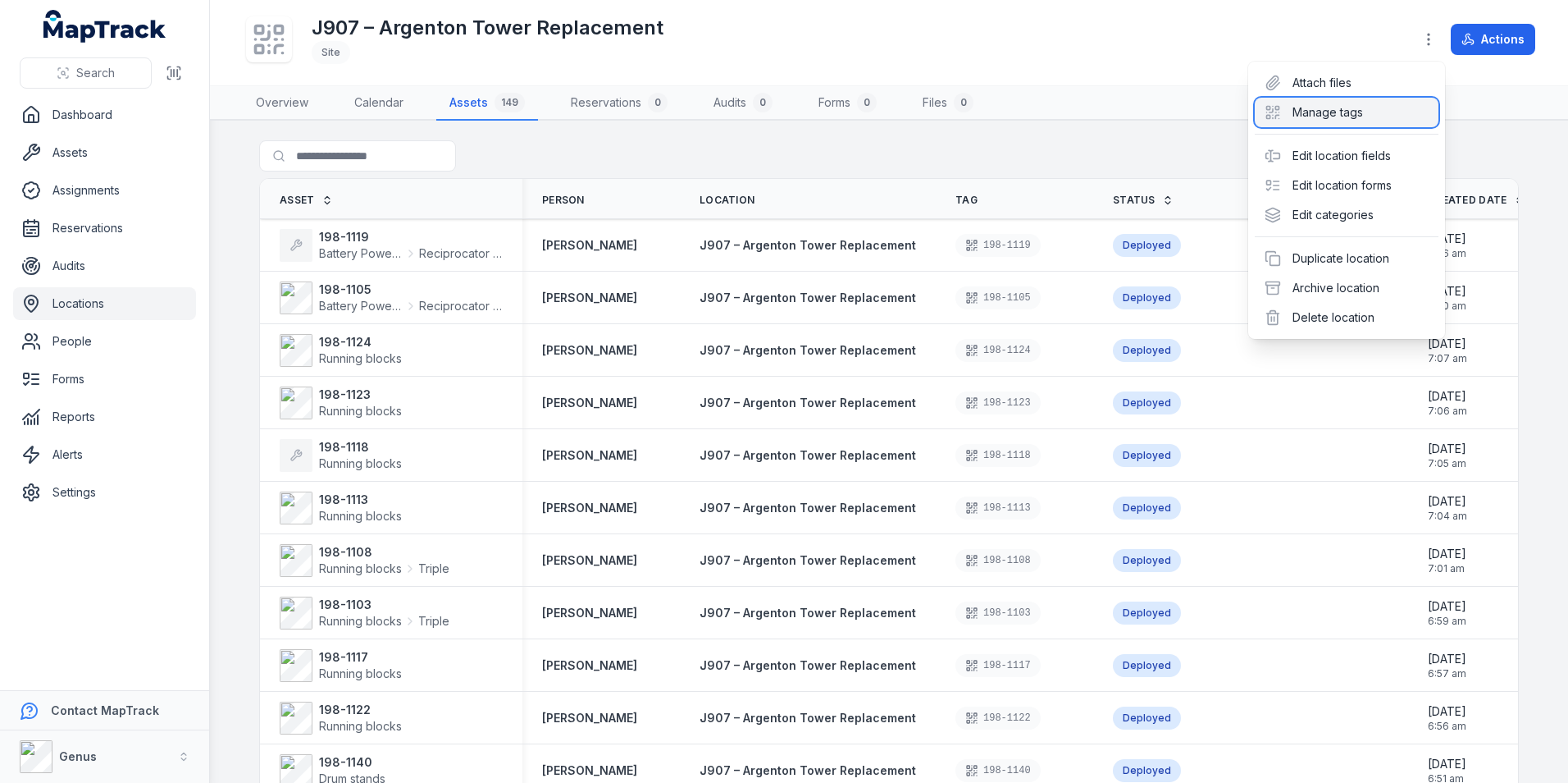
click at [1317, 115] on div "Manage tags" at bounding box center [1346, 112] width 183 height 30
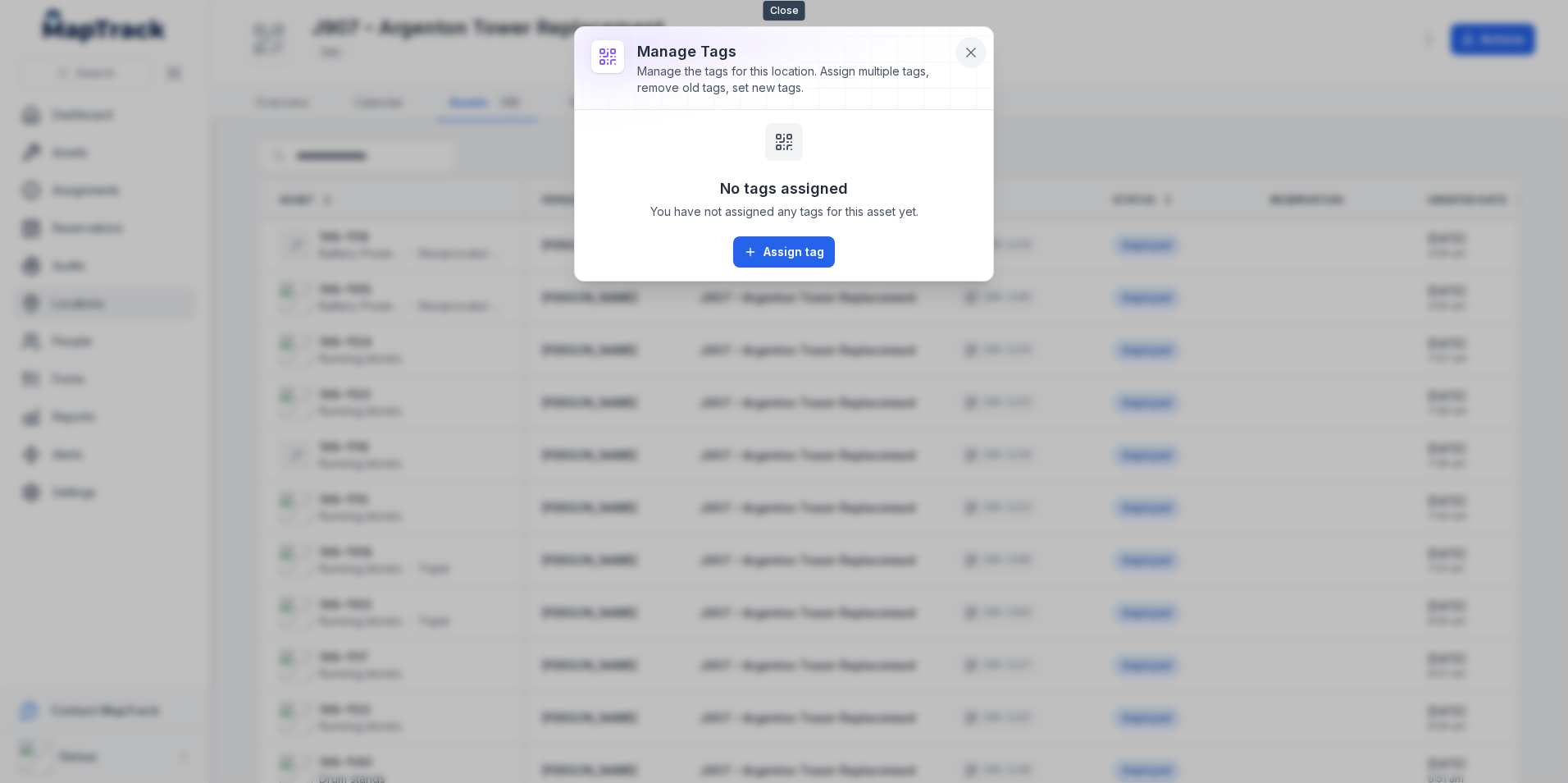
drag, startPoint x: 970, startPoint y: 51, endPoint x: 981, endPoint y: 49, distance: 11.2
click at [970, 51] on icon at bounding box center [970, 52] width 8 height 8
